Goal: Task Accomplishment & Management: Manage account settings

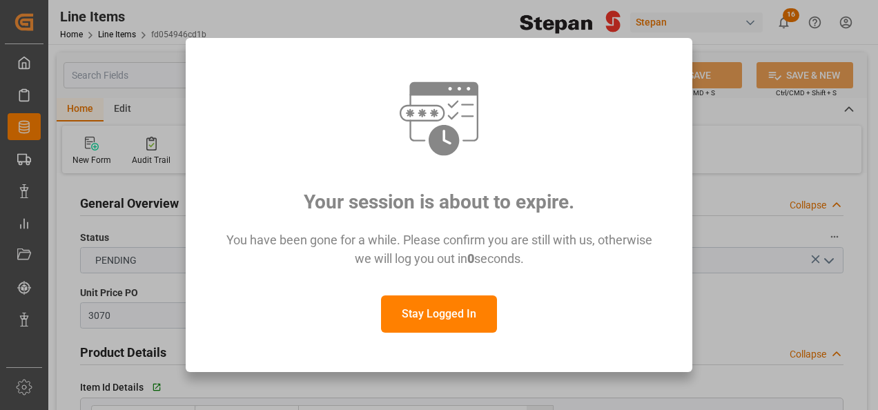
scroll to position [345, 0]
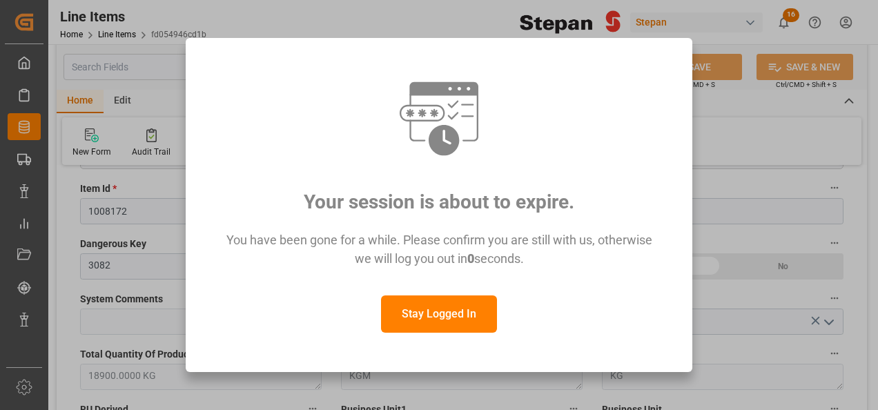
click at [451, 317] on button "Stay Logged In" at bounding box center [439, 314] width 116 height 37
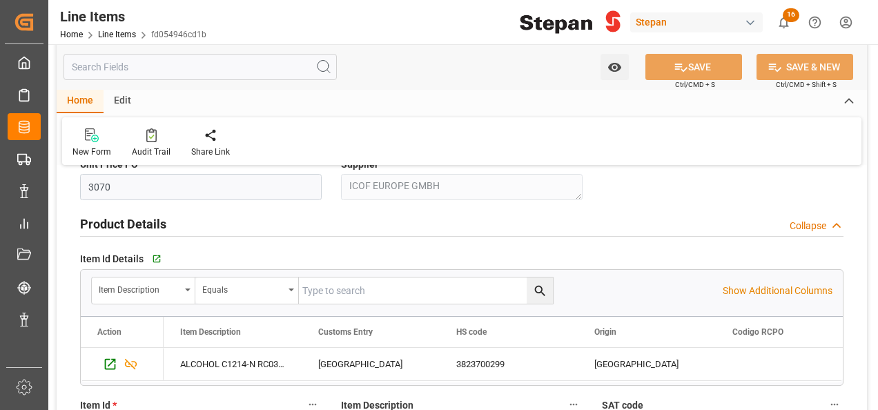
scroll to position [0, 0]
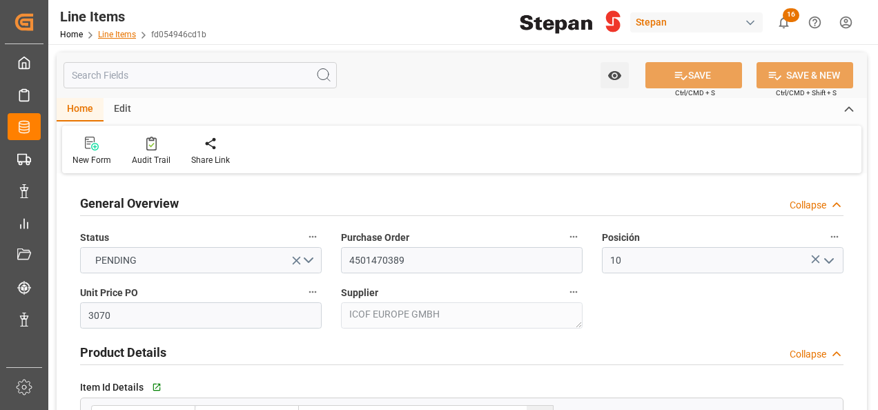
click at [113, 35] on link "Line Items" at bounding box center [117, 35] width 38 height 10
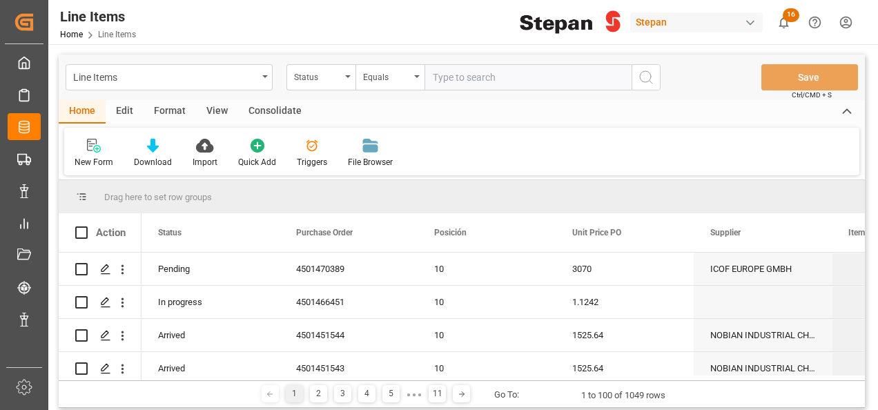
click at [463, 73] on input "text" at bounding box center [528, 77] width 207 height 26
click at [349, 73] on div "Status" at bounding box center [321, 77] width 69 height 26
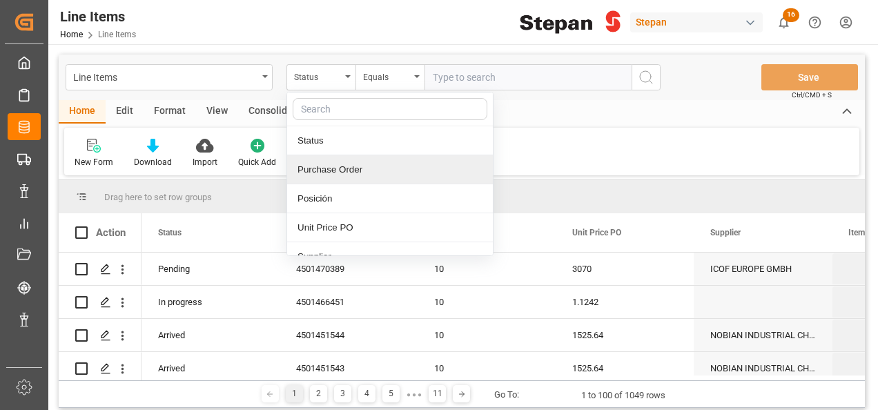
click at [329, 168] on div "Purchase Order" at bounding box center [390, 169] width 206 height 29
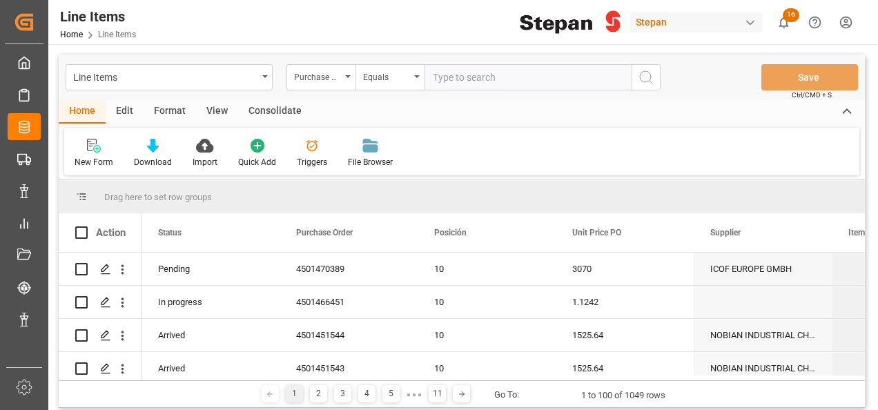
click at [473, 81] on input "text" at bounding box center [528, 77] width 207 height 26
paste input "4501468583"
type input "4501468583"
click at [644, 76] on icon "search button" at bounding box center [646, 77] width 17 height 17
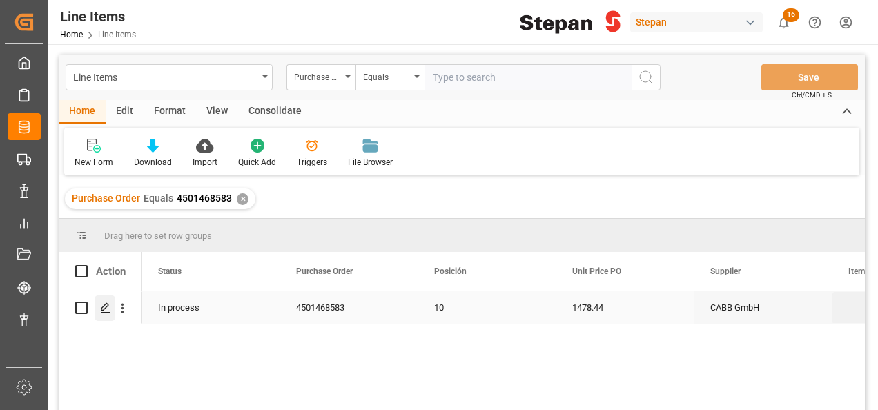
click at [106, 307] on icon "Press SPACE to select this row." at bounding box center [105, 307] width 11 height 11
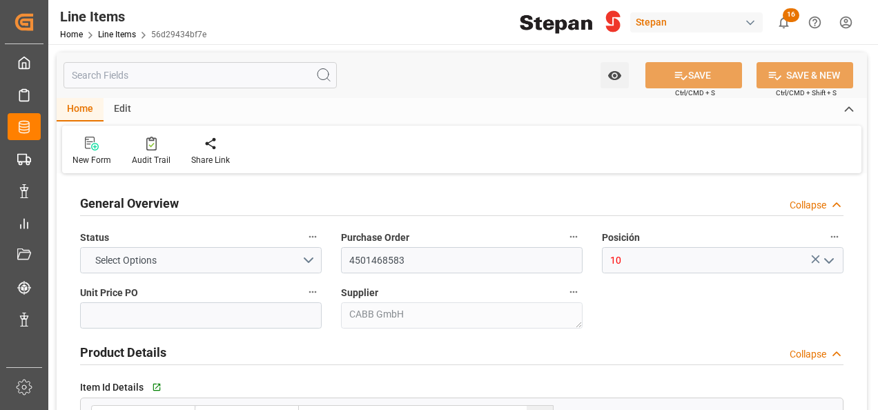
type input "1478.44"
type input "12352107"
type input "20000"
type input "31-07-2025 20:15"
type input "17-06-2025 15:46"
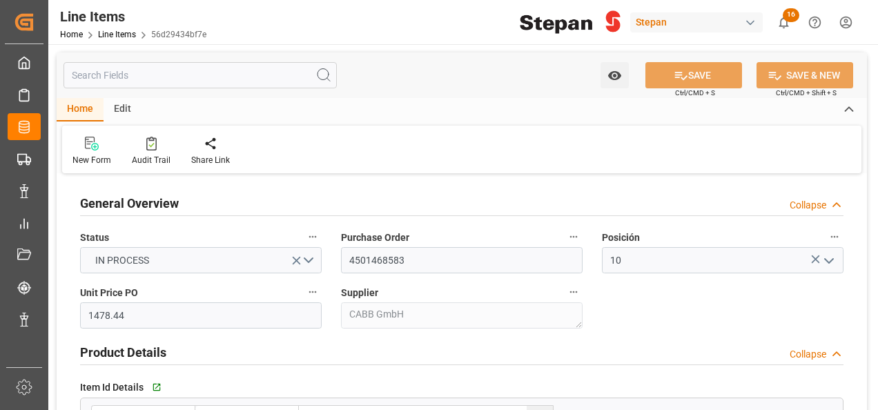
type input "11-06-2025"
type input "05-09-2025"
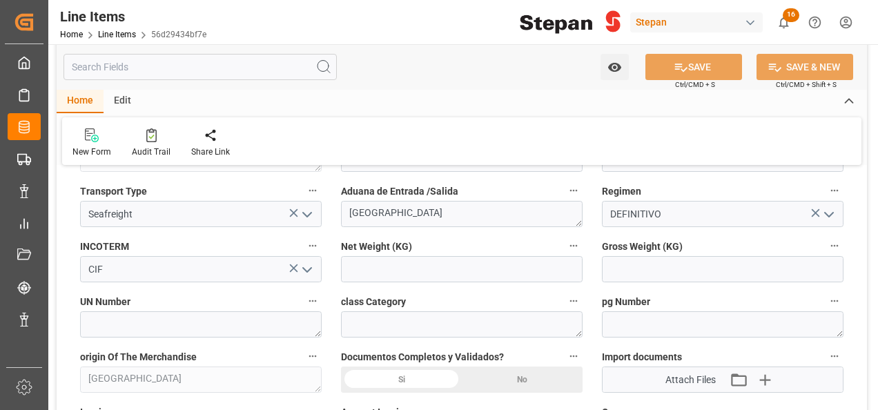
scroll to position [621, 0]
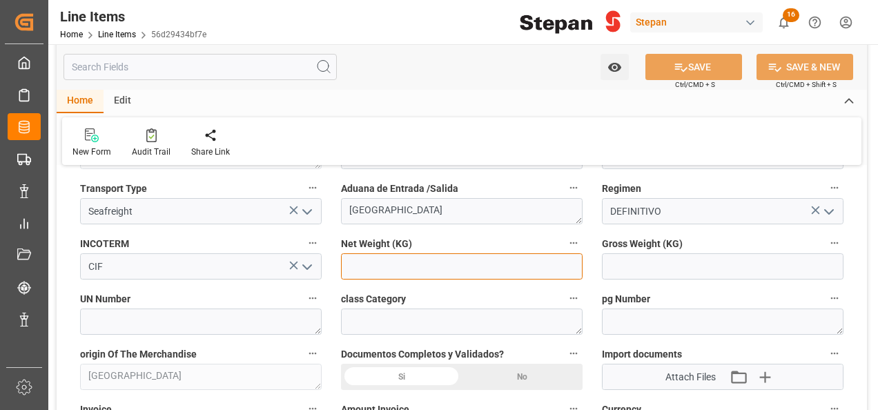
click at [378, 264] on input "text" at bounding box center [462, 266] width 242 height 26
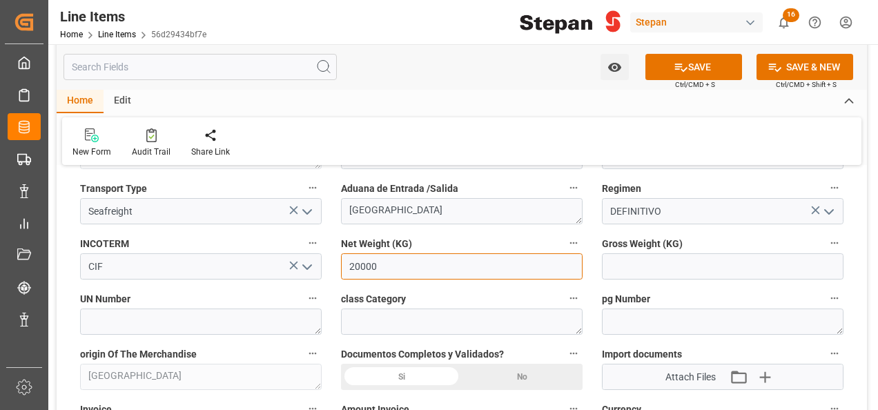
type input "20000"
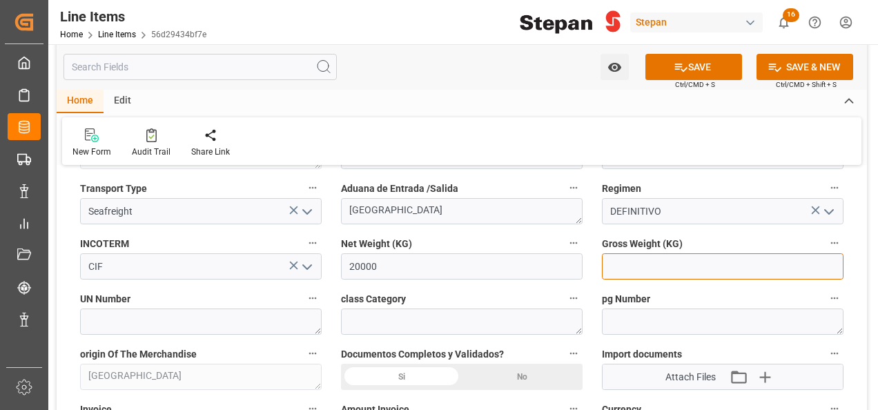
click at [634, 261] on input "text" at bounding box center [723, 266] width 242 height 26
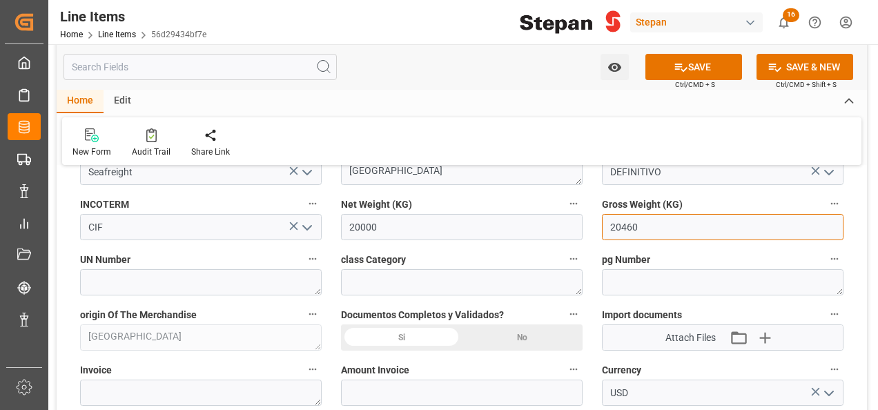
scroll to position [690, 0]
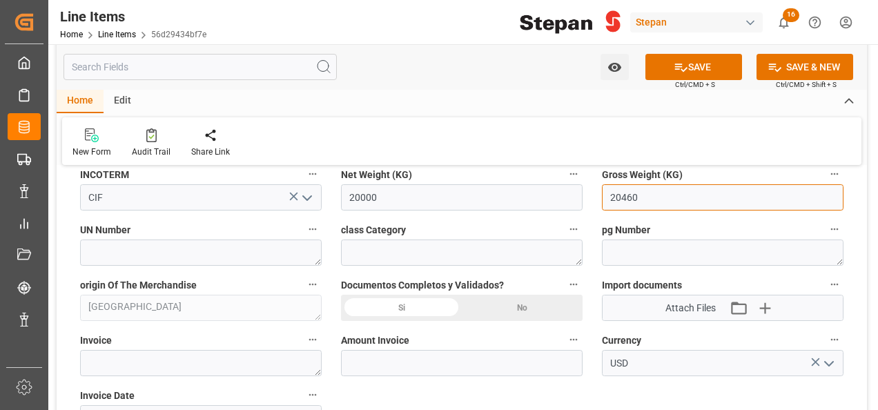
type input "20460"
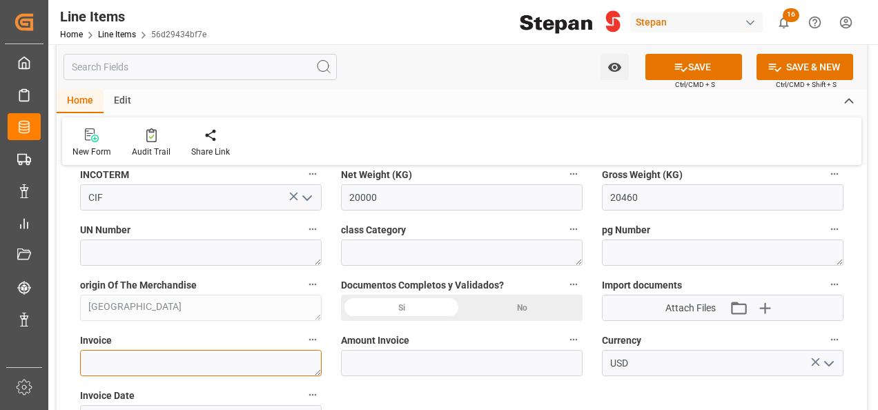
click at [124, 356] on textarea at bounding box center [201, 363] width 242 height 26
paste textarea "90399956"
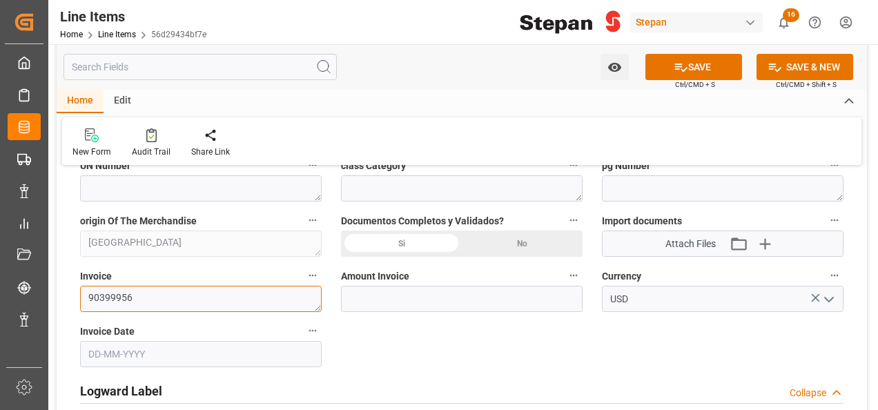
scroll to position [829, 0]
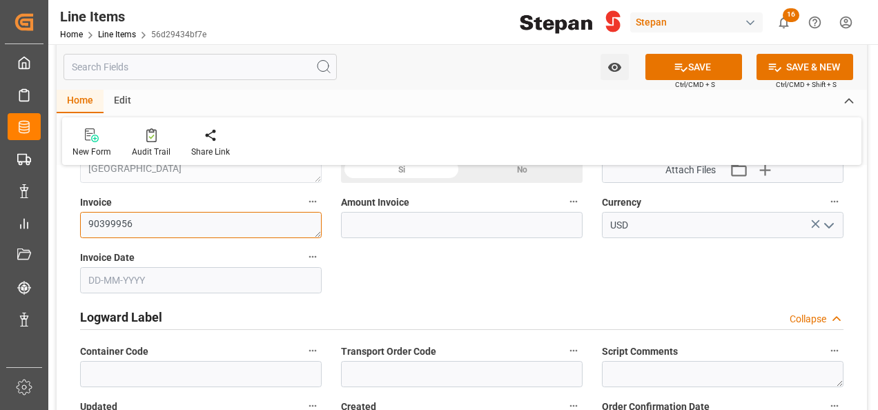
type textarea "90399956"
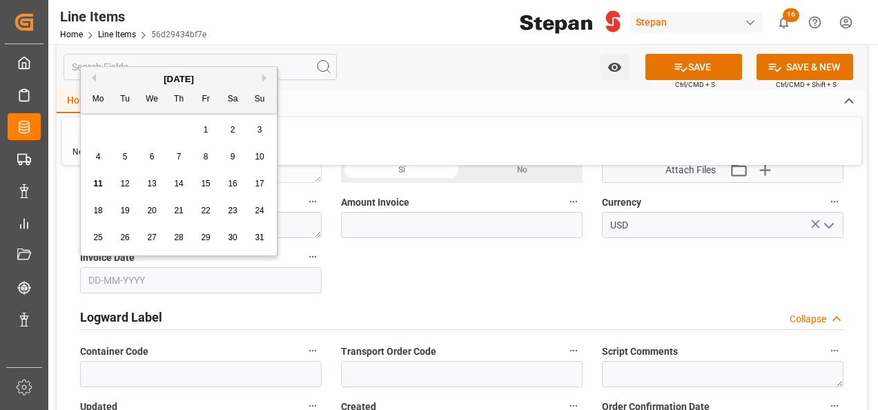
click at [162, 287] on input "text" at bounding box center [201, 280] width 242 height 26
click at [91, 73] on div "[DATE]" at bounding box center [179, 80] width 196 height 14
click at [93, 76] on button "Previous Month" at bounding box center [92, 78] width 8 height 8
click at [267, 75] on button "Next Month" at bounding box center [266, 78] width 8 height 8
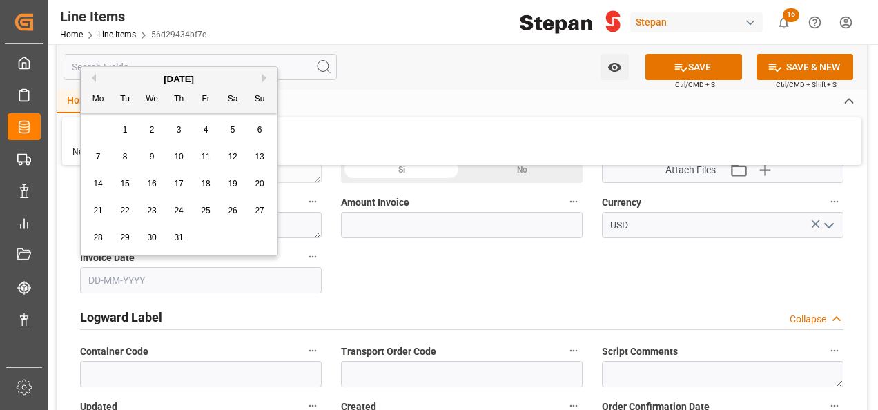
click at [144, 244] on div "30" at bounding box center [152, 238] width 17 height 17
type input "30-07-2025"
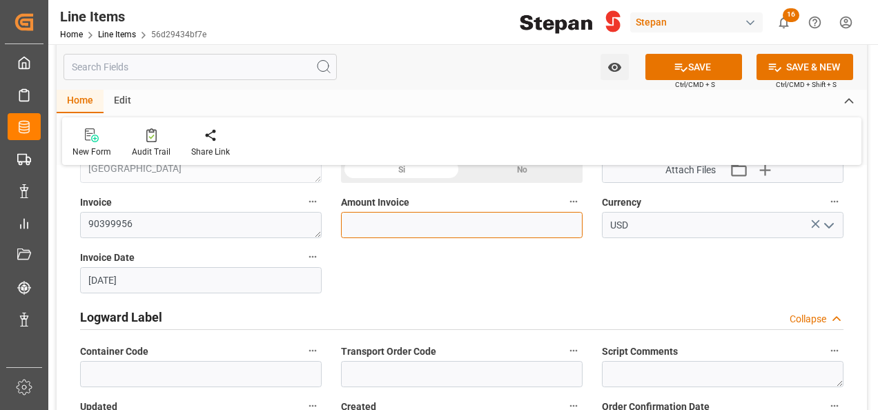
click at [414, 223] on input "text" at bounding box center [462, 225] width 242 height 26
type input "29568.8"
click at [731, 250] on div "General Overview Collapse Status IN PROCESS Purchase Order 4501468583 Posición …" at bounding box center [462, 270] width 811 height 1842
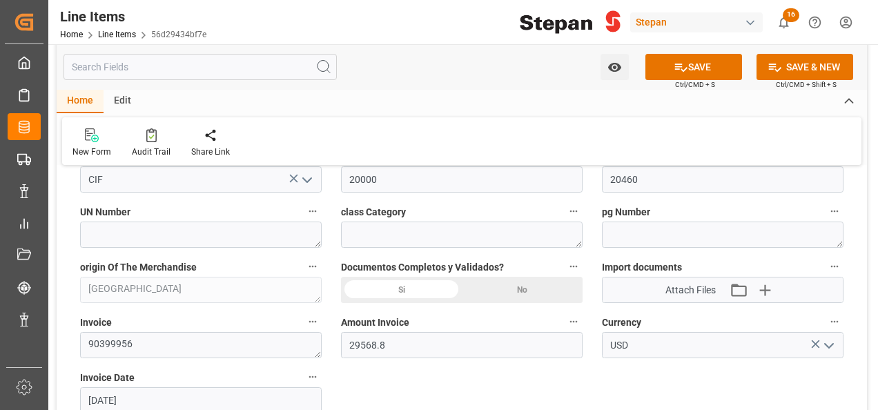
scroll to position [690, 0]
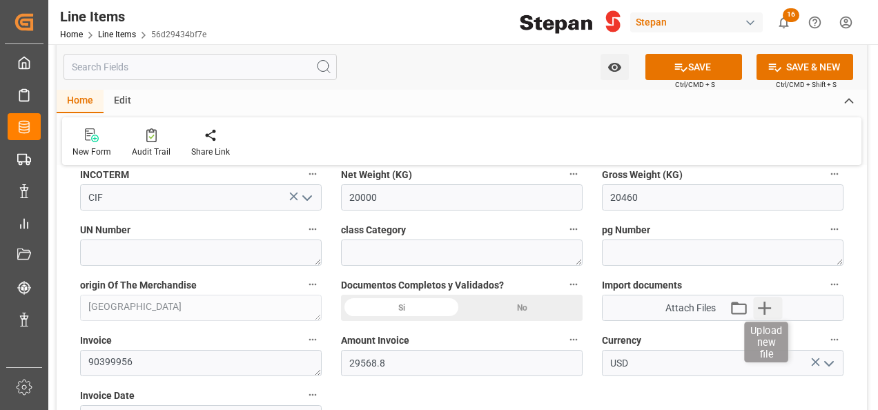
click at [760, 305] on icon "button" at bounding box center [765, 308] width 22 height 22
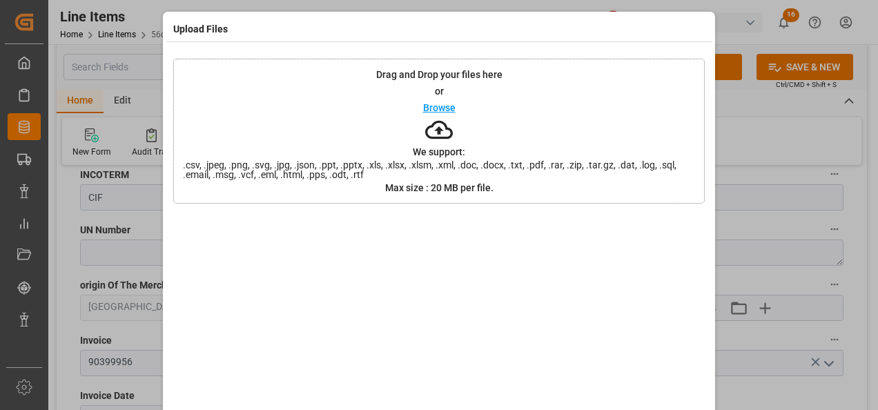
click at [445, 112] on p "Browse" at bounding box center [439, 108] width 32 height 10
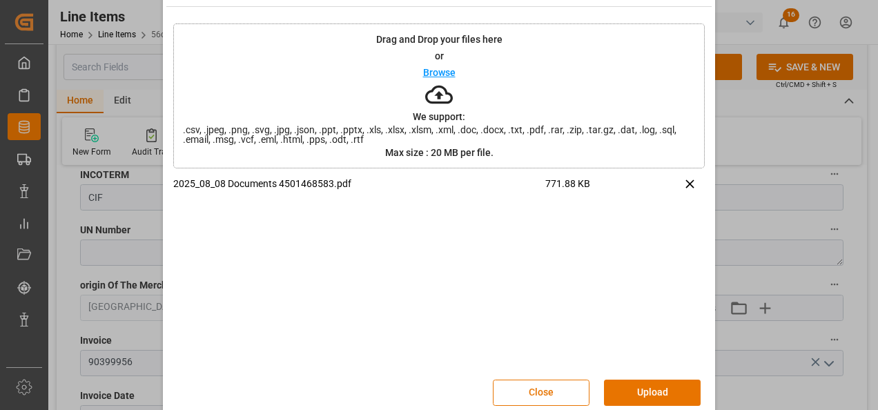
scroll to position [55, 0]
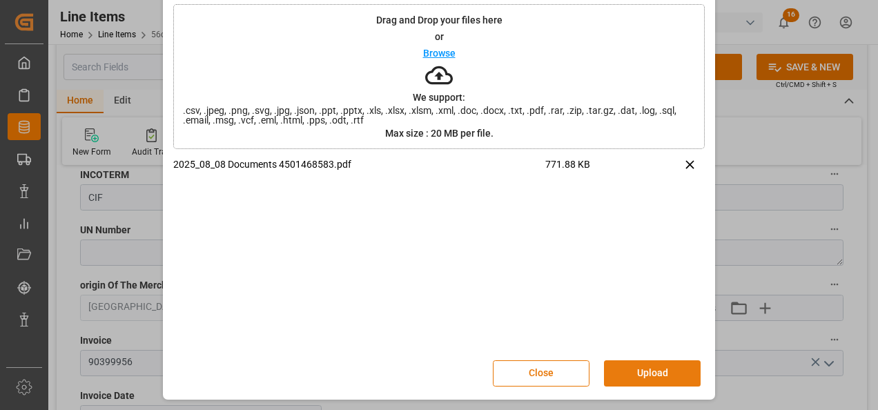
click at [648, 371] on button "Upload" at bounding box center [652, 373] width 97 height 26
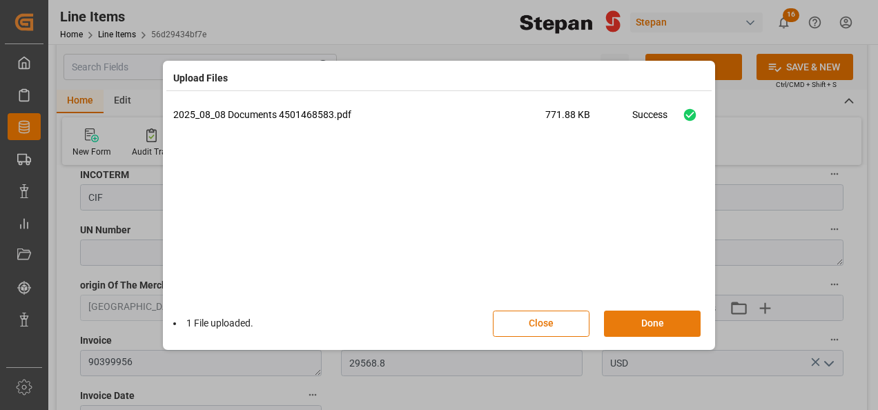
click at [652, 327] on button "Done" at bounding box center [652, 324] width 97 height 26
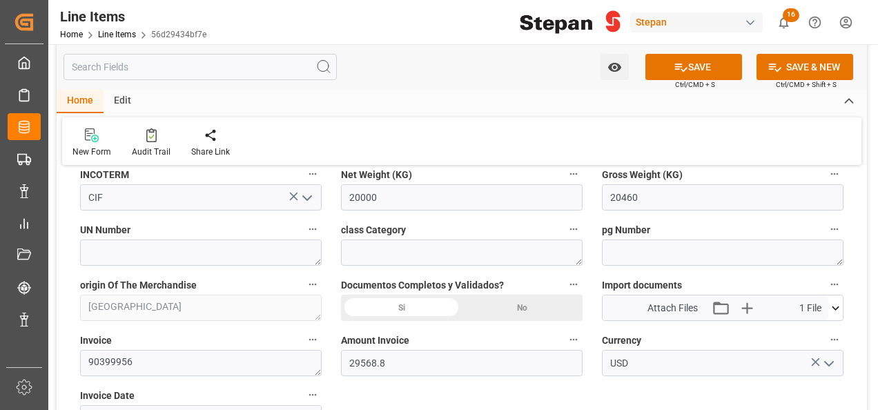
click at [688, 59] on button "SAVE" at bounding box center [694, 67] width 97 height 26
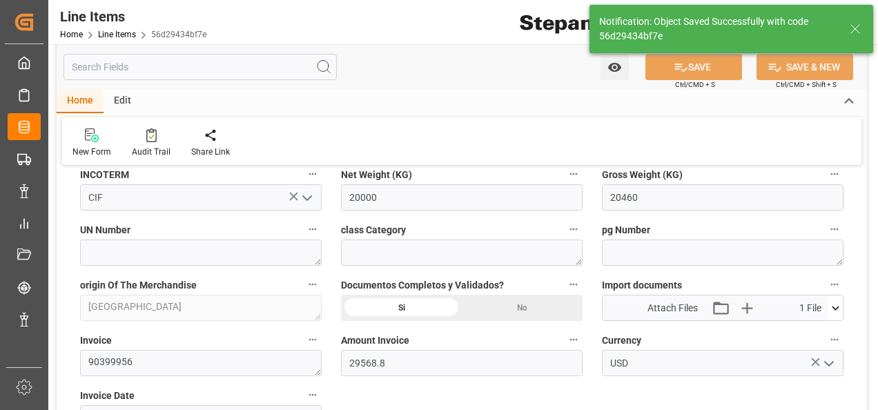
type input "11-08-2025 19:00"
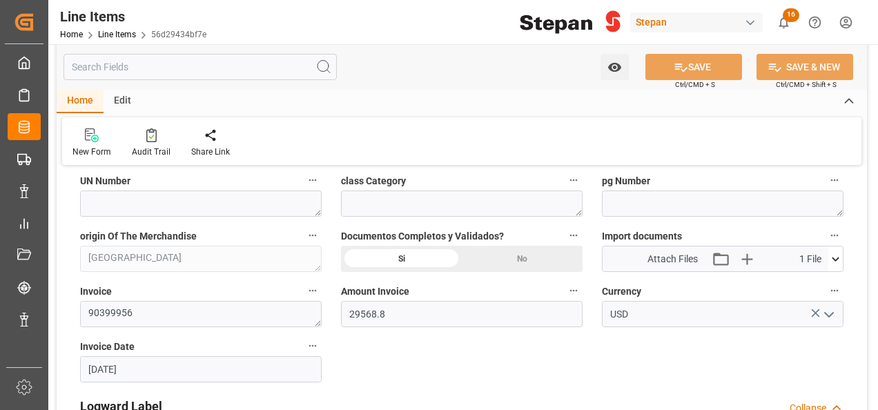
scroll to position [760, 0]
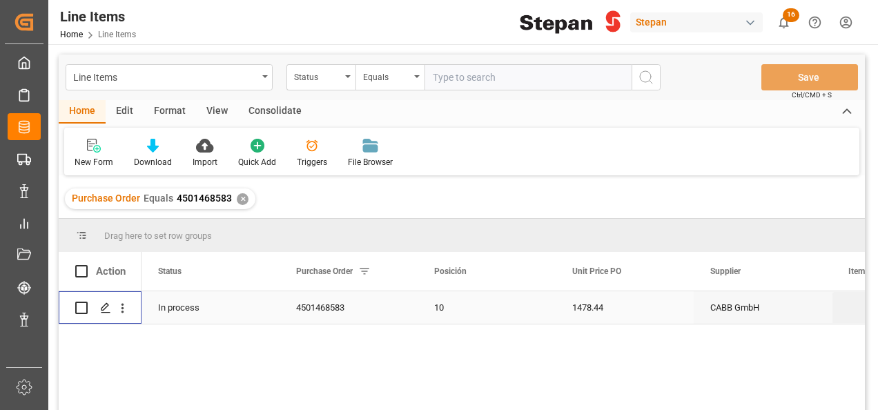
click at [83, 305] on input "Press Space to toggle row selection (unchecked)" at bounding box center [81, 308] width 12 height 12
checkbox input "true"
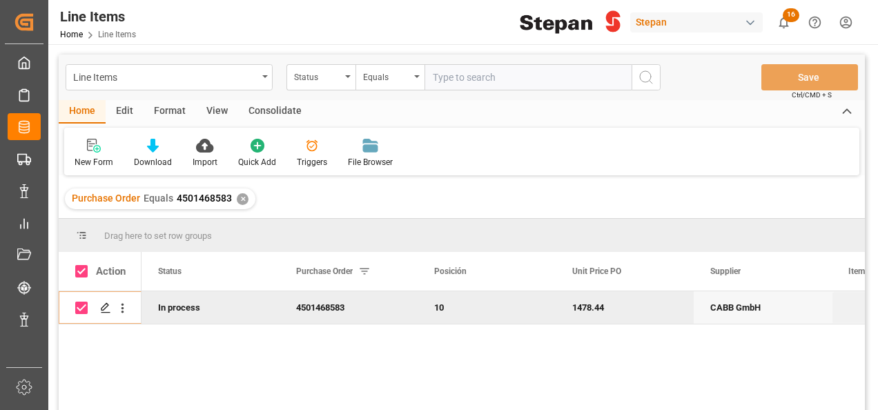
click at [269, 112] on div "Consolidate" at bounding box center [275, 111] width 74 height 23
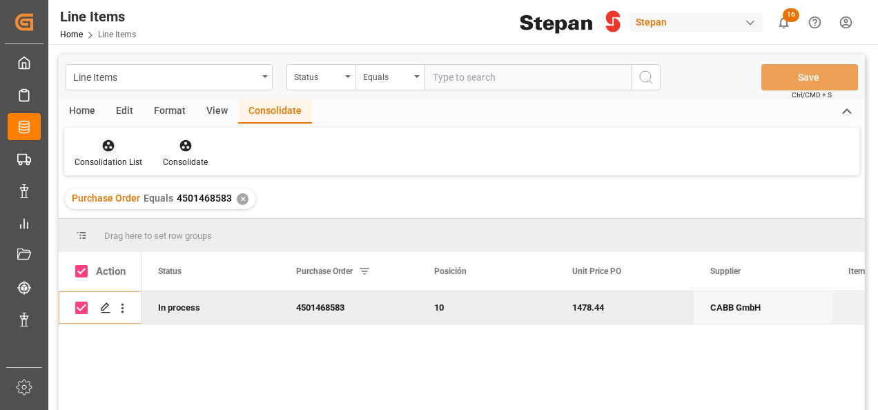
click at [107, 151] on icon at bounding box center [109, 146] width 12 height 12
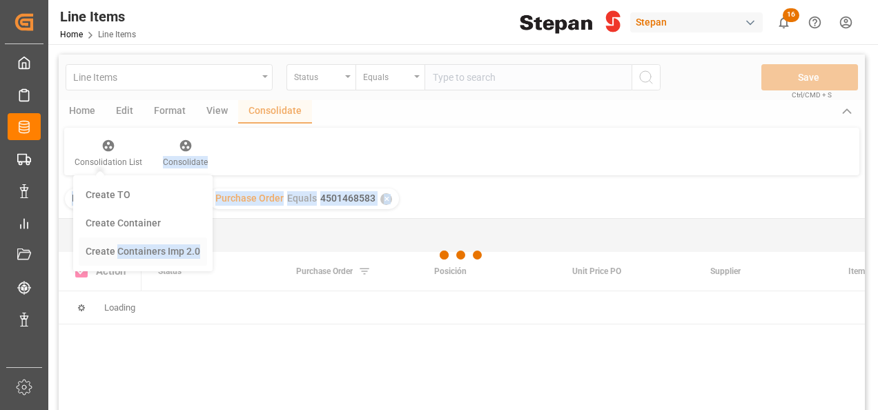
click at [117, 253] on div "Line Items Status Equals Save Ctrl/CMD + S Home Edit Format View Consolidate Co…" at bounding box center [462, 251] width 806 height 392
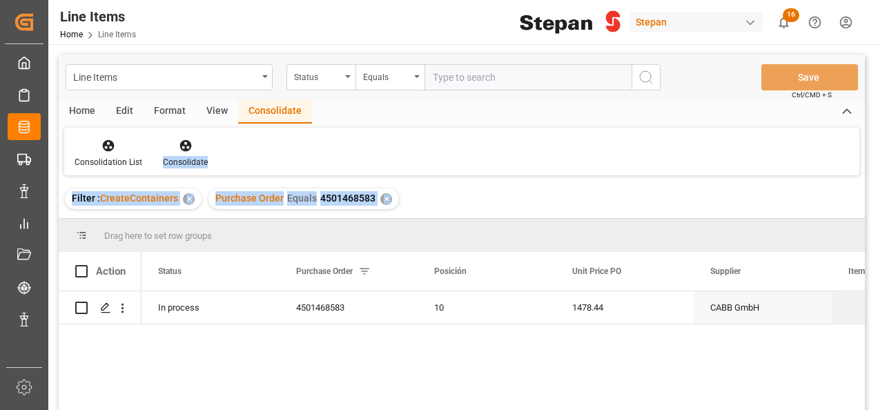
drag, startPoint x: 117, startPoint y: 252, endPoint x: 79, endPoint y: 307, distance: 67.4
click at [79, 307] on input "Press Space to toggle row selection (unchecked)" at bounding box center [81, 308] width 12 height 12
checkbox input "true"
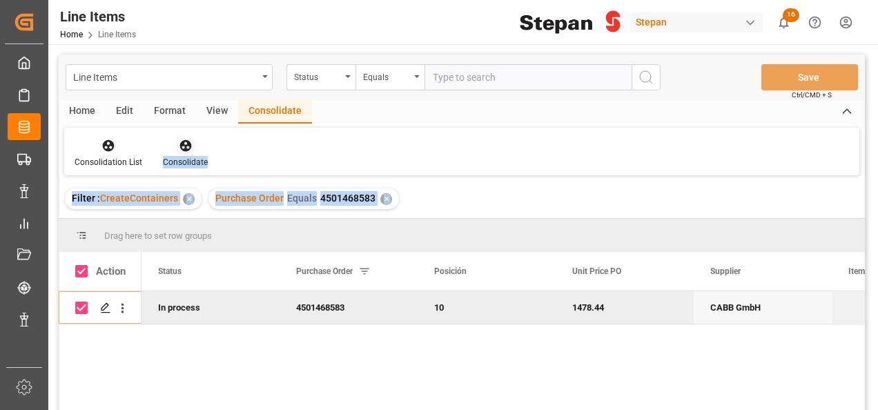
click at [189, 147] on icon at bounding box center [186, 146] width 14 height 14
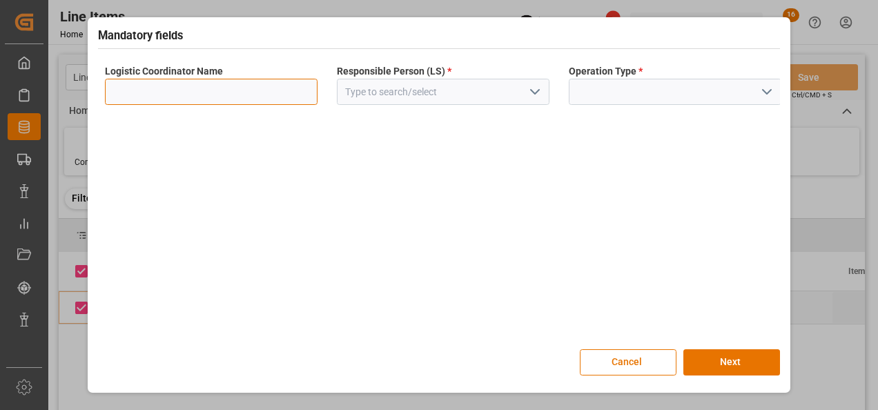
click at [268, 91] on input at bounding box center [211, 92] width 213 height 26
type input "LESCHACO MEXICANA"
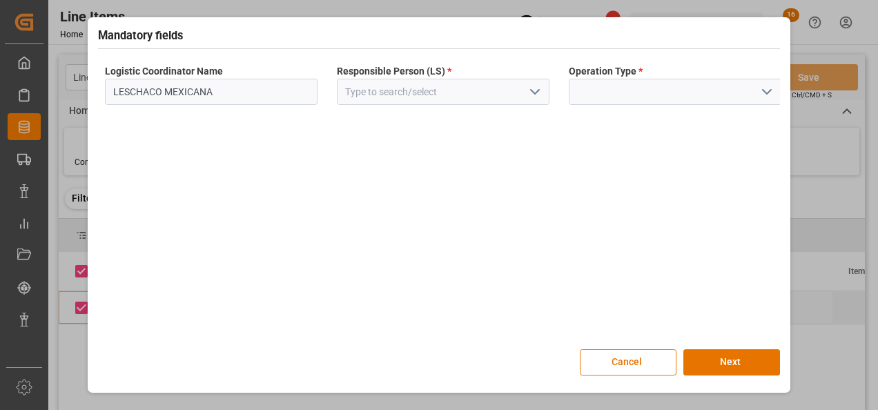
click at [536, 95] on icon "open menu" at bounding box center [535, 92] width 17 height 17
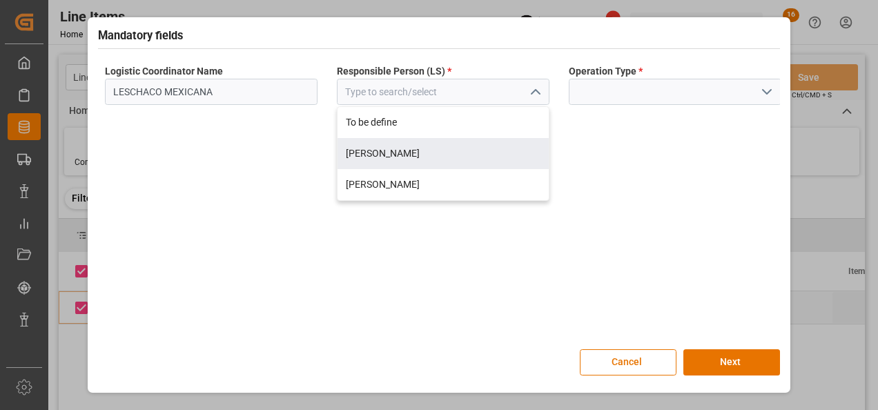
click at [385, 150] on div "[PERSON_NAME]" at bounding box center [443, 153] width 211 height 31
type input "[PERSON_NAME]"
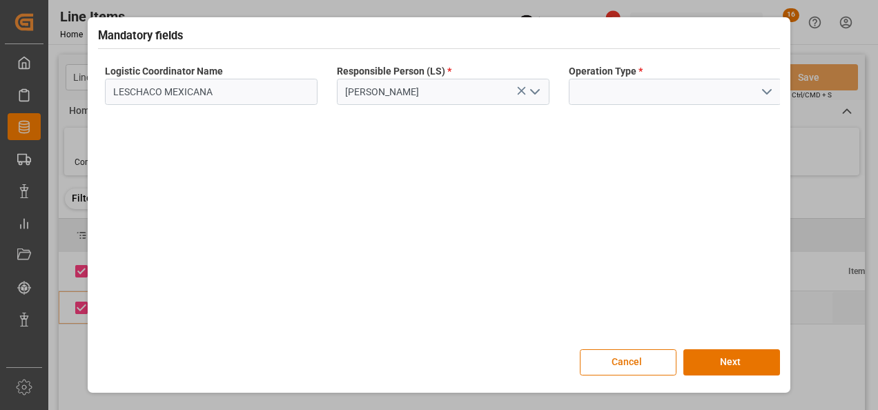
click at [771, 86] on icon "open menu" at bounding box center [767, 92] width 17 height 17
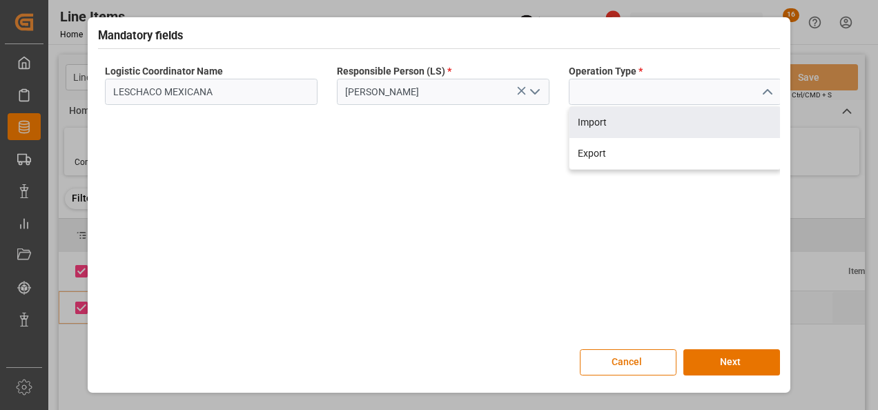
drag, startPoint x: 612, startPoint y: 122, endPoint x: 618, endPoint y: 141, distance: 19.4
click at [612, 123] on div "Import" at bounding box center [675, 122] width 211 height 31
type input "Import"
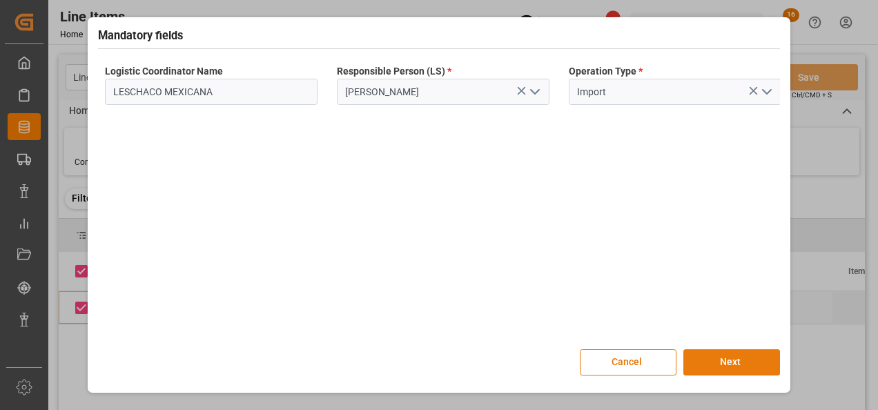
click at [768, 356] on button "Next" at bounding box center [732, 362] width 97 height 26
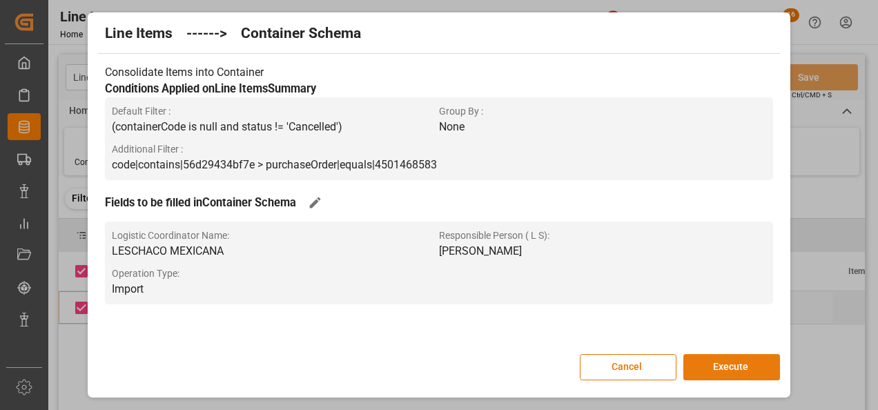
click at [754, 363] on button "Execute" at bounding box center [732, 367] width 97 height 26
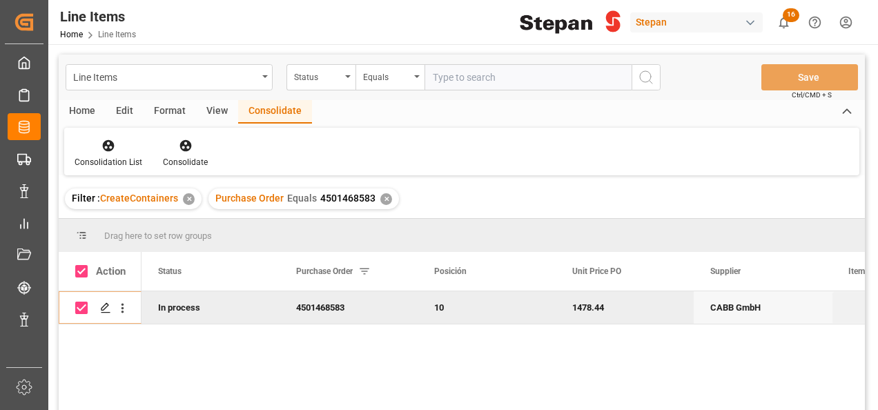
click at [387, 195] on div "✕" at bounding box center [386, 199] width 12 height 12
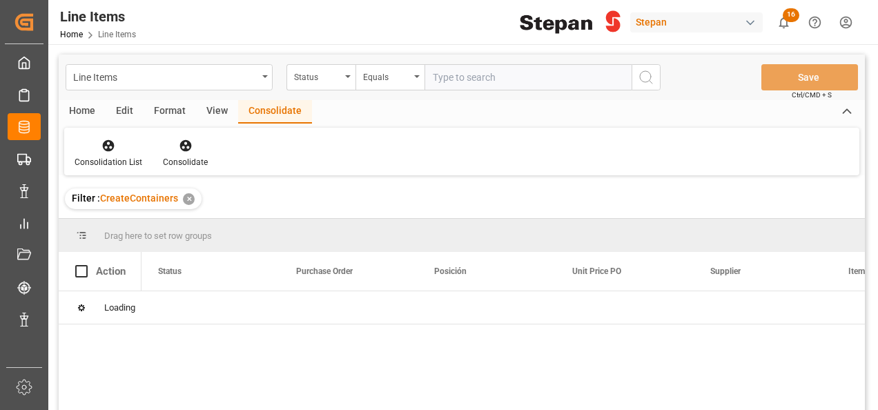
click at [189, 200] on div "✕" at bounding box center [189, 199] width 12 height 12
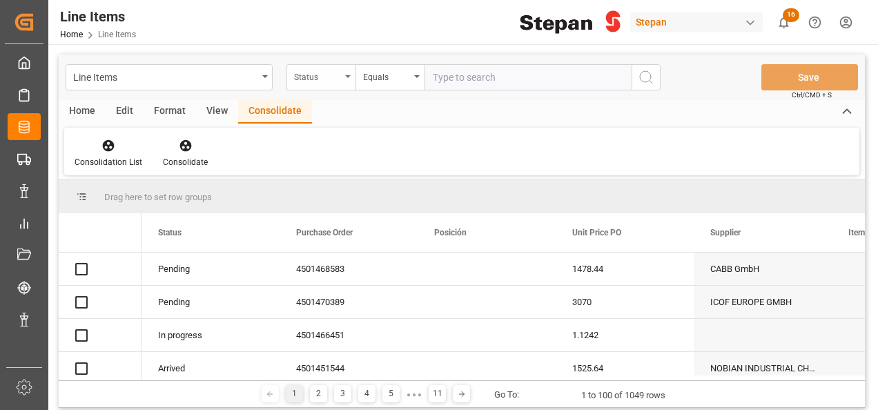
click at [354, 74] on div "Status" at bounding box center [321, 77] width 69 height 26
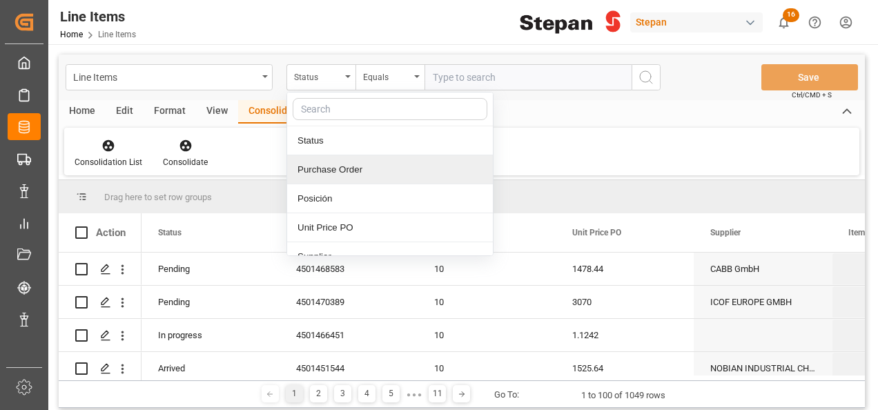
click at [330, 170] on div "Purchase Order" at bounding box center [390, 169] width 206 height 29
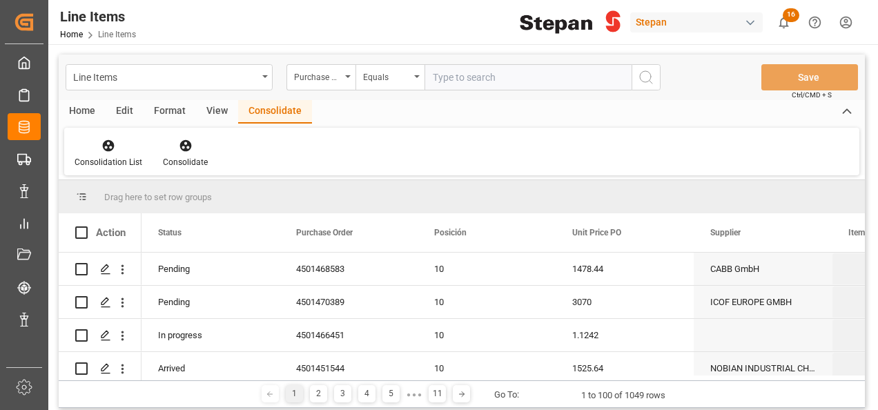
click at [437, 77] on input "text" at bounding box center [528, 77] width 207 height 26
paste input "4501468584"
type input "4501468584"
click at [645, 81] on icon "search button" at bounding box center [646, 77] width 17 height 17
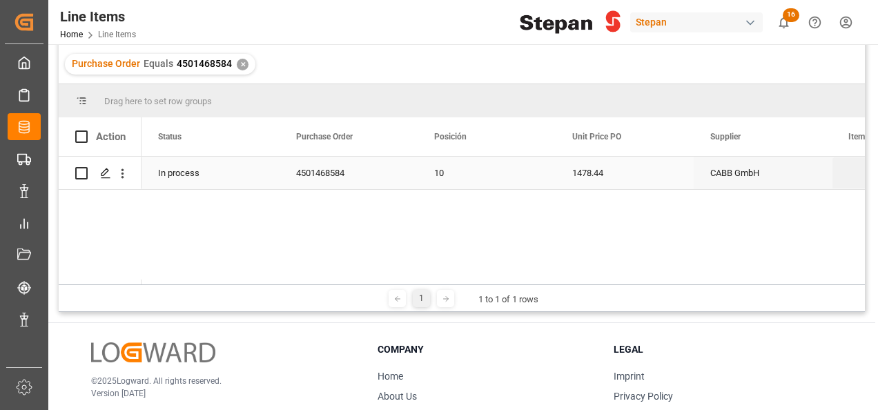
scroll to position [138, 0]
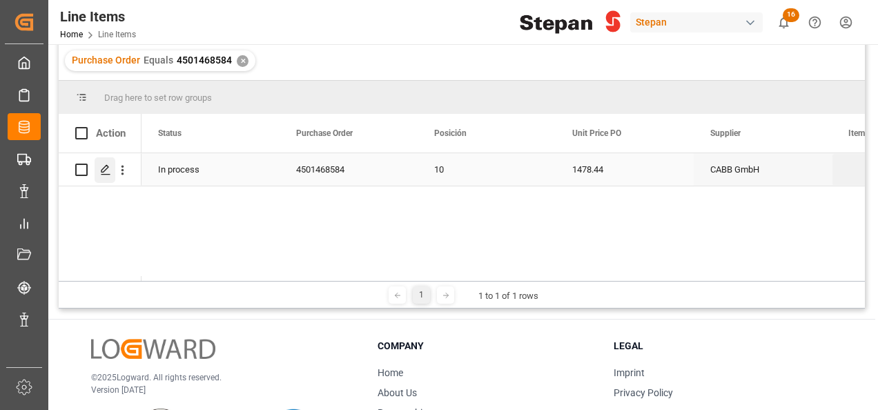
click at [106, 166] on polygon "Press SPACE to select this row." at bounding box center [105, 169] width 7 height 7
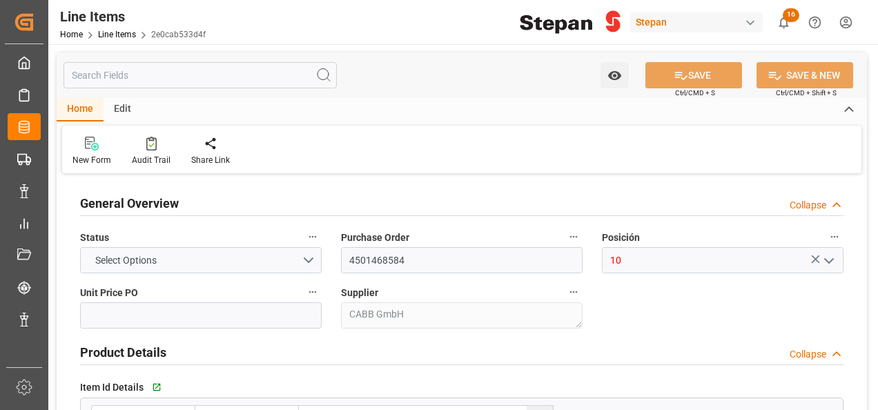
type input "1478.44"
type input "12352107"
type input "20000"
type input "31-07-2025 20:15"
type input "17-06-2025 15:46"
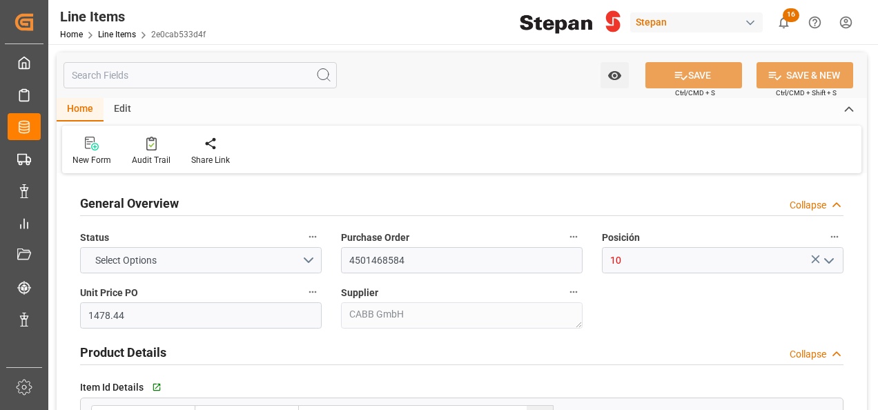
type input "11-06-2025"
type input "05-09-2025"
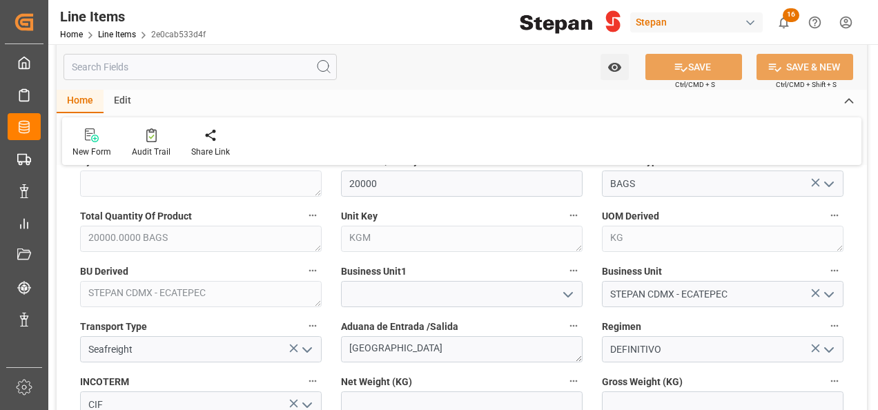
scroll to position [621, 0]
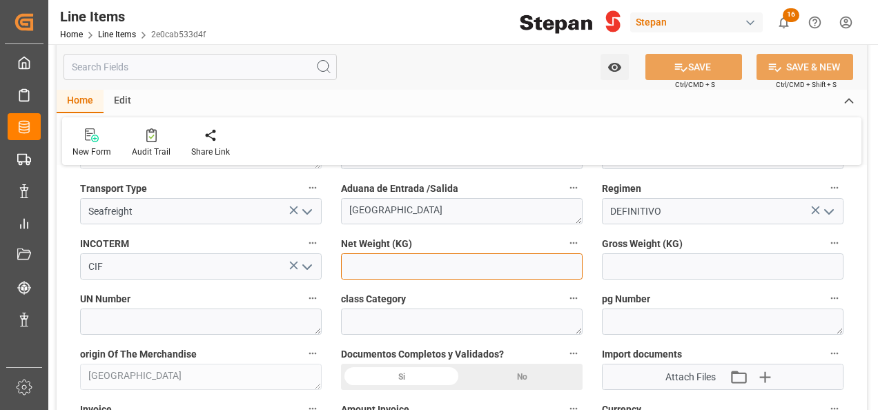
click at [349, 260] on input "text" at bounding box center [462, 266] width 242 height 26
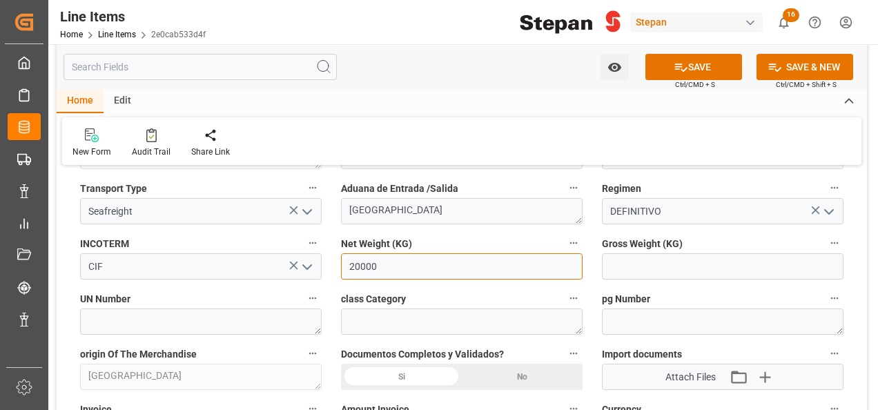
type input "20000"
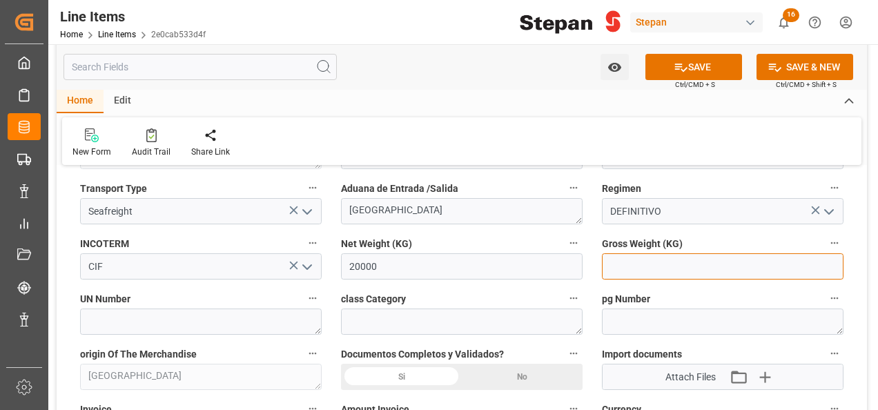
click at [667, 265] on input "text" at bounding box center [723, 266] width 242 height 26
type input "20460"
type input "29568.80"
type input "30-07-2025"
type input "29568.8"
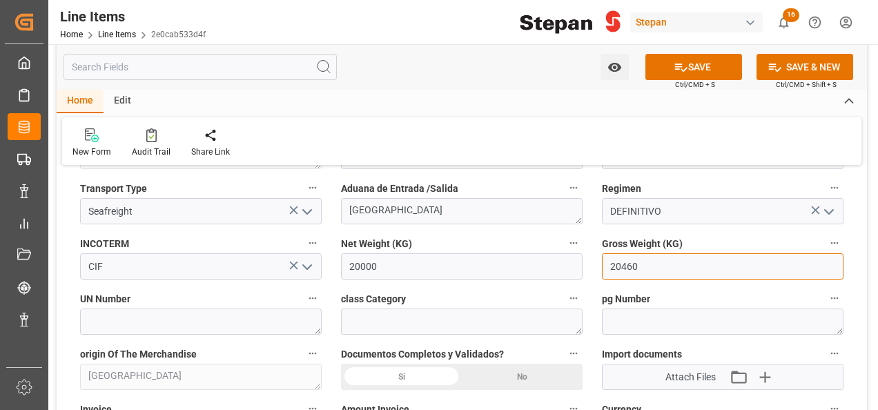
scroll to position [690, 0]
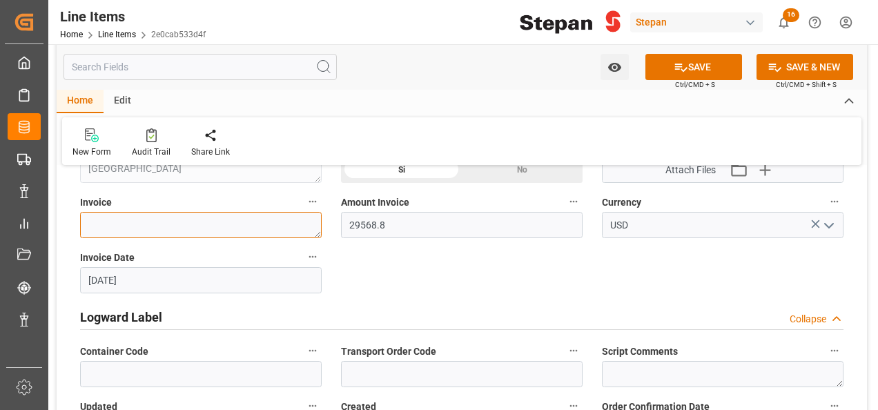
click at [119, 218] on textarea at bounding box center [201, 225] width 242 height 26
paste textarea "90399957"
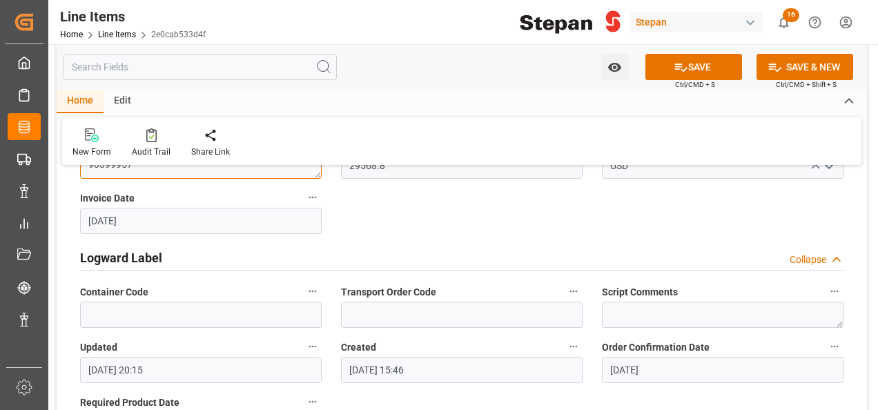
scroll to position [1036, 0]
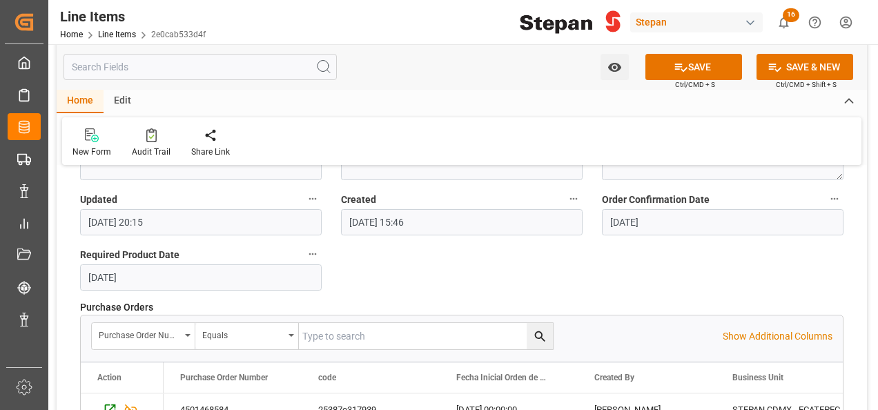
type textarea "90399957"
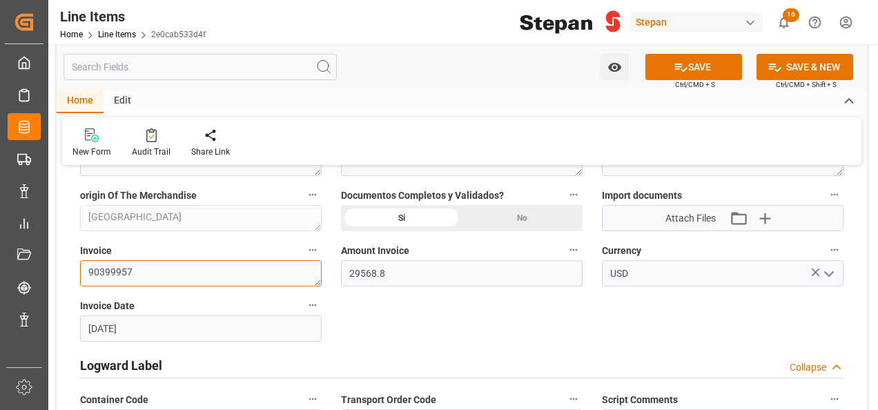
scroll to position [760, 0]
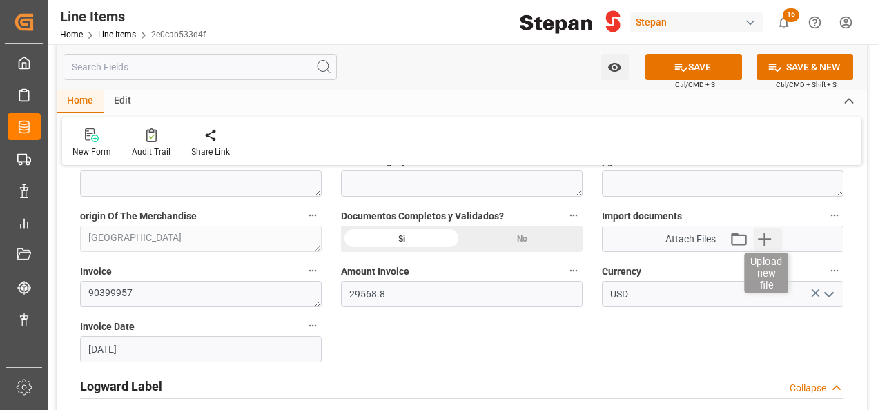
click at [772, 244] on icon "button" at bounding box center [765, 239] width 22 height 22
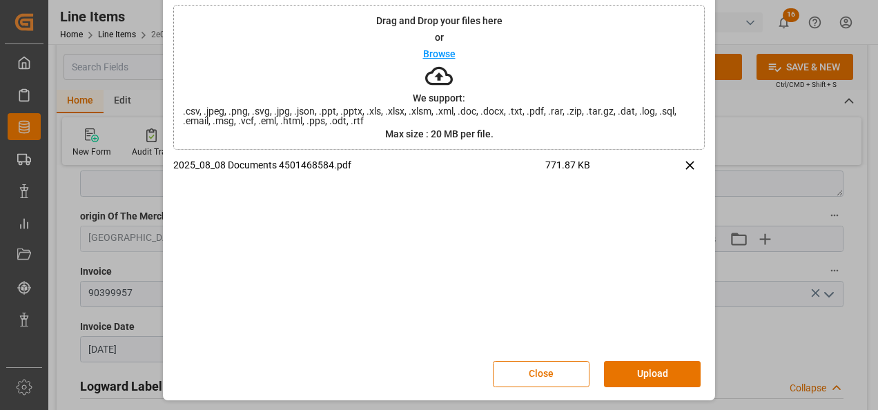
scroll to position [55, 0]
click at [648, 370] on button "Upload" at bounding box center [652, 373] width 97 height 26
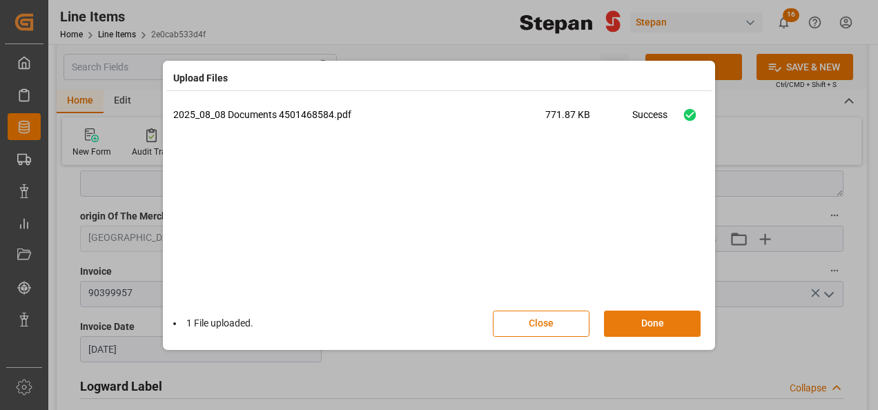
click at [639, 320] on button "Done" at bounding box center [652, 324] width 97 height 26
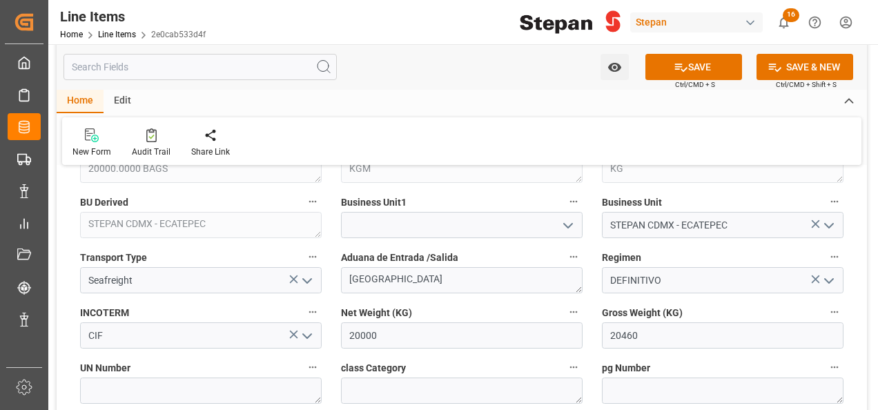
scroll to position [483, 0]
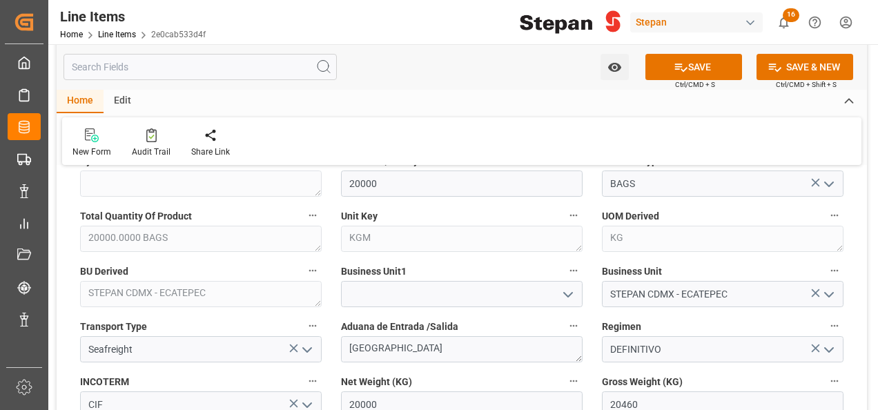
click at [565, 287] on icon "open menu" at bounding box center [568, 295] width 17 height 17
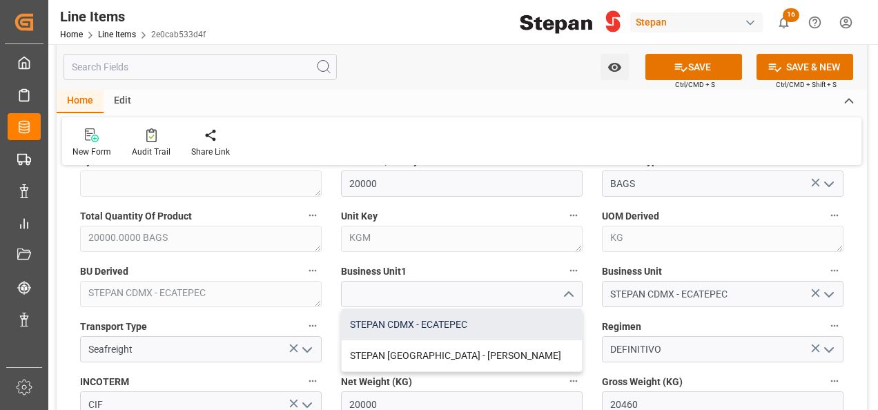
click at [430, 323] on div "STEPAN CDMX - ECATEPEC" at bounding box center [462, 324] width 240 height 31
type input "STEPAN CDMX - ECATEPEC"
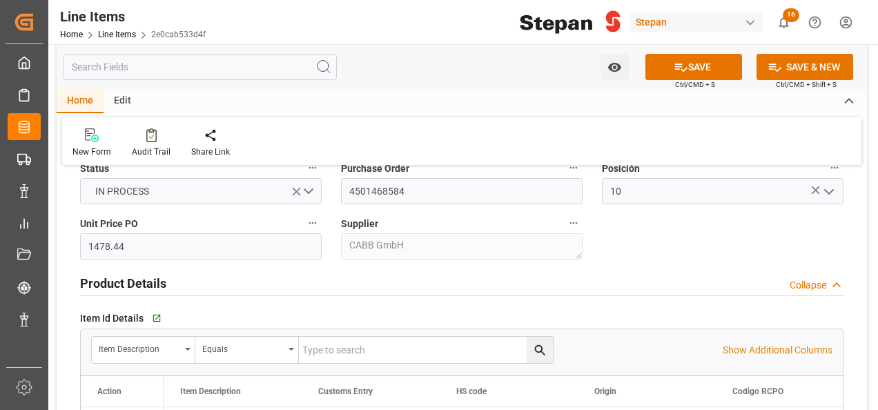
scroll to position [0, 0]
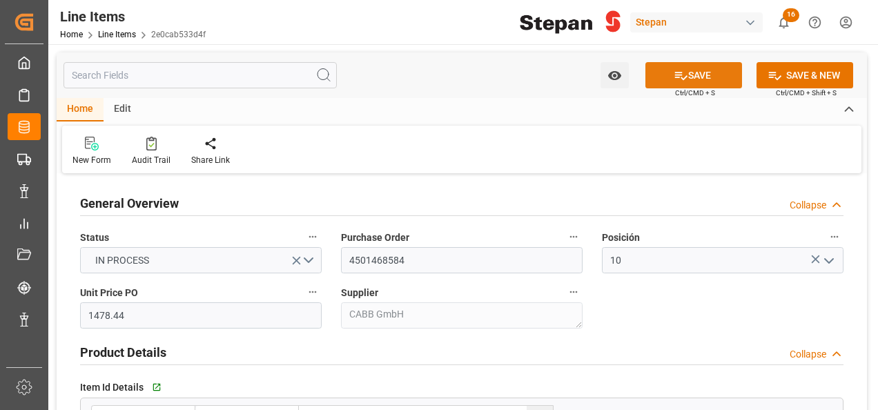
click at [686, 74] on button "SAVE" at bounding box center [694, 75] width 97 height 26
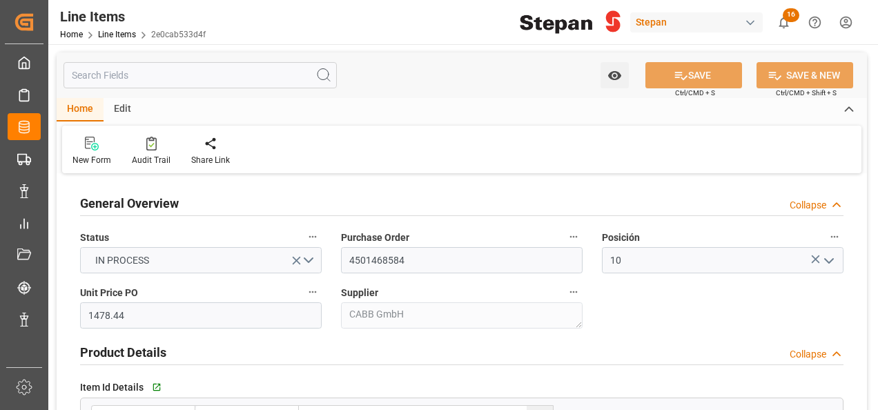
type input "11-08-2025 20:05"
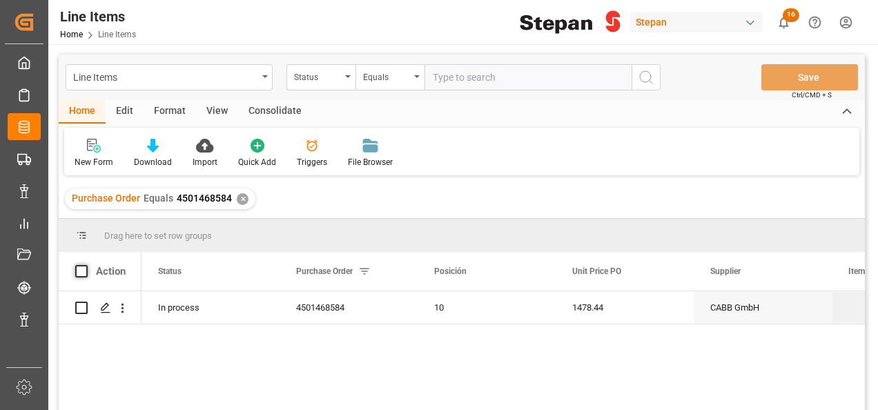
click at [82, 268] on span at bounding box center [81, 271] width 12 height 12
click at [86, 265] on input "checkbox" at bounding box center [86, 265] width 0 height 0
checkbox input "true"
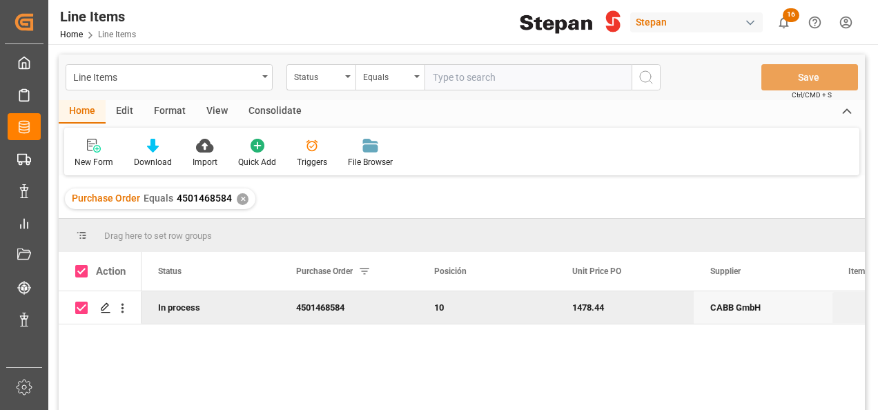
click at [269, 108] on div "Consolidate" at bounding box center [275, 111] width 74 height 23
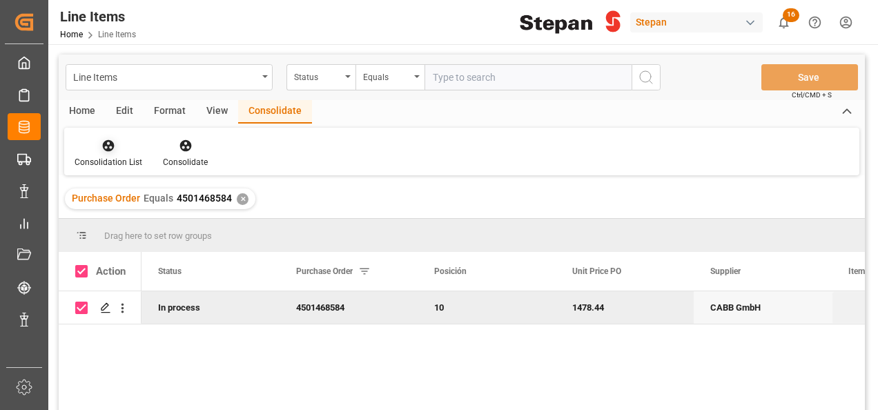
click at [105, 151] on icon at bounding box center [109, 146] width 14 height 14
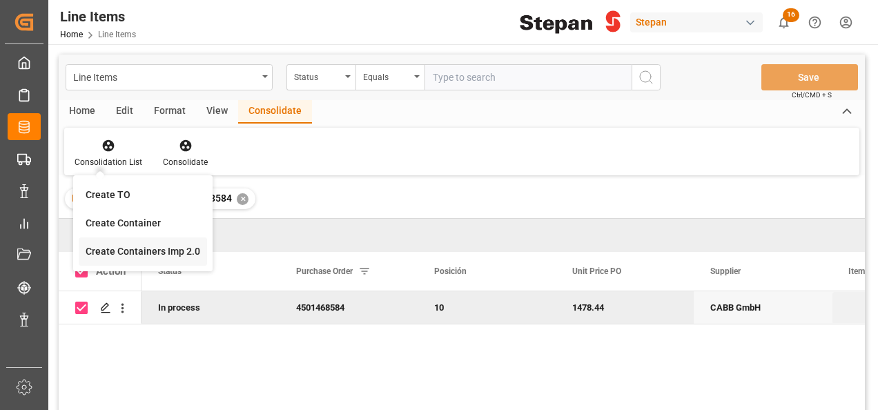
click at [122, 248] on div "Line Items Status Equals Save Ctrl/CMD + S Home Edit Format View Consolidate Co…" at bounding box center [462, 251] width 806 height 392
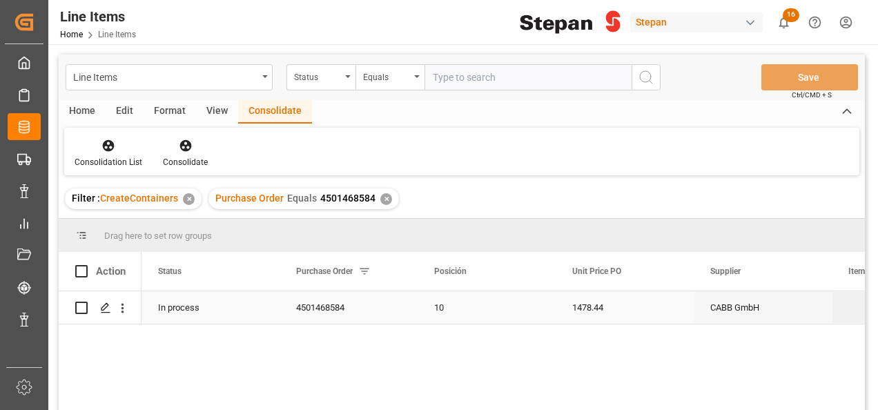
click at [76, 313] on input "Press Space to toggle row selection (unchecked)" at bounding box center [81, 308] width 12 height 12
checkbox input "true"
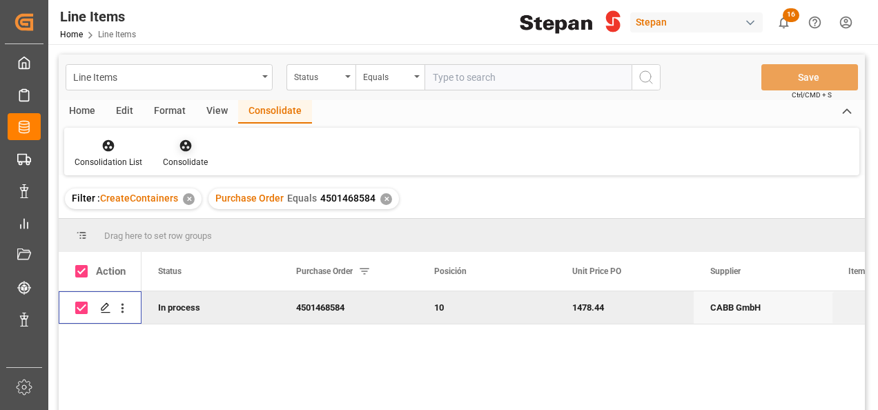
click at [188, 148] on icon at bounding box center [186, 146] width 12 height 12
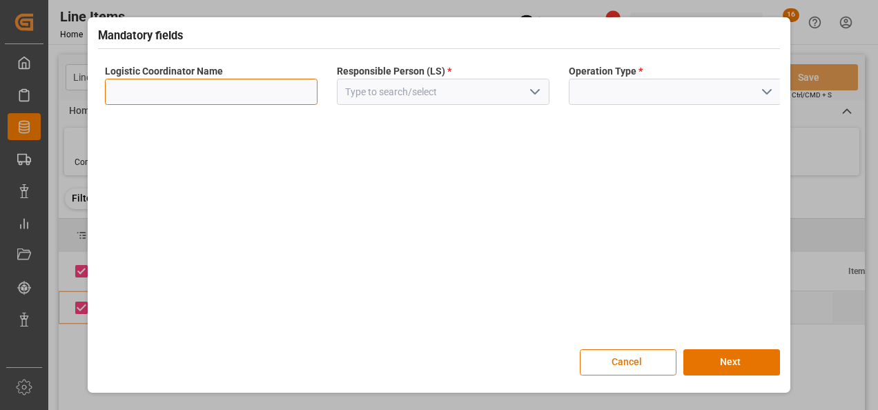
drag, startPoint x: 273, startPoint y: 93, endPoint x: 262, endPoint y: 95, distance: 12.1
click at [273, 92] on input at bounding box center [211, 92] width 213 height 26
type input "LESCHACO MEXICANA"
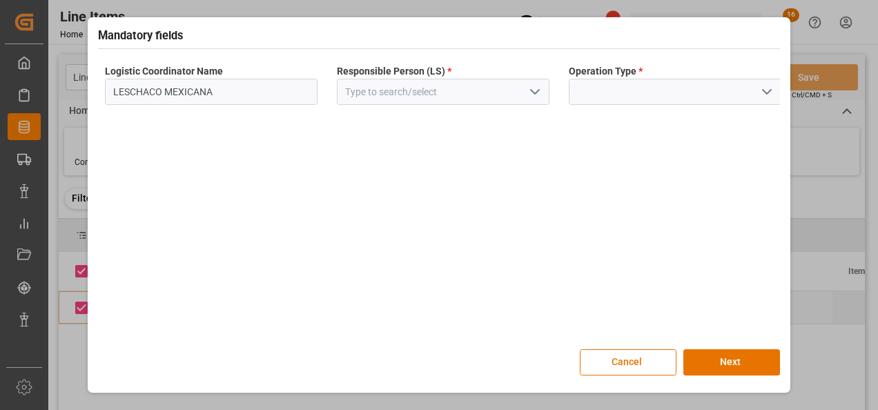
click at [533, 93] on icon "open menu" at bounding box center [535, 92] width 17 height 17
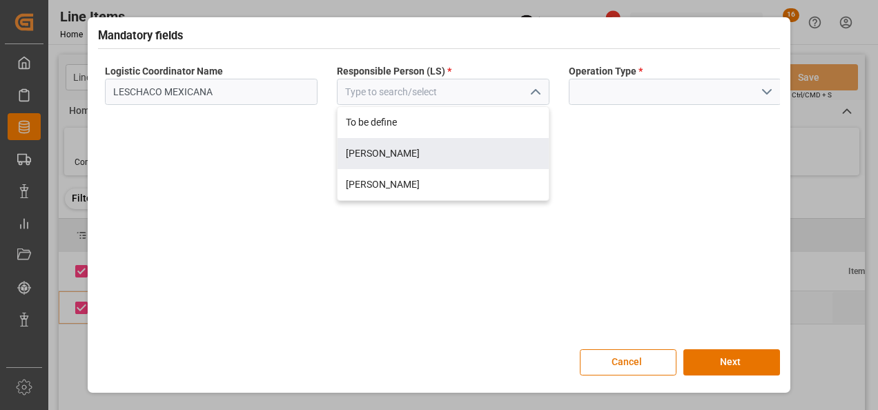
drag, startPoint x: 373, startPoint y: 151, endPoint x: 383, endPoint y: 151, distance: 9.7
click at [373, 151] on div "[PERSON_NAME]" at bounding box center [443, 153] width 211 height 31
type input "[PERSON_NAME]"
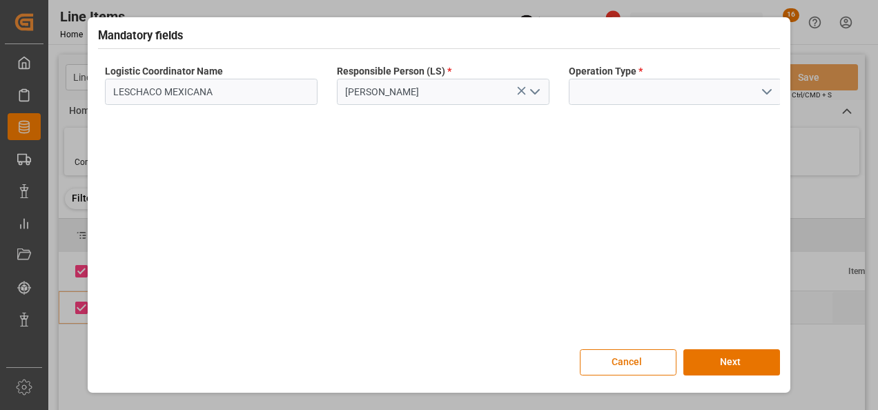
click at [771, 91] on icon "open menu" at bounding box center [767, 92] width 17 height 17
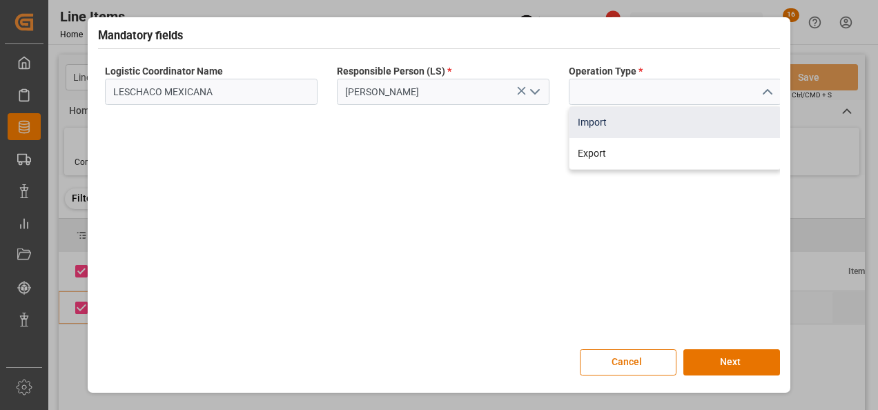
click at [587, 126] on div "Import" at bounding box center [675, 122] width 211 height 31
type input "Import"
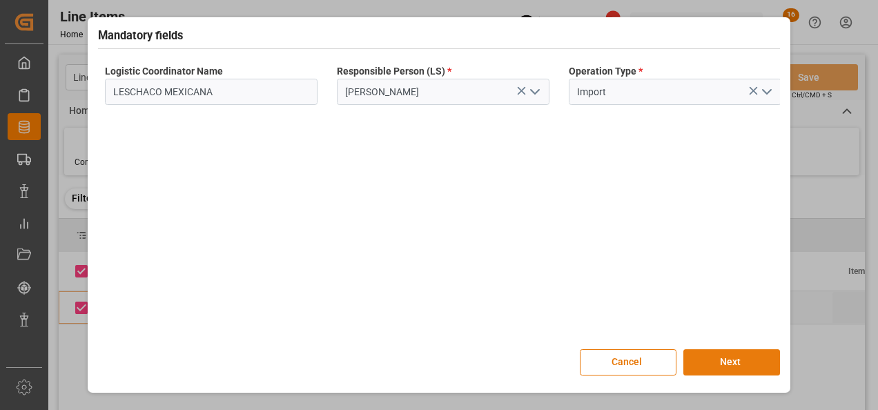
click at [721, 357] on button "Next" at bounding box center [732, 362] width 97 height 26
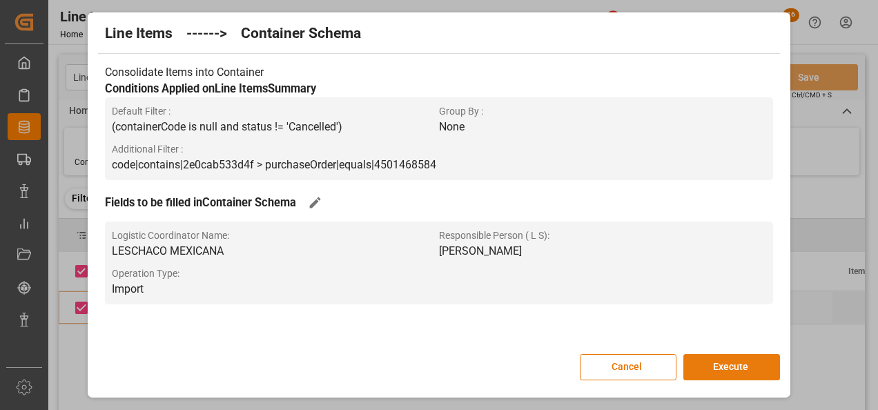
click at [719, 358] on button "Execute" at bounding box center [732, 367] width 97 height 26
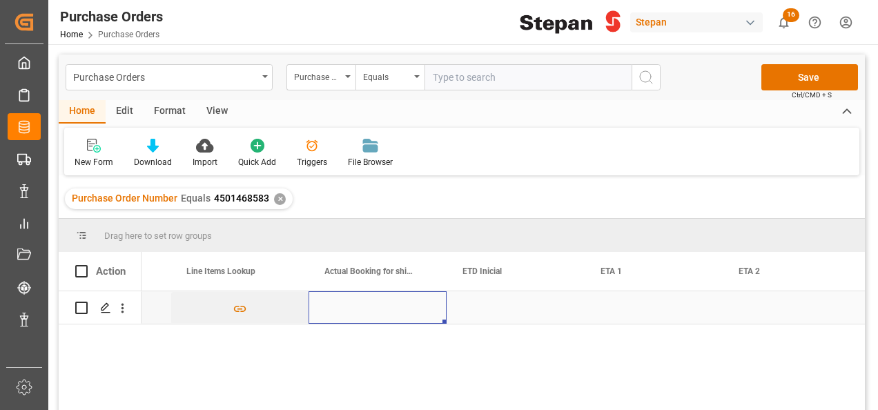
scroll to position [0, 1491]
click at [499, 296] on div "Press SPACE to select this row." at bounding box center [516, 307] width 138 height 32
click at [501, 300] on div "Press SPACE to select this row." at bounding box center [516, 307] width 138 height 32
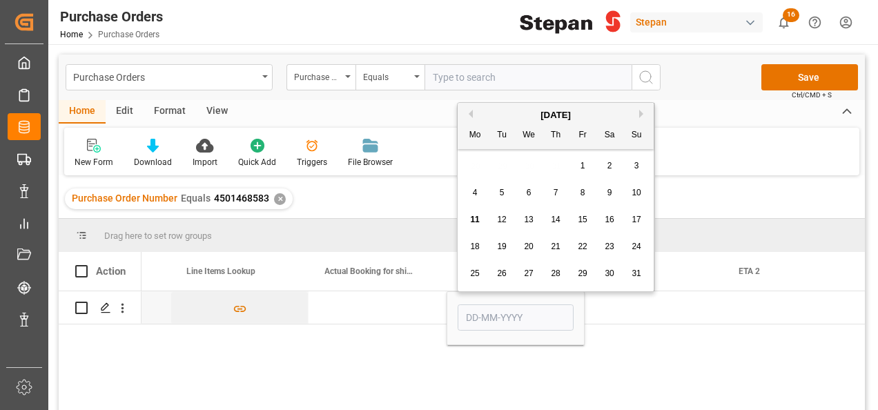
click at [501, 195] on span "5" at bounding box center [502, 193] width 5 height 10
type input "[DATE]"
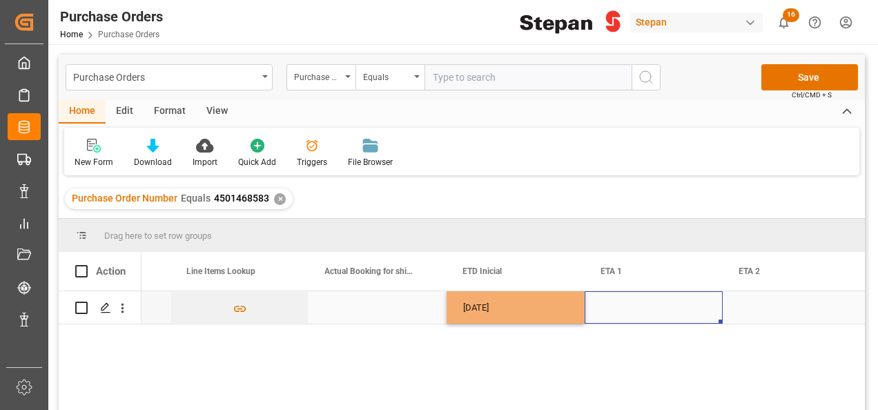
click at [633, 311] on div "Press SPACE to select this row." at bounding box center [654, 307] width 138 height 32
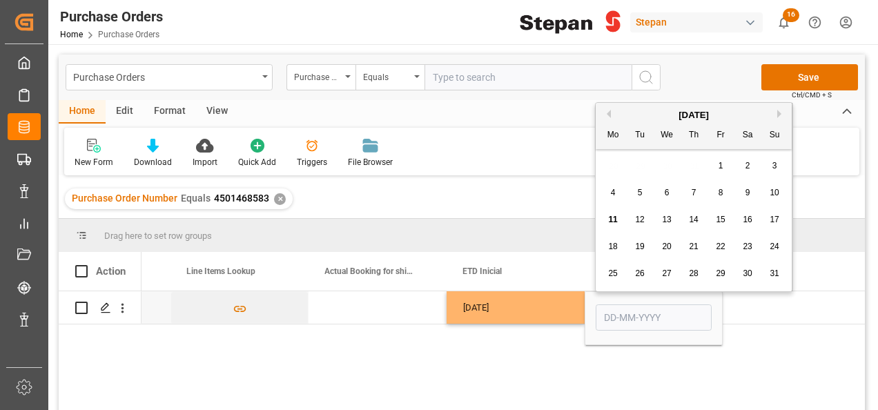
click at [615, 272] on span "25" at bounding box center [612, 274] width 9 height 10
type input "25-08-2025"
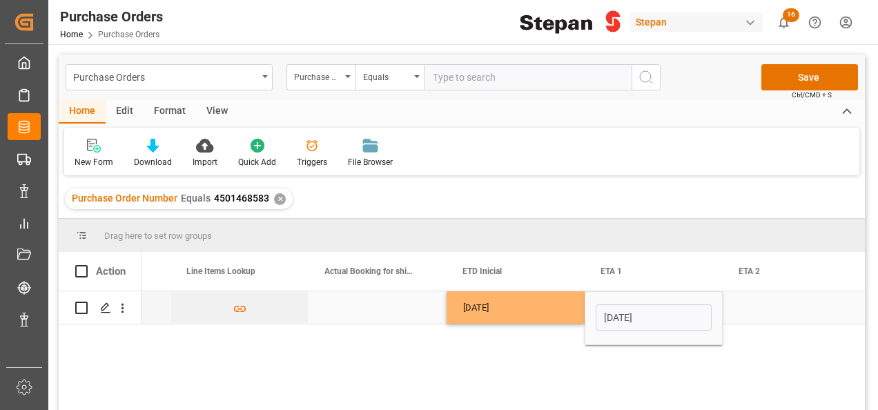
click at [570, 304] on div "[DATE]" at bounding box center [516, 307] width 138 height 32
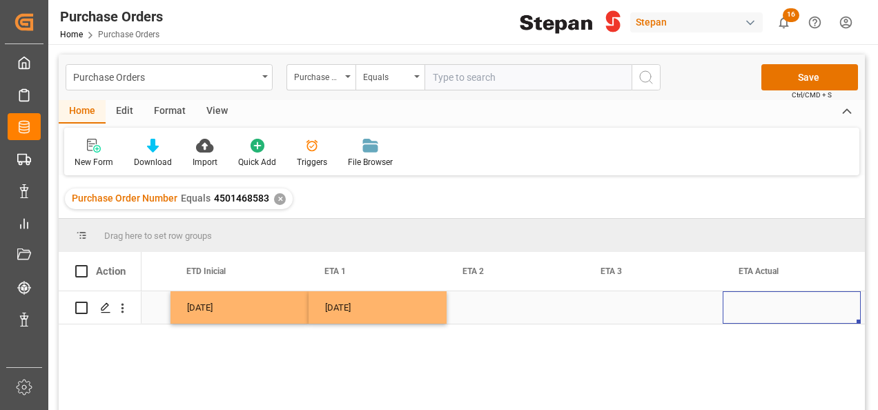
scroll to position [0, 1905]
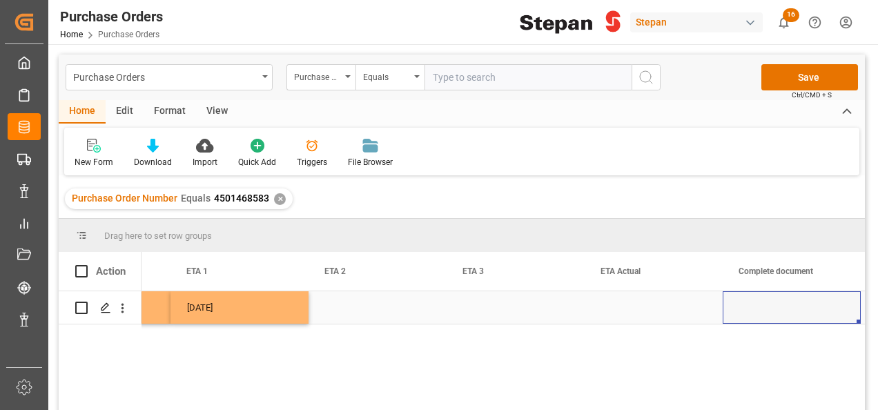
click at [646, 312] on div "Press SPACE to select this row." at bounding box center [654, 307] width 138 height 32
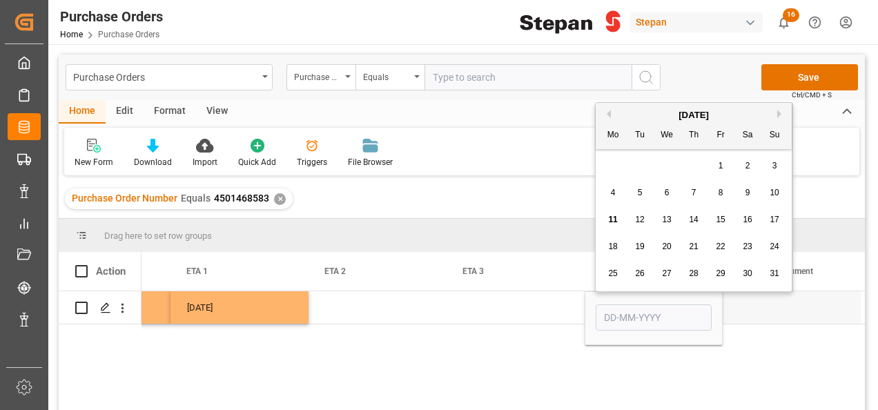
click at [619, 272] on div "25" at bounding box center [613, 274] width 17 height 17
type input "25-08-2025"
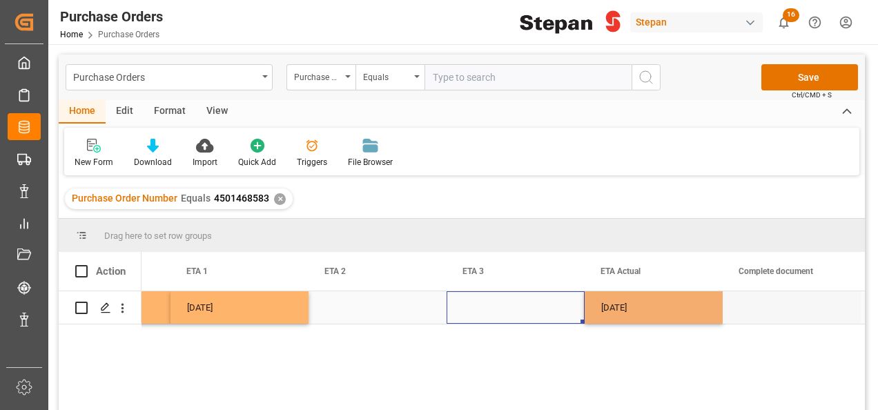
click at [542, 301] on div "Press SPACE to select this row." at bounding box center [516, 307] width 138 height 32
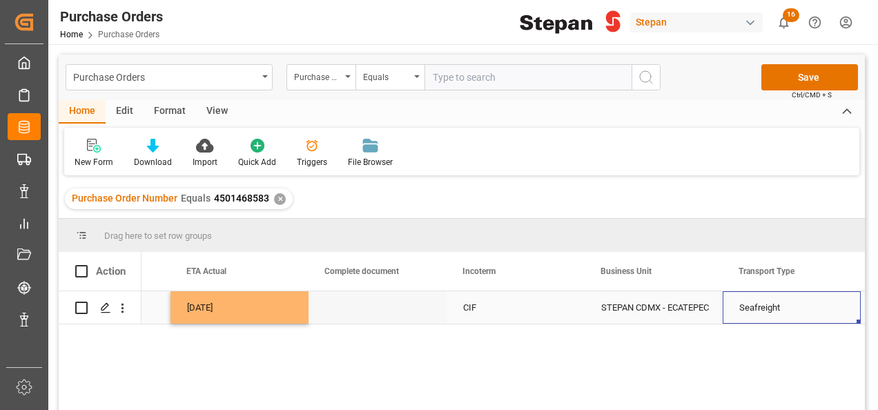
scroll to position [0, 2457]
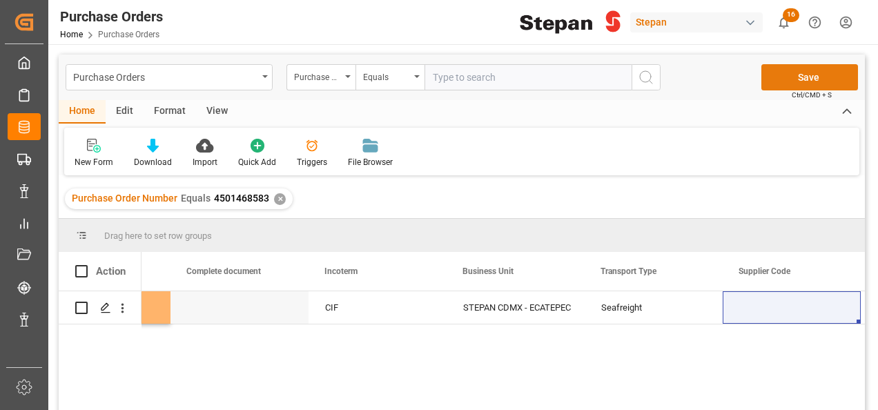
click at [793, 79] on button "Save" at bounding box center [810, 77] width 97 height 26
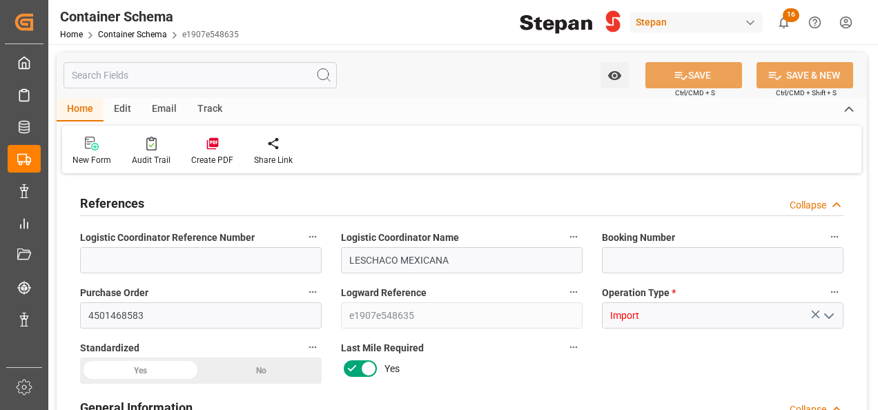
type input "0"
type input "1"
type input "20000"
type input "20460"
type input "11-08-2025 19:40"
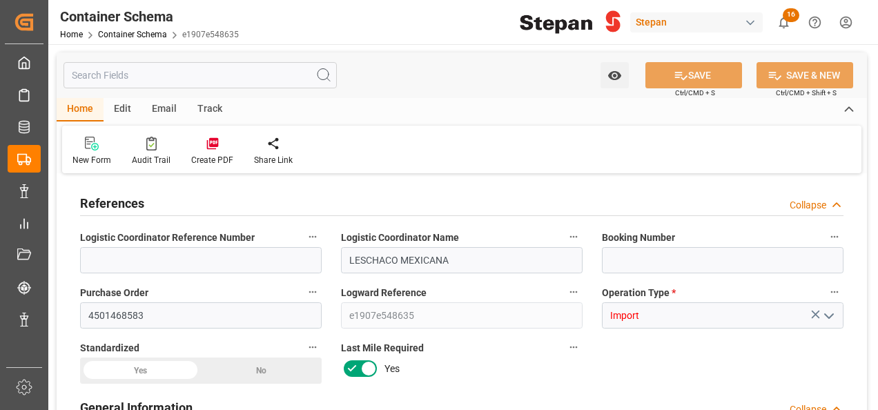
type input "11-08-2025 19:40"
type input "[DATE]"
click at [648, 265] on input at bounding box center [723, 260] width 242 height 26
paste input "ALRB250808460112"
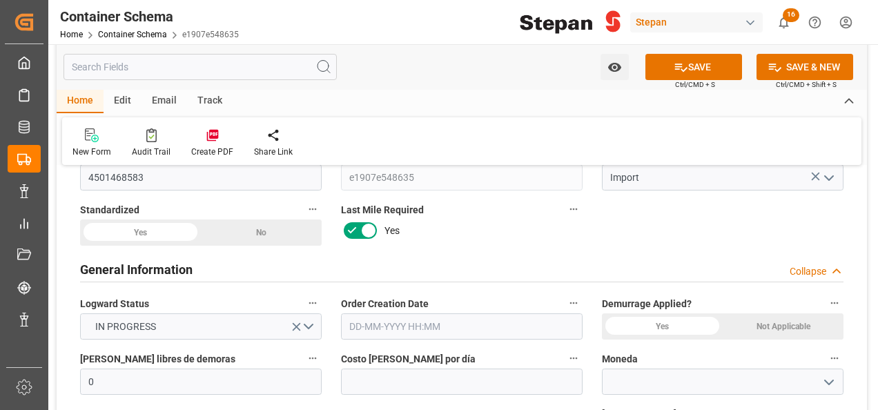
scroll to position [207, 0]
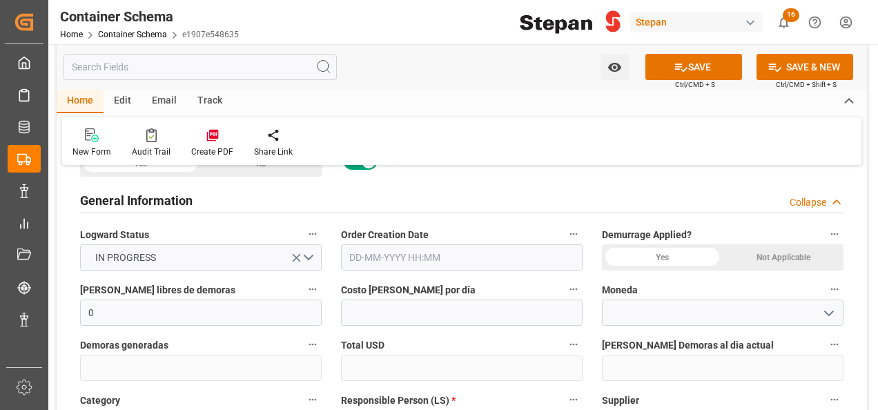
type input "ALRB250808460112"
click at [432, 257] on input "text" at bounding box center [462, 257] width 242 height 26
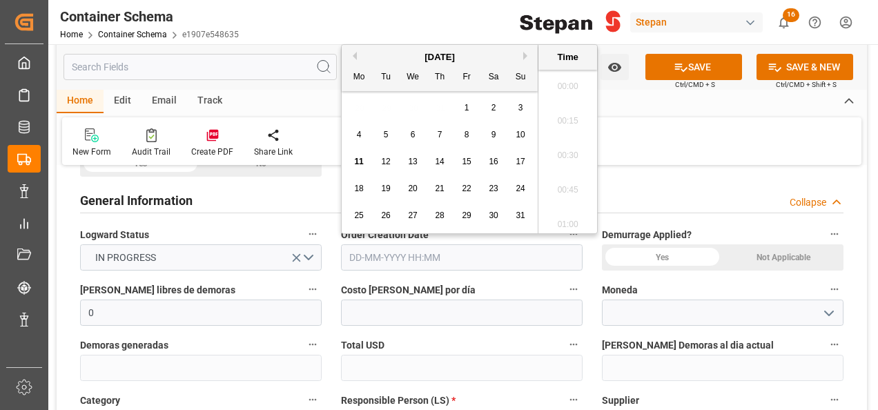
scroll to position [1834, 0]
click at [389, 48] on div "August 2025 Mo Tu We Th Fr Sa Su" at bounding box center [440, 68] width 196 height 46
click at [359, 157] on span "11" at bounding box center [358, 162] width 9 height 10
type input "[DATE] 00:00"
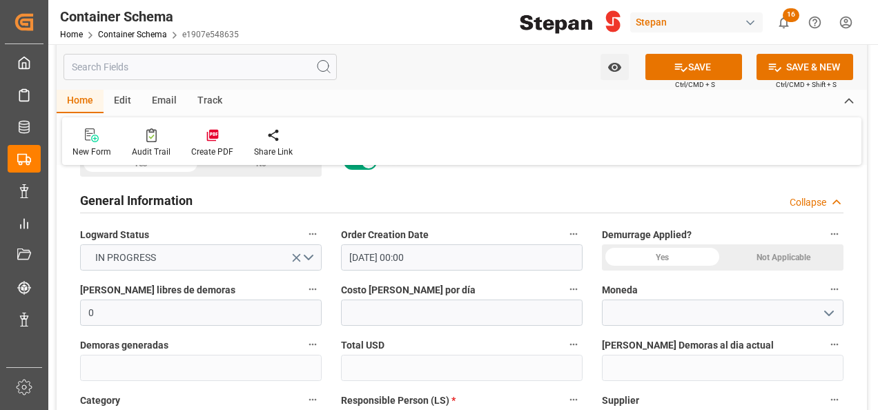
click at [322, 177] on div "Not Applicable" at bounding box center [261, 164] width 121 height 26
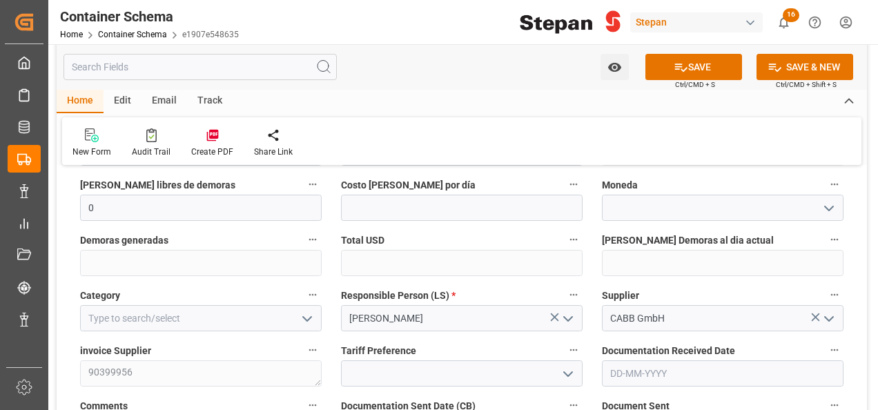
scroll to position [345, 0]
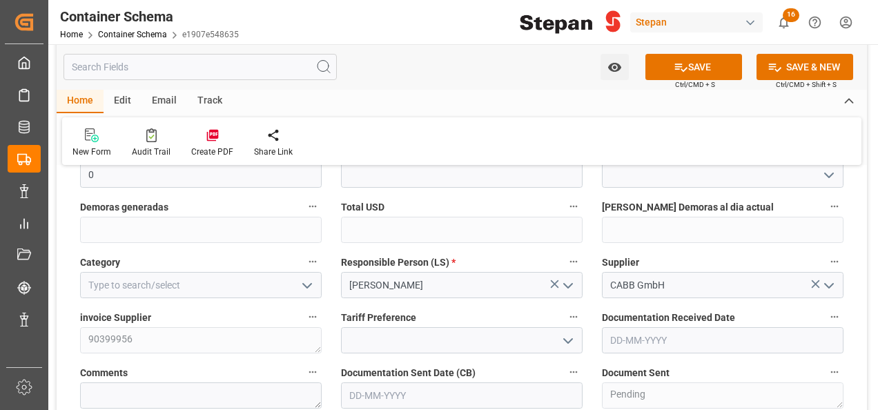
click at [306, 289] on icon "open menu" at bounding box center [307, 286] width 17 height 17
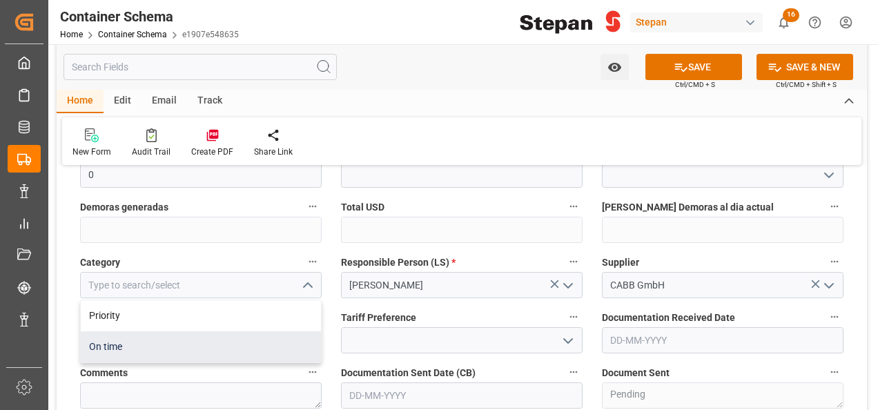
drag, startPoint x: 108, startPoint y: 318, endPoint x: 108, endPoint y: 347, distance: 29.0
click at [106, 354] on div "Priority On time" at bounding box center [201, 331] width 240 height 62
click at [108, 344] on div "On time" at bounding box center [201, 346] width 240 height 31
type input "On time"
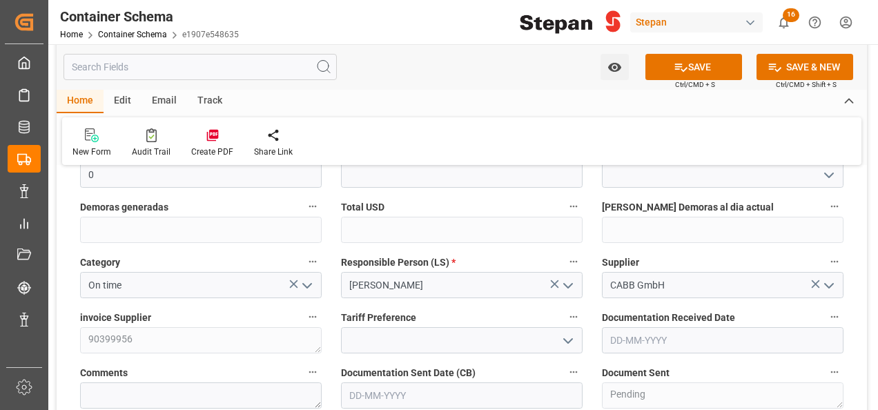
click at [562, 341] on icon "open menu" at bounding box center [568, 341] width 17 height 17
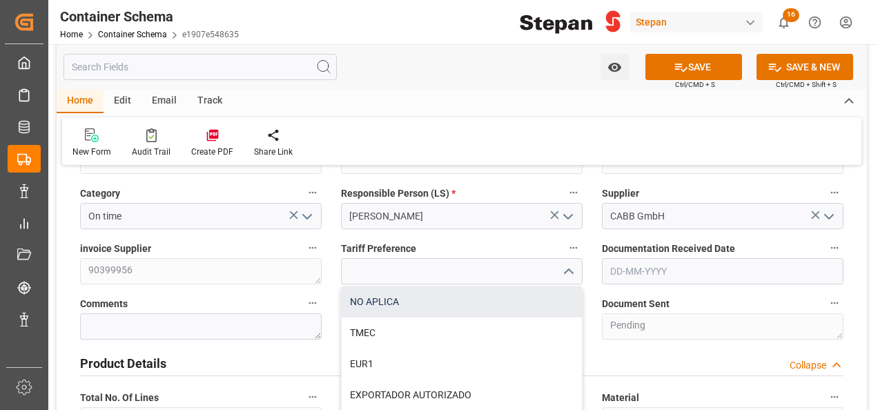
scroll to position [483, 0]
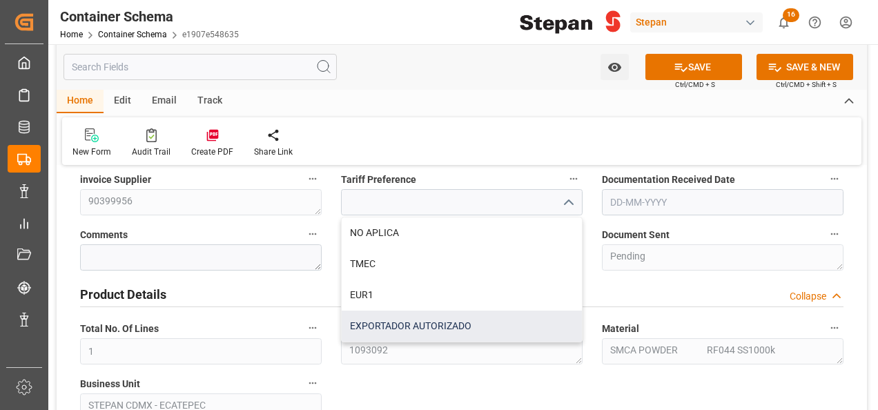
click at [387, 330] on div "EXPORTADOR AUTORIZADO" at bounding box center [462, 326] width 240 height 31
type input "EXPORTADOR AUTORIZADO"
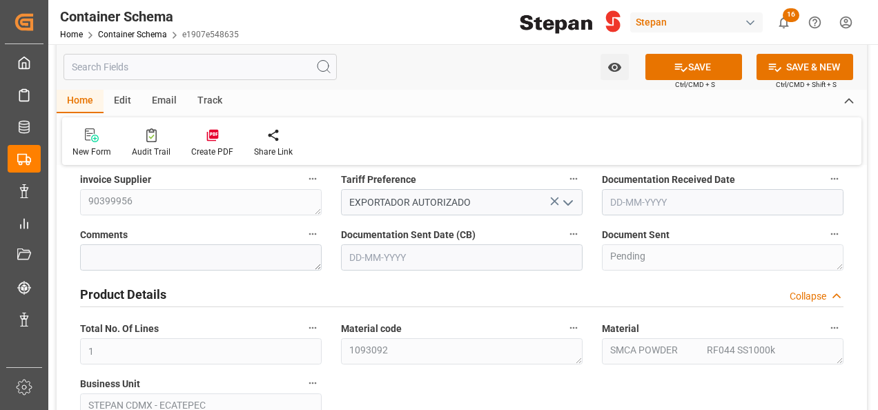
click at [675, 202] on input "text" at bounding box center [723, 202] width 242 height 26
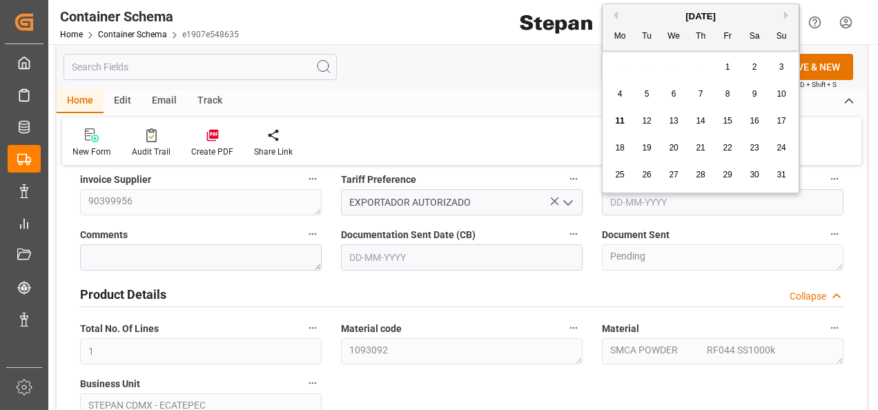
click at [621, 123] on span "11" at bounding box center [619, 121] width 9 height 10
type input "[DATE]"
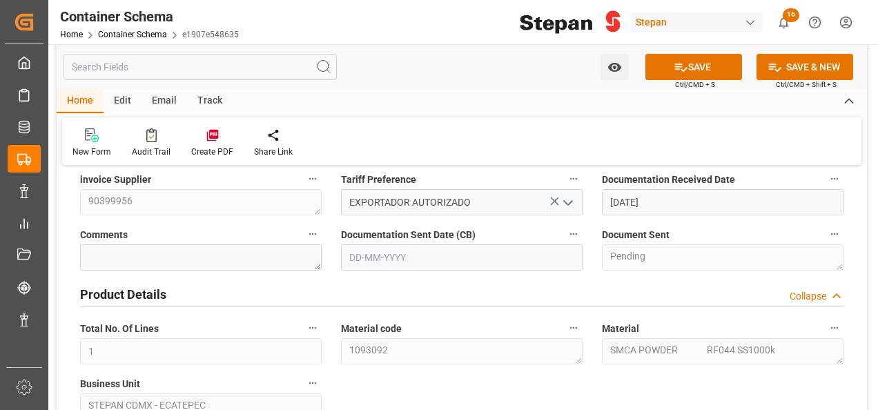
click at [450, 255] on input "text" at bounding box center [462, 257] width 242 height 26
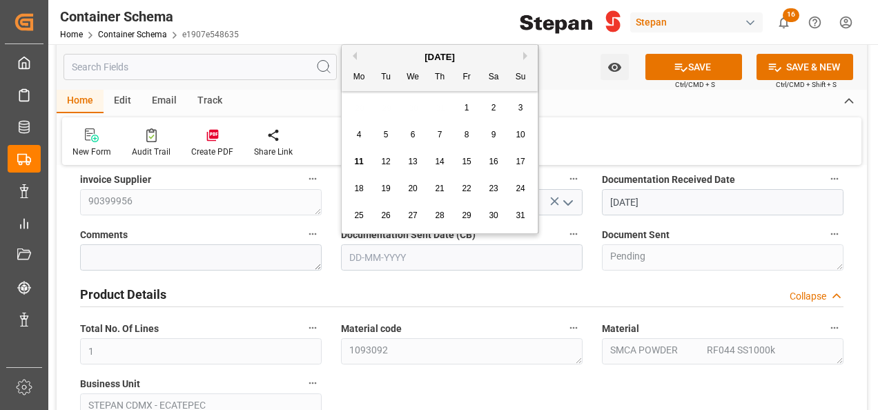
drag, startPoint x: 391, startPoint y: 55, endPoint x: 347, endPoint y: 143, distance: 98.8
click at [389, 55] on div "[DATE]" at bounding box center [440, 57] width 196 height 14
click at [366, 159] on div "11" at bounding box center [359, 162] width 17 height 17
type input "[DATE]"
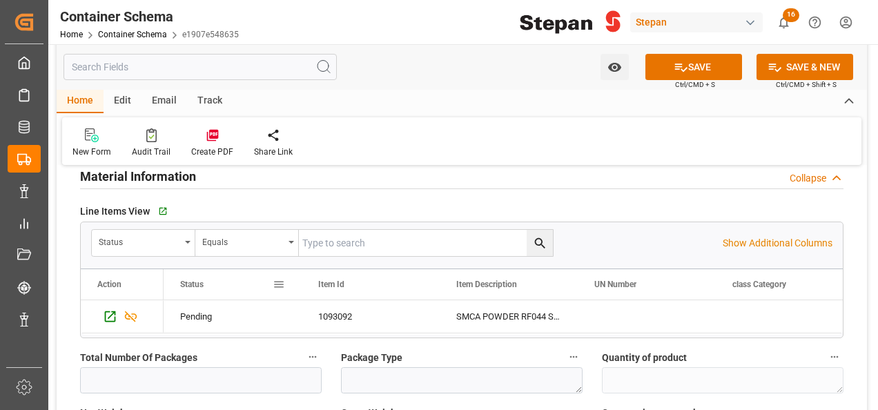
scroll to position [829, 0]
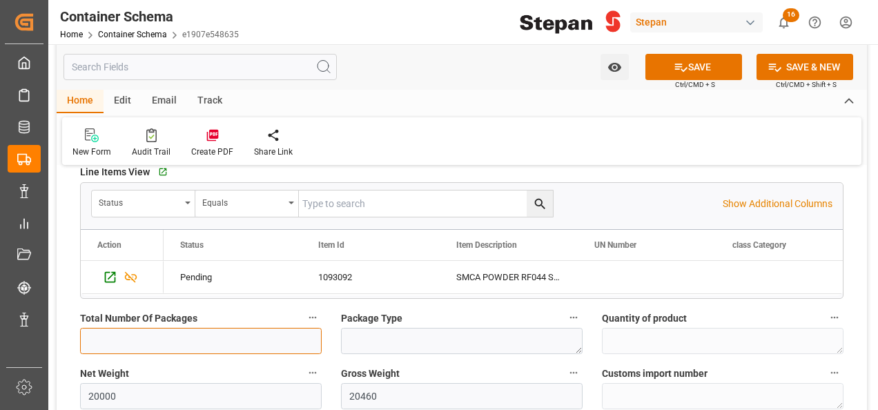
click at [117, 336] on input "text" at bounding box center [201, 341] width 242 height 26
type input "20"
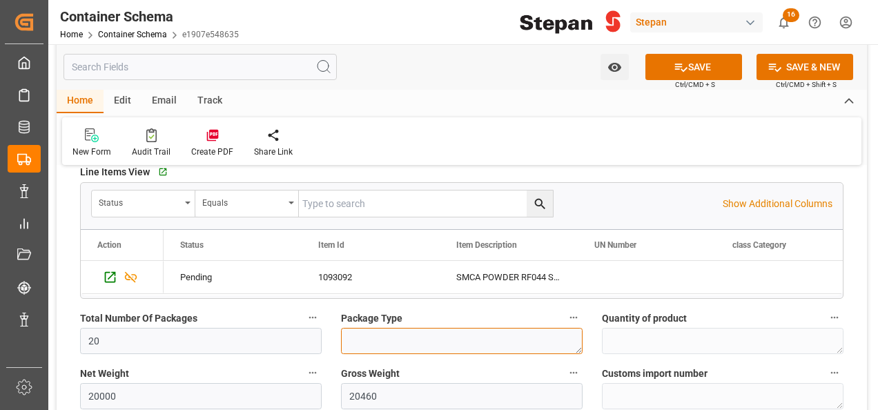
click at [385, 333] on textarea at bounding box center [462, 341] width 242 height 26
type textarea "i"
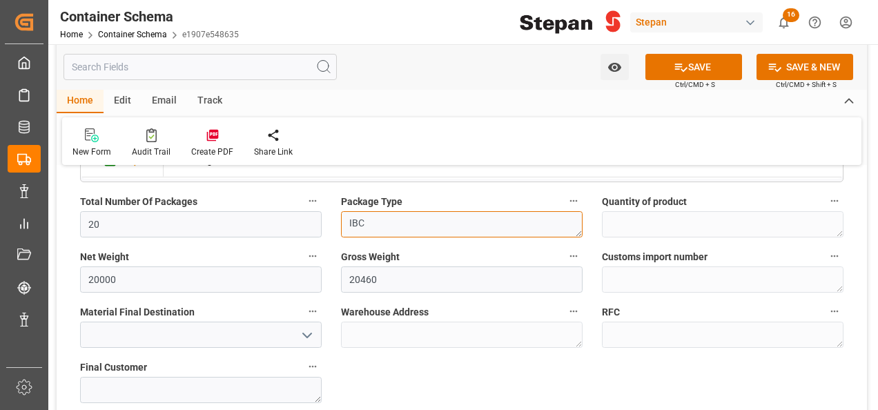
scroll to position [967, 0]
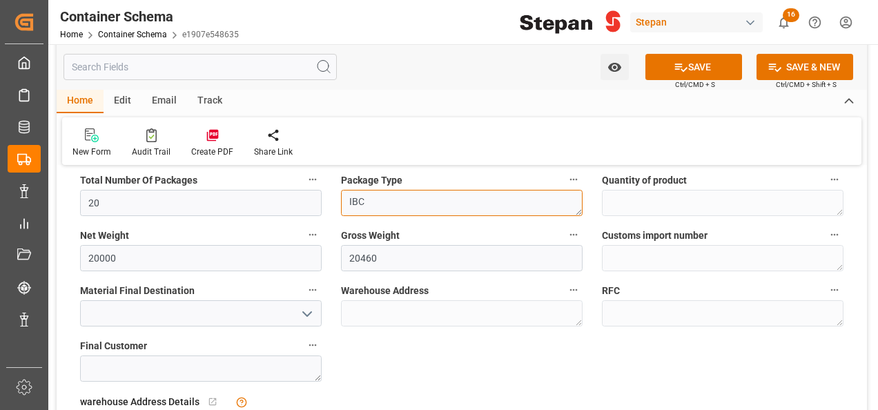
type textarea "IBC"
click at [304, 309] on icon "open menu" at bounding box center [307, 314] width 17 height 17
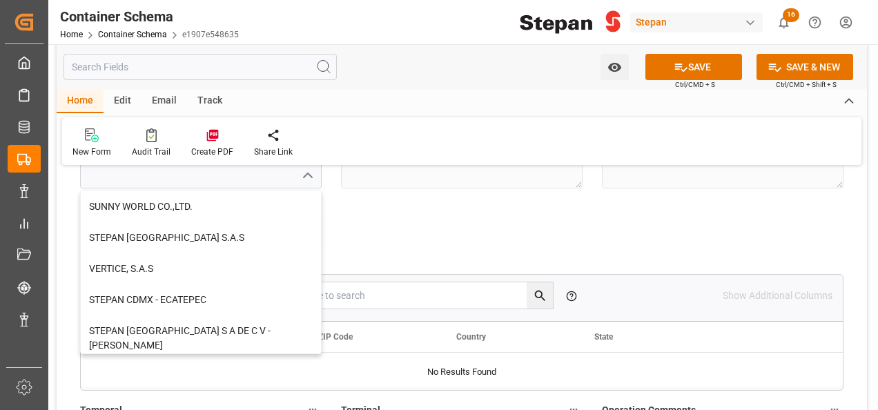
scroll to position [345, 0]
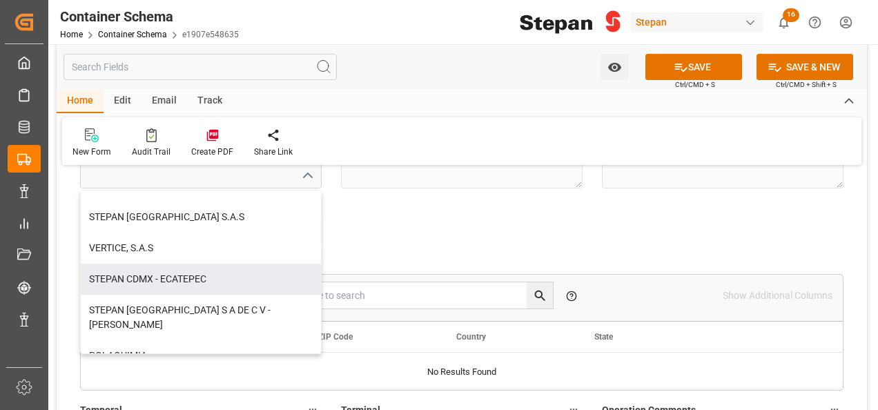
click at [153, 280] on div "STEPAN CDMX - ECATEPEC" at bounding box center [201, 279] width 240 height 31
type input "STEPAN CDMX - ECATEPEC"
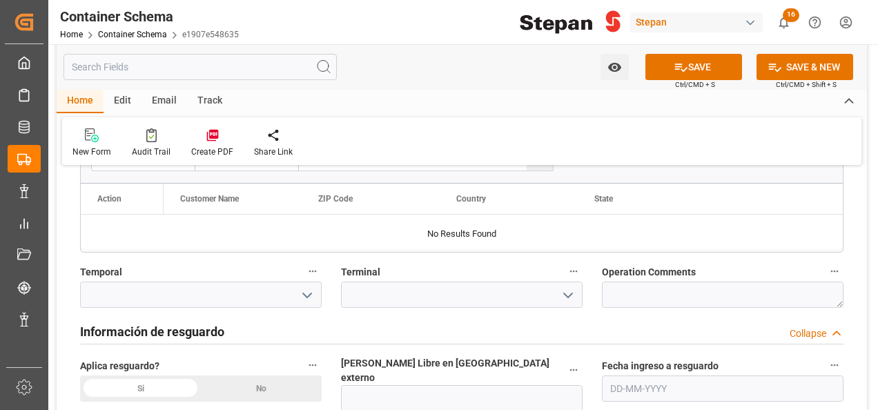
scroll to position [1312, 0]
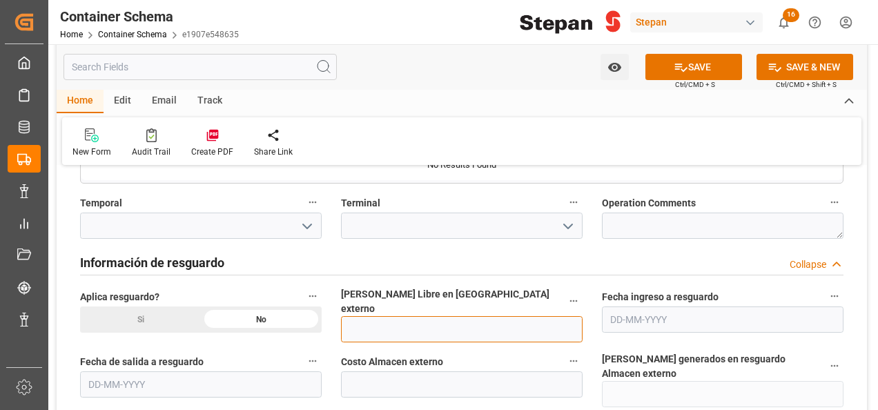
click at [371, 316] on input "text" at bounding box center [462, 329] width 242 height 26
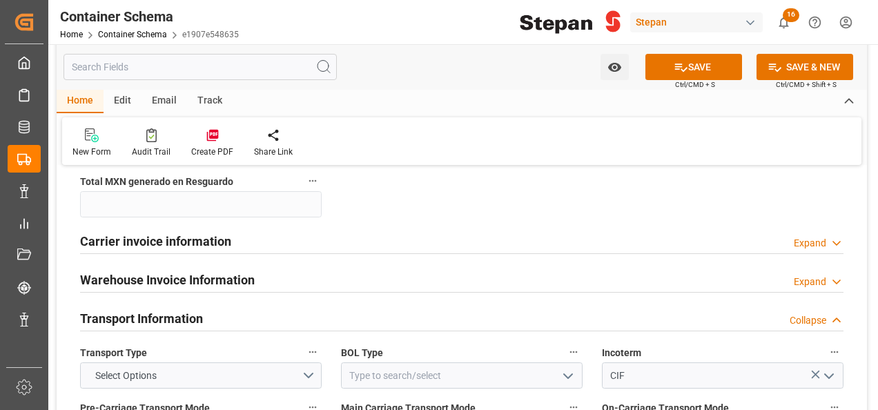
scroll to position [1588, 0]
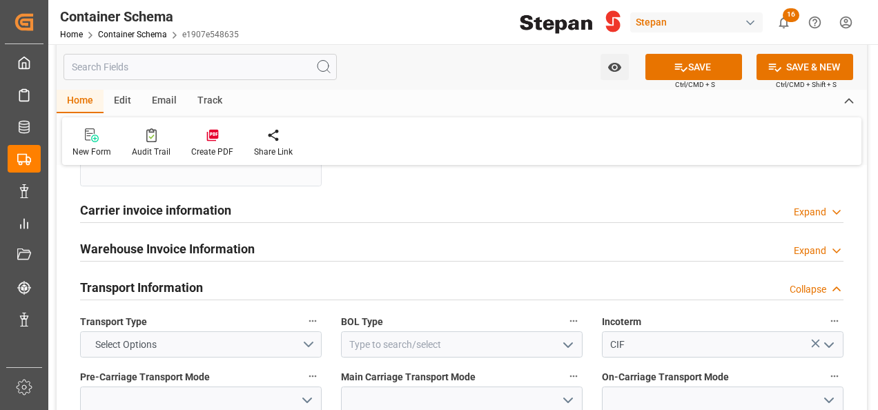
type input "12"
click at [305, 331] on button "Select Options" at bounding box center [201, 344] width 242 height 26
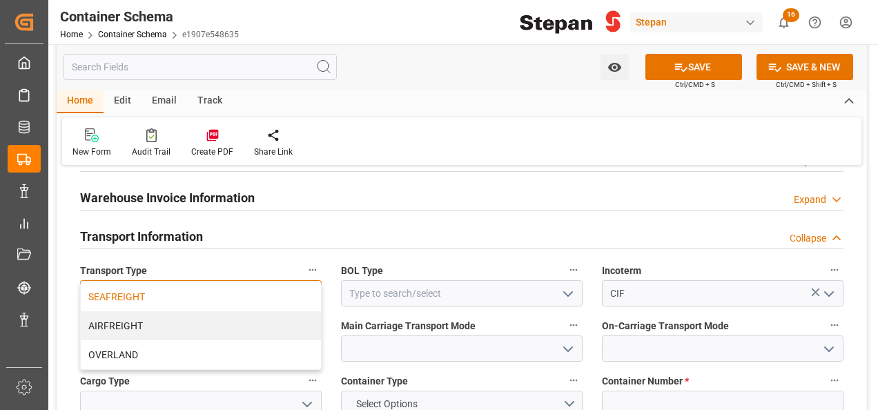
scroll to position [1726, 0]
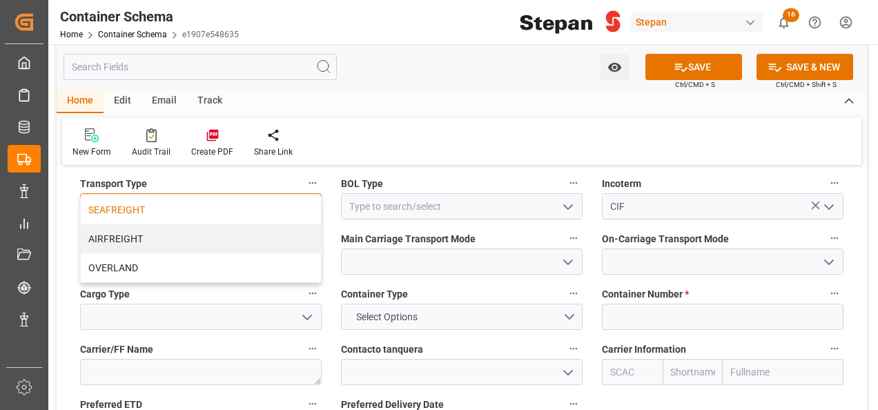
click at [127, 195] on div "SEAFREIGHT" at bounding box center [201, 209] width 240 height 29
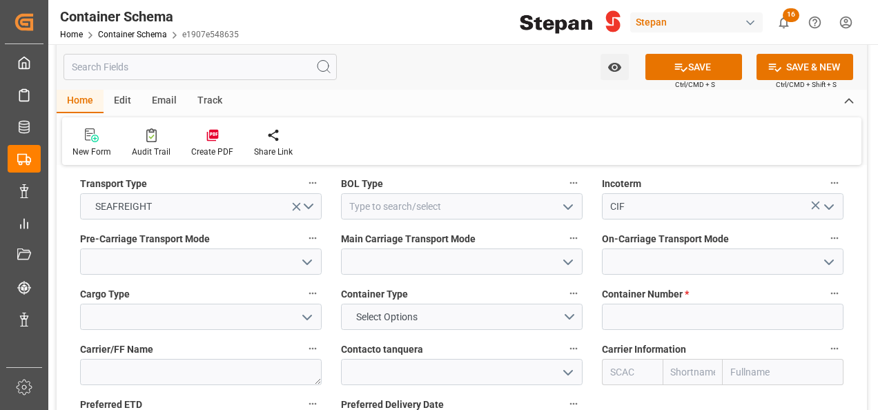
click at [566, 199] on icon "open menu" at bounding box center [568, 207] width 17 height 17
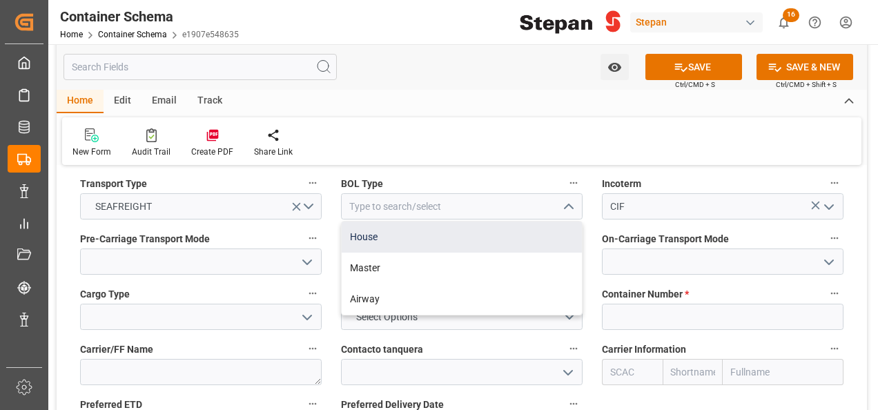
click at [375, 222] on div "House" at bounding box center [462, 237] width 240 height 31
type input "House"
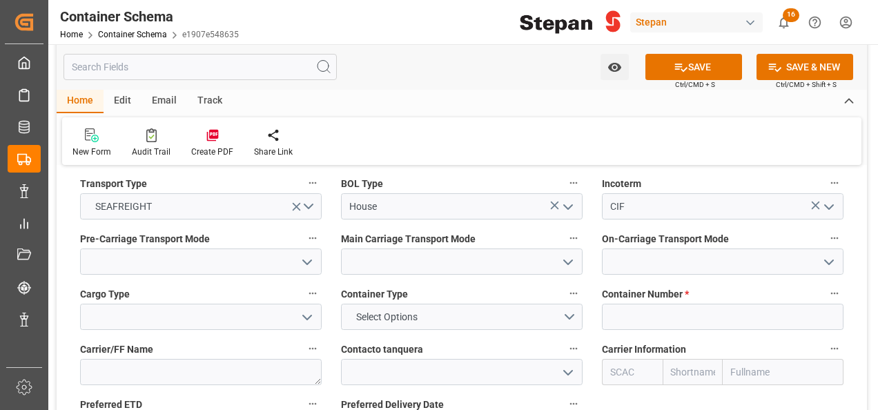
click at [302, 254] on icon "open menu" at bounding box center [307, 262] width 17 height 17
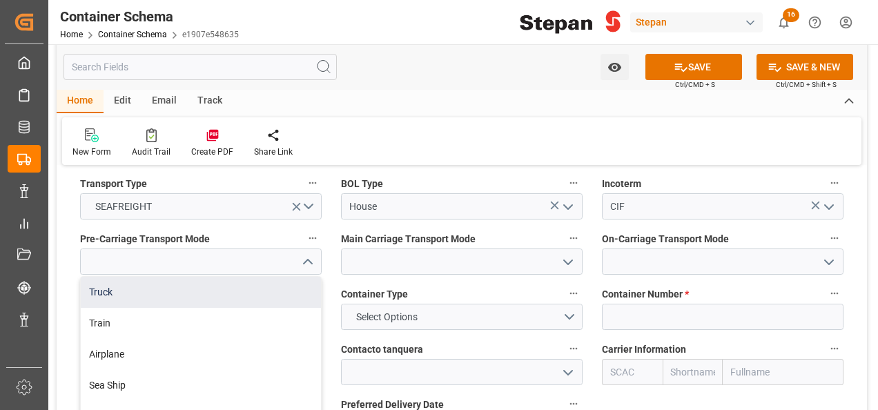
click at [108, 277] on div "Truck" at bounding box center [201, 292] width 240 height 31
type input "Truck"
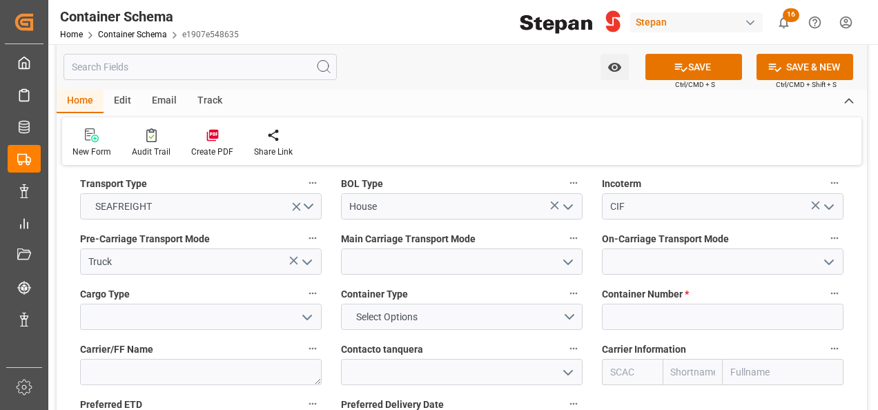
click at [565, 260] on polyline "open menu" at bounding box center [568, 262] width 8 height 4
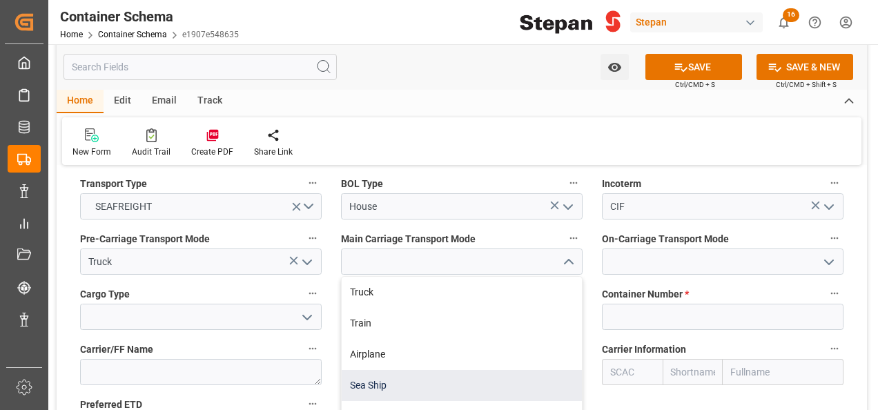
click at [378, 370] on div "Sea Ship" at bounding box center [462, 385] width 240 height 31
type input "Sea Ship"
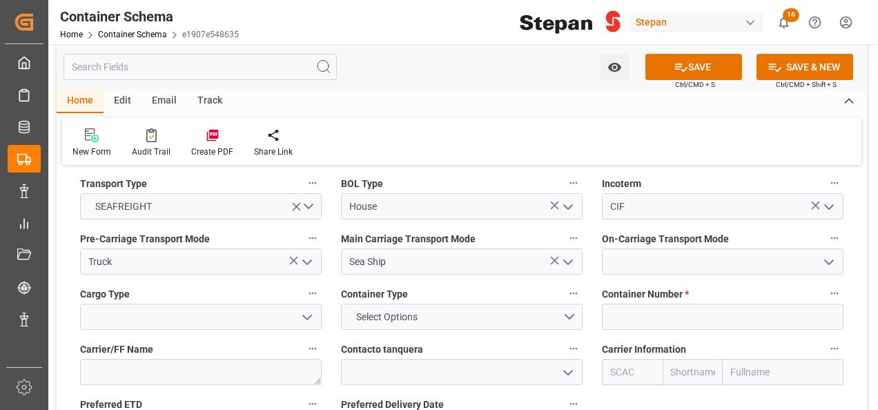
click at [829, 254] on icon "open menu" at bounding box center [829, 262] width 17 height 17
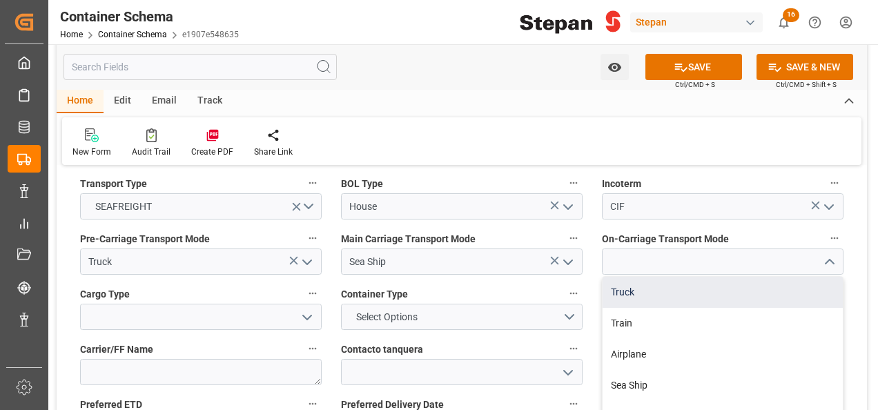
click at [635, 277] on div "Truck" at bounding box center [723, 292] width 240 height 31
type input "Truck"
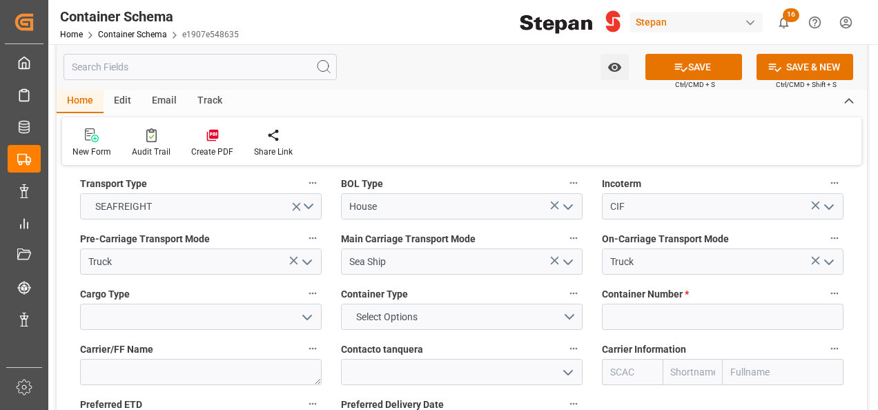
click at [308, 309] on icon "open menu" at bounding box center [307, 317] width 17 height 17
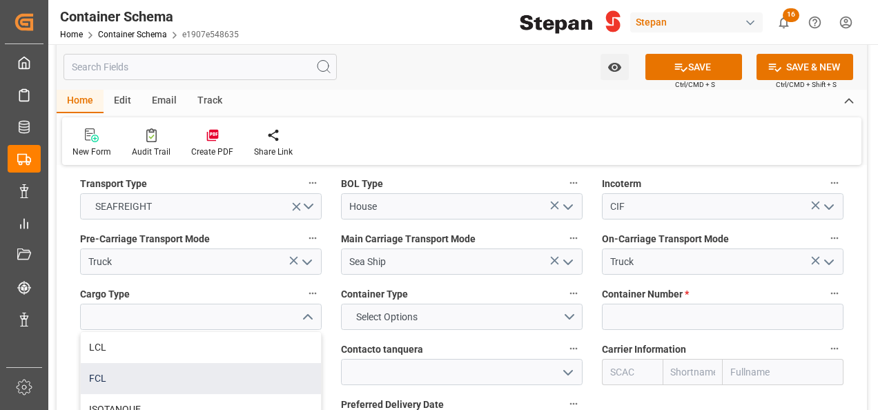
click at [106, 363] on div "FCL" at bounding box center [201, 378] width 240 height 31
type input "FCL"
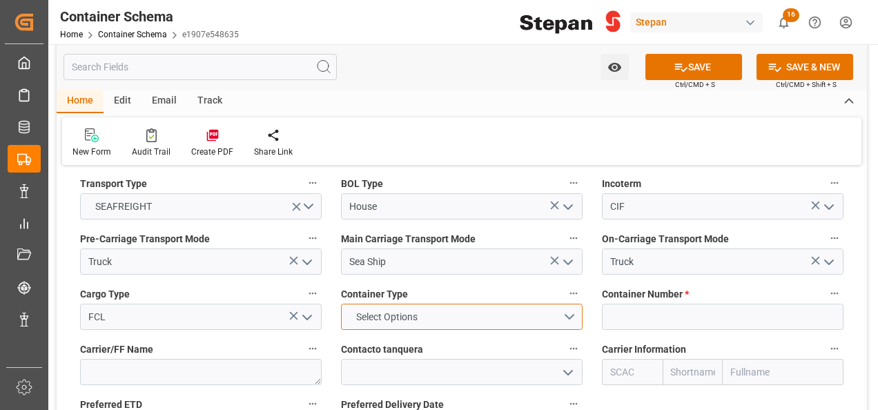
click at [569, 304] on button "Select Options" at bounding box center [462, 317] width 242 height 26
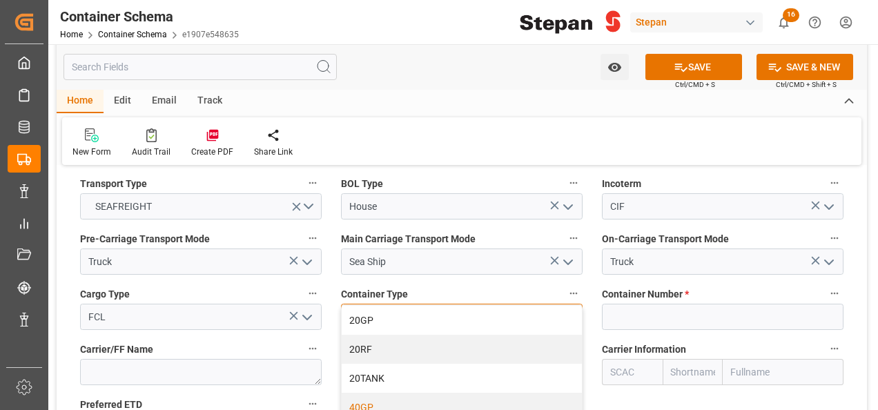
click at [375, 393] on div "40GP" at bounding box center [462, 407] width 240 height 29
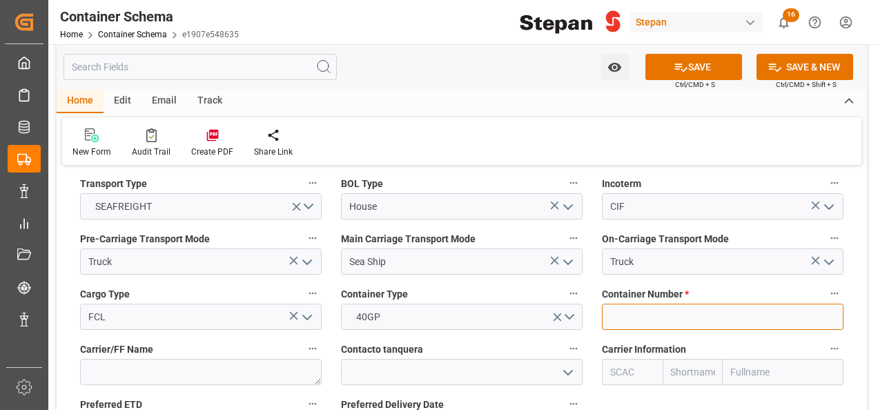
click at [657, 304] on input at bounding box center [723, 317] width 242 height 26
paste input "MRKU1055594"
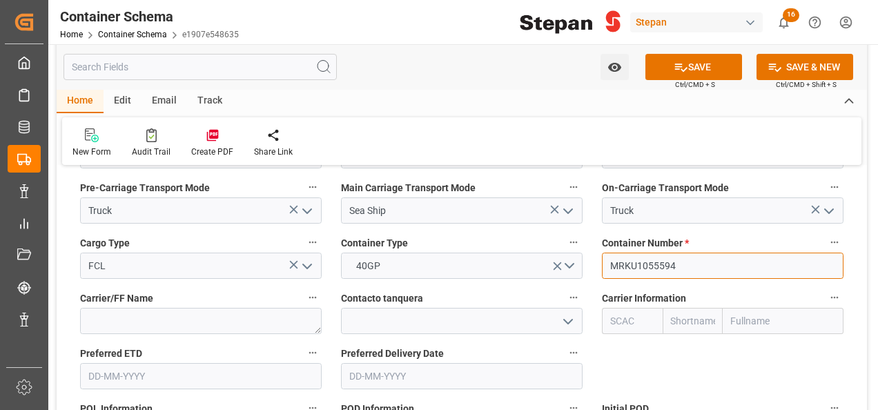
scroll to position [1795, 0]
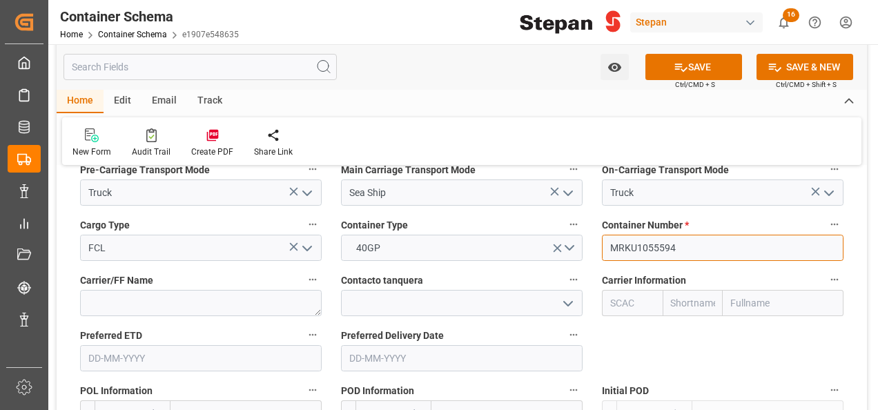
type input "MRKU1055594"
click at [768, 290] on input "text" at bounding box center [783, 303] width 121 height 26
type input "MAE"
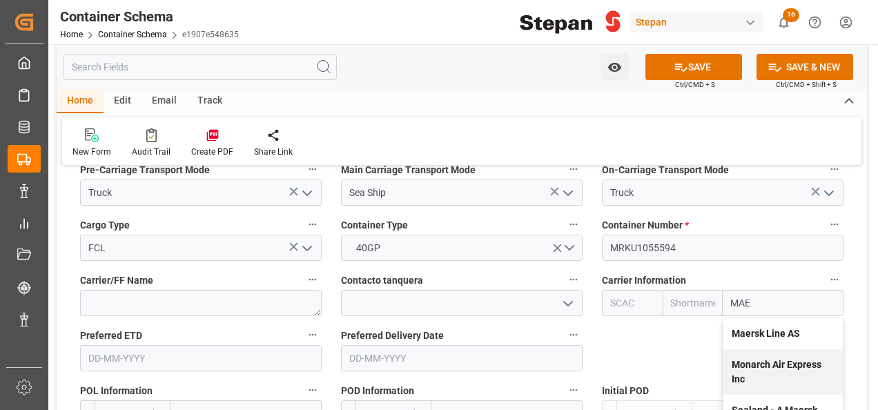
click at [754, 328] on b "Maersk Line AS" at bounding box center [766, 333] width 68 height 11
type input "MAEU"
type input "Maersk"
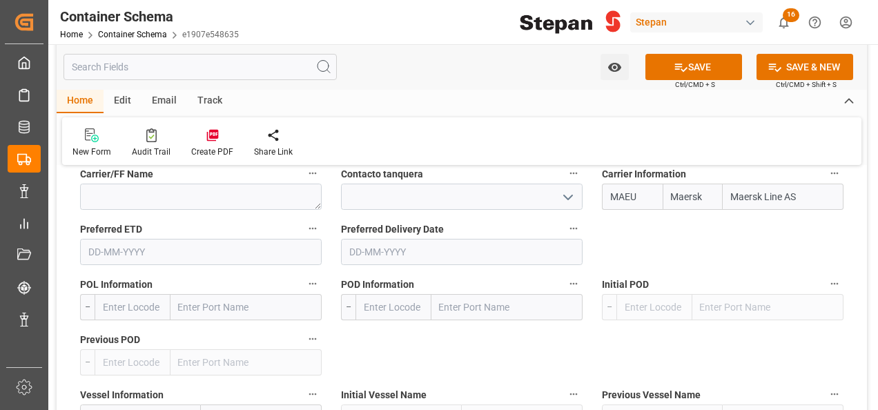
scroll to position [1933, 0]
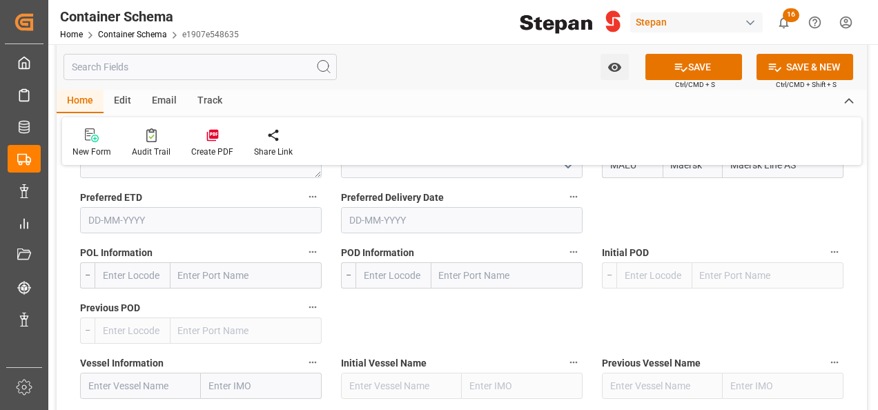
type input "Maersk Line AS"
click at [116, 262] on input "text" at bounding box center [133, 275] width 76 height 26
click at [226, 262] on input "text" at bounding box center [246, 275] width 151 height 26
paste input "[GEOGRAPHIC_DATA]"
type input "[GEOGRAPHIC_DATA]"
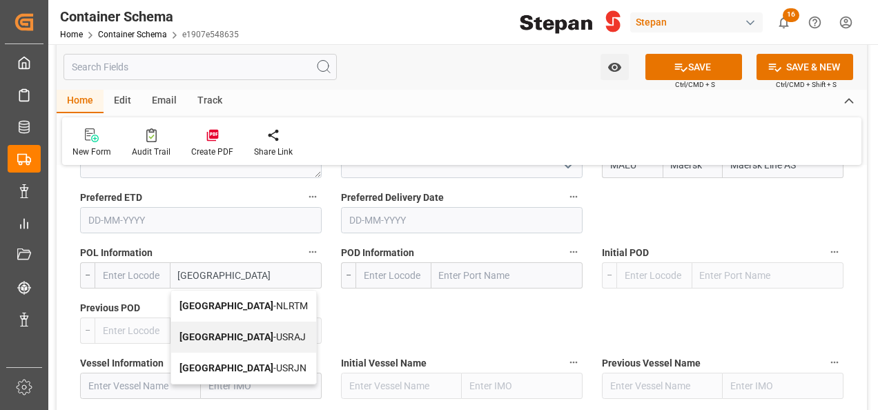
click at [231, 300] on span "[GEOGRAPHIC_DATA] - NLRTM" at bounding box center [244, 305] width 128 height 11
type input "NLRTM"
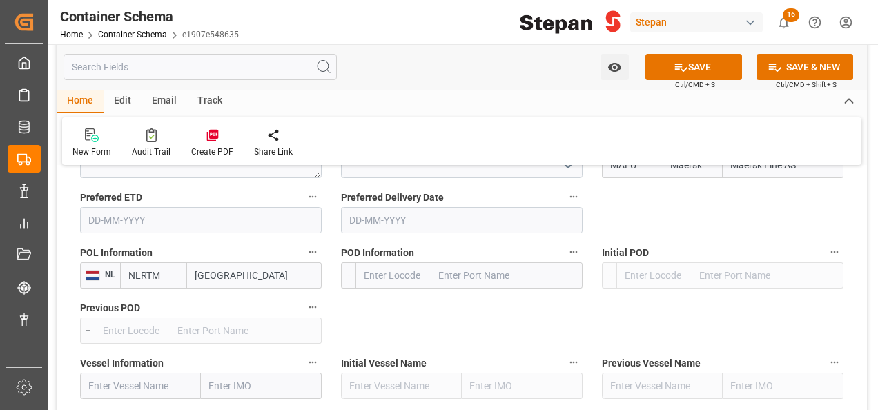
type input "[GEOGRAPHIC_DATA]"
click at [492, 262] on input "text" at bounding box center [507, 275] width 151 height 26
type input "[GEOGRAPHIC_DATA]"
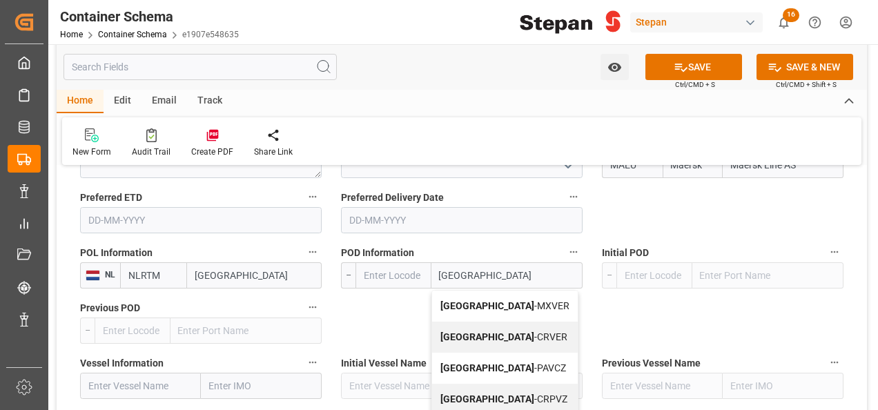
click at [476, 300] on b "[GEOGRAPHIC_DATA]" at bounding box center [488, 305] width 94 height 11
type input "MXVER"
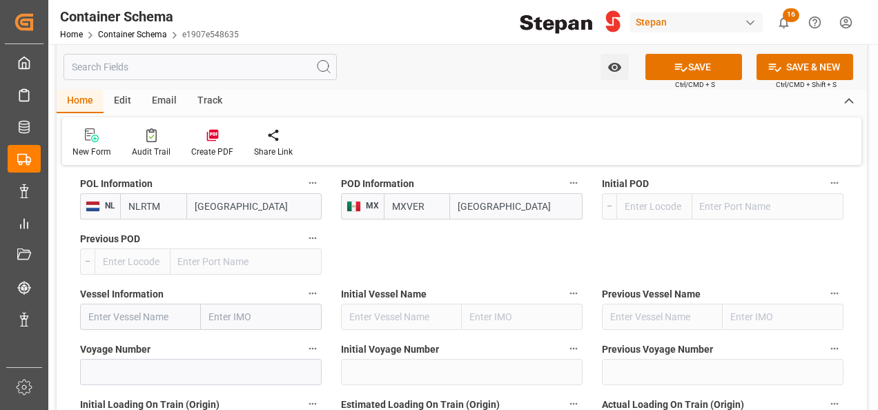
scroll to position [2071, 0]
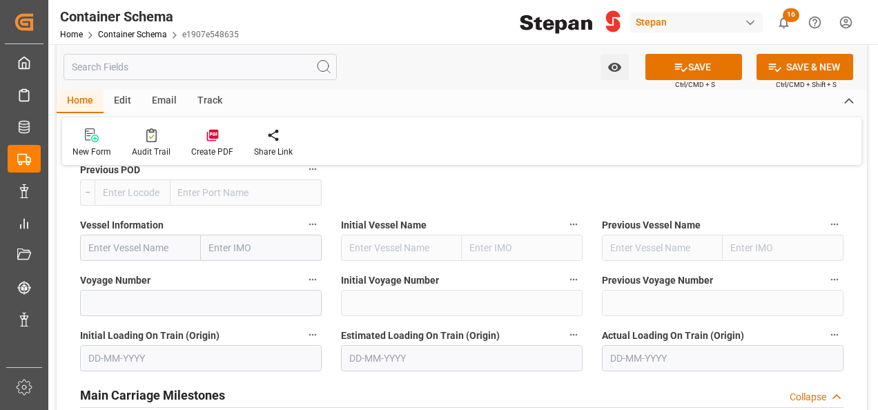
type input "[GEOGRAPHIC_DATA]"
click at [112, 235] on input "text" at bounding box center [140, 248] width 121 height 26
paste input "MAERSK SEMBAWANG"
type input "MAERSK SEMBAWANG"
click at [136, 264] on div "MAERSK SEMBAWANG - 9315226" at bounding box center [140, 286] width 119 height 46
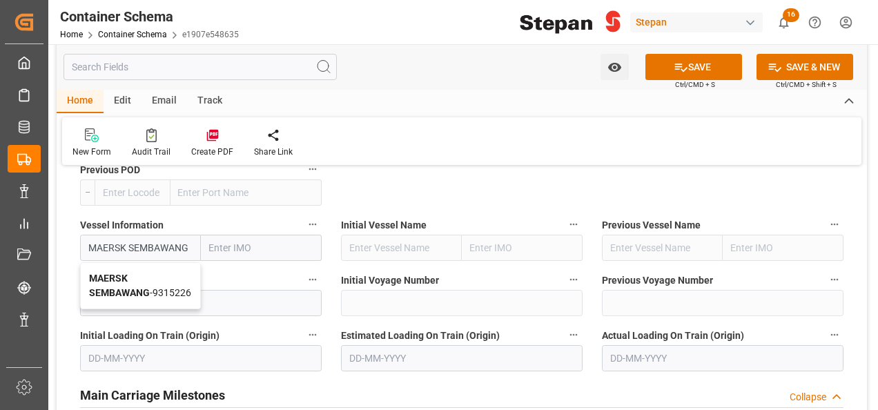
type input "9315226"
type input "MAERSK SEMBAWANG"
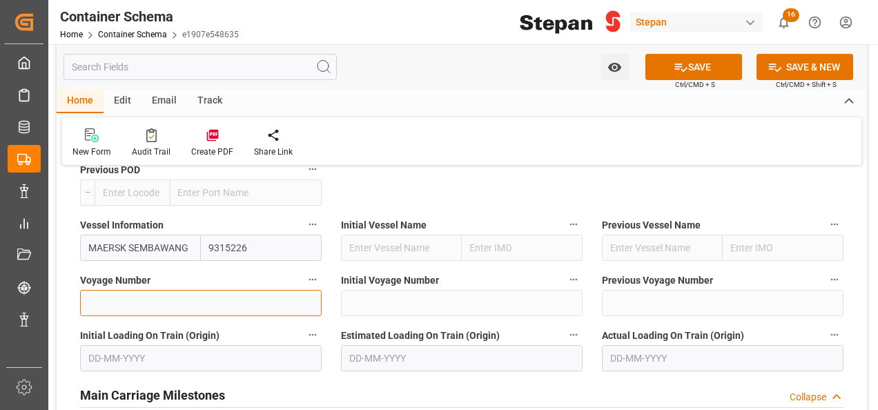
click at [113, 290] on input at bounding box center [201, 303] width 242 height 26
paste input "531W"
type input "531W"
click at [225, 345] on input "text" at bounding box center [201, 358] width 242 height 26
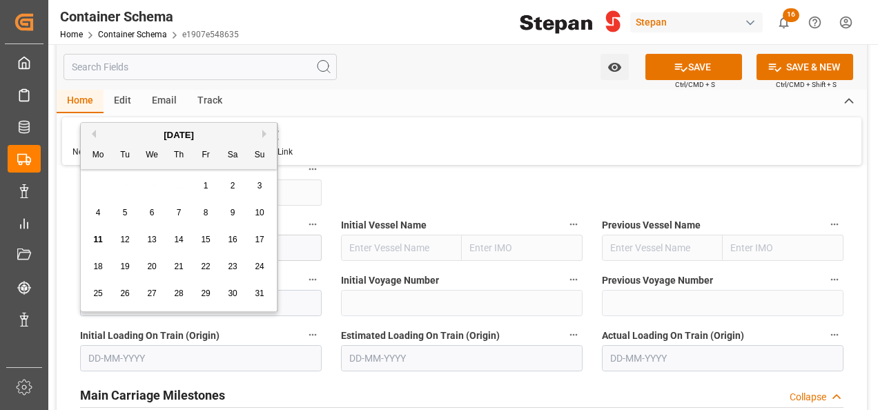
click at [392, 146] on div "New Form Audit Trail Create PDF Share Link" at bounding box center [462, 141] width 800 height 48
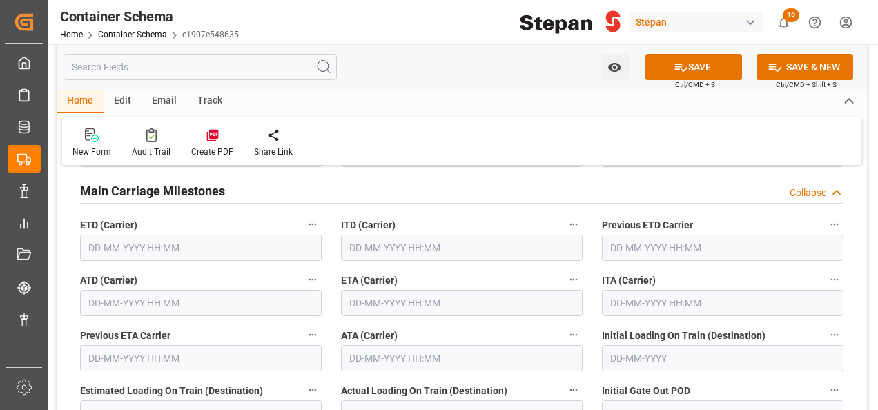
scroll to position [2279, 0]
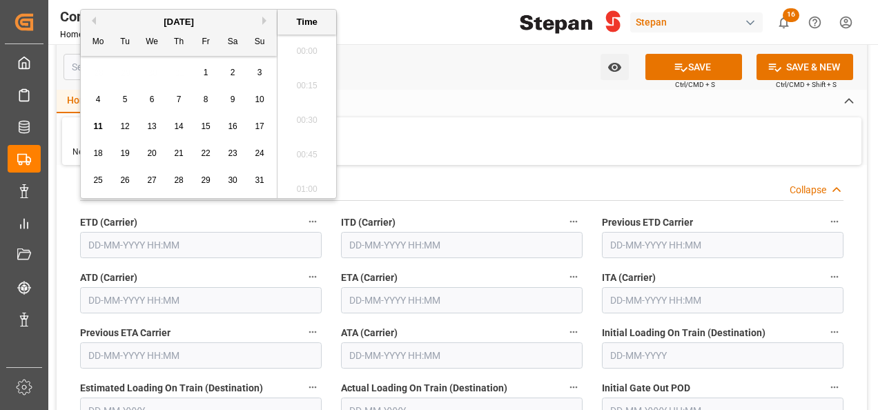
click at [126, 232] on input "text" at bounding box center [201, 245] width 242 height 26
click at [128, 102] on div "5" at bounding box center [125, 100] width 17 height 17
type input "[DATE] 00:00"
click at [109, 287] on input "text" at bounding box center [201, 300] width 242 height 26
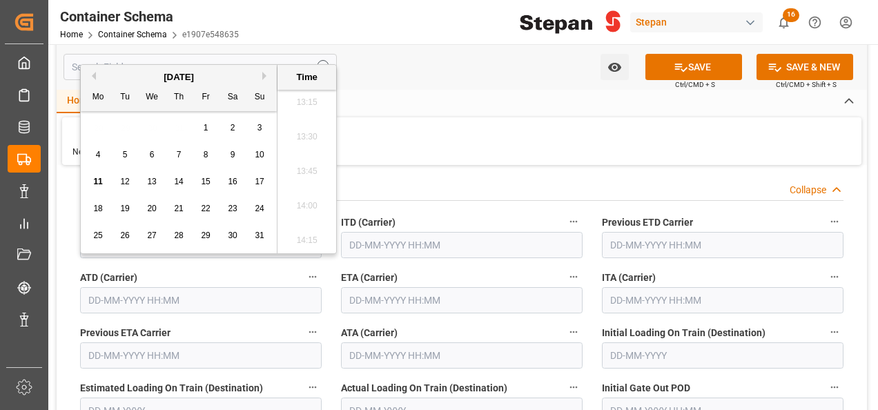
click at [126, 153] on span "5" at bounding box center [125, 155] width 5 height 10
type input "[DATE] 00:00"
click at [370, 287] on input "text" at bounding box center [462, 300] width 242 height 26
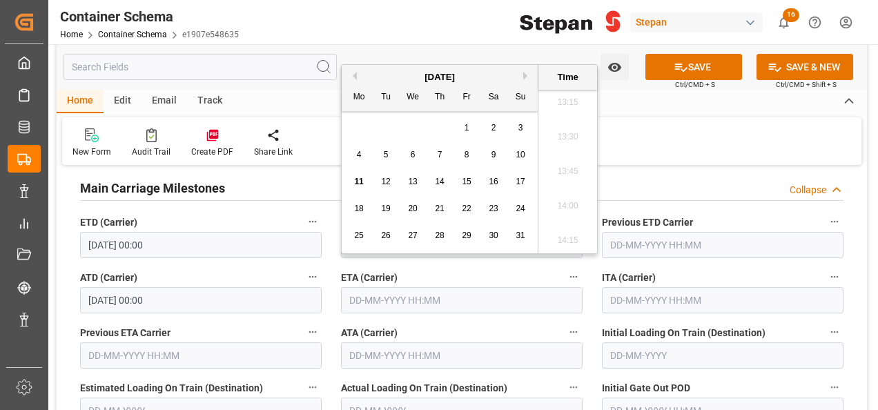
click at [365, 233] on div "25" at bounding box center [359, 236] width 17 height 17
type input "[DATE] 00:00"
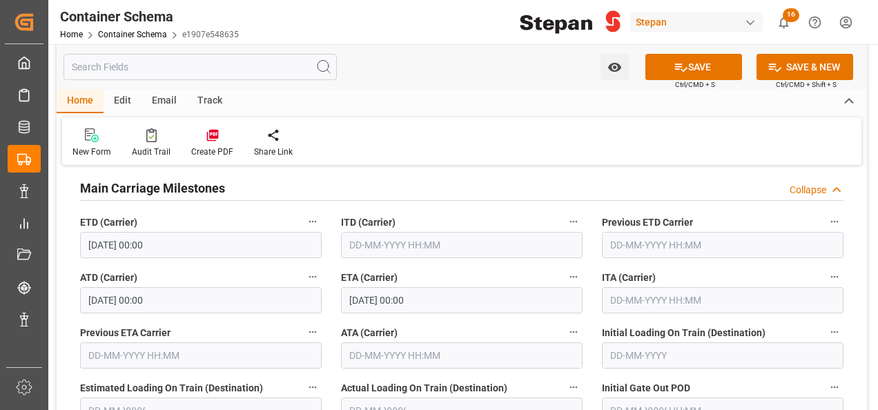
click at [443, 323] on label "ATA (Carrier)" at bounding box center [462, 332] width 242 height 19
click at [565, 323] on button "ATA (Carrier)" at bounding box center [574, 332] width 18 height 18
click at [695, 68] on div at bounding box center [439, 205] width 878 height 410
click at [700, 62] on button "SAVE" at bounding box center [694, 67] width 97 height 26
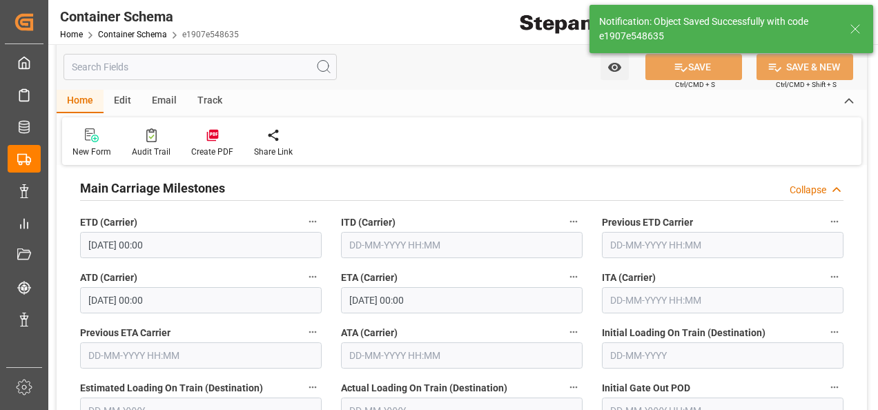
type textarea "Documents Sent"
type textarea "20 IBC"
type textarea "SCM1706025A6"
type input "MXVER"
type input "[GEOGRAPHIC_DATA]"
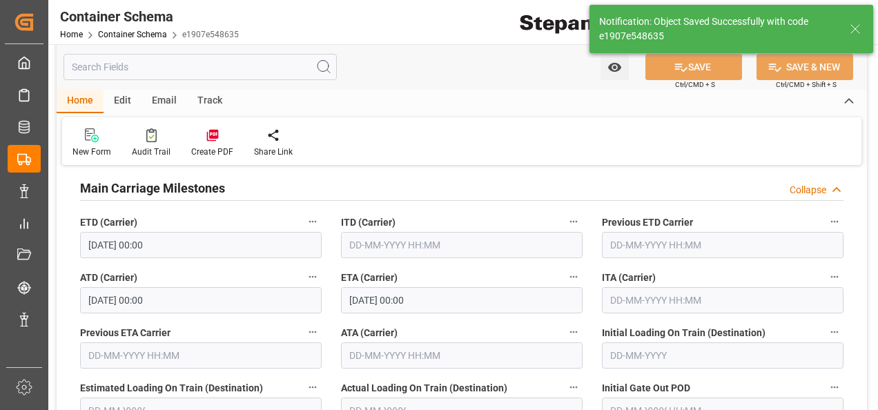
type input "MAERSK SEMBAWANG"
type input "9315226"
type input "531W"
type textarea "pod"
type input "0"
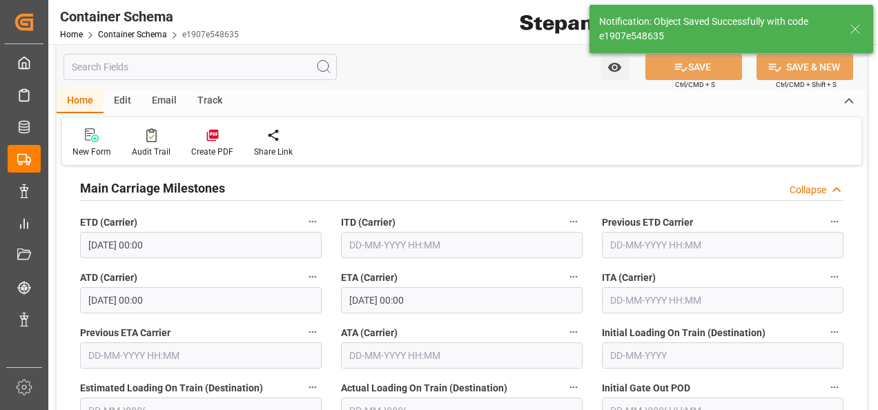
type input "[DATE] 00:00"
type input "[DATE]"
type input "11-08-2025 19:51"
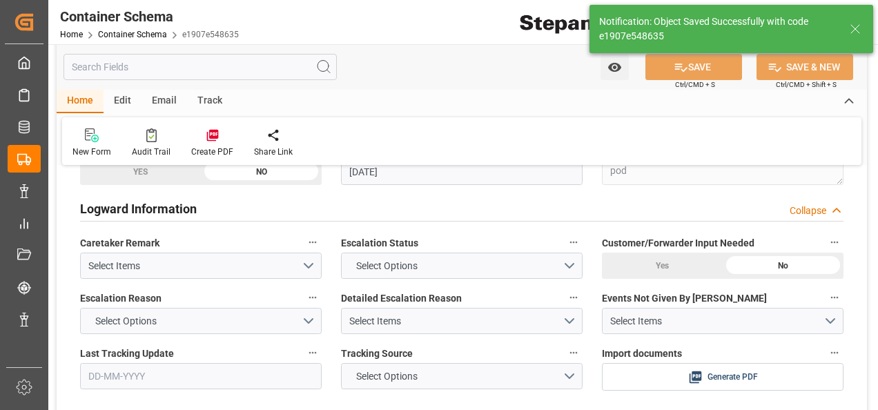
scroll to position [2762, 0]
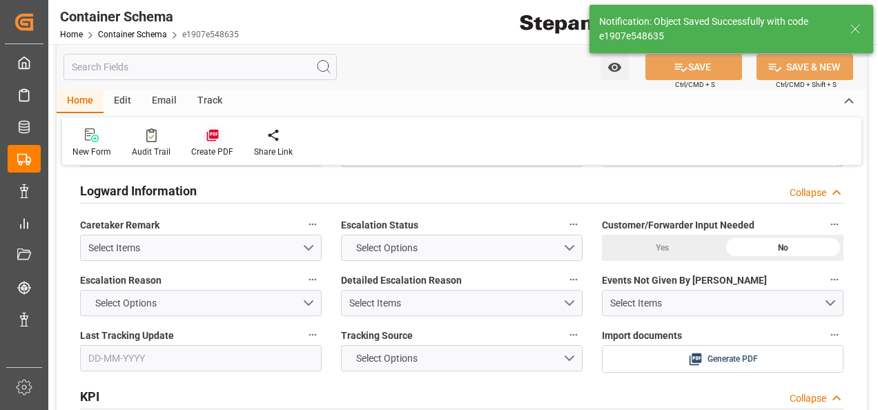
click at [213, 135] on icon at bounding box center [213, 135] width 14 height 14
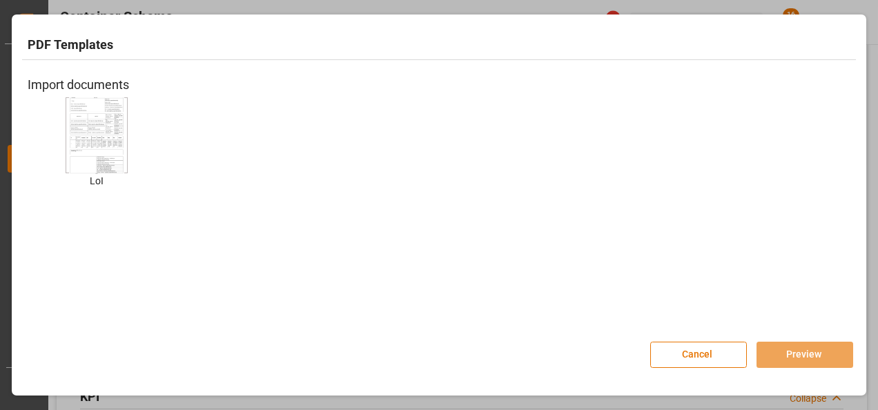
click at [78, 134] on img at bounding box center [96, 135] width 55 height 78
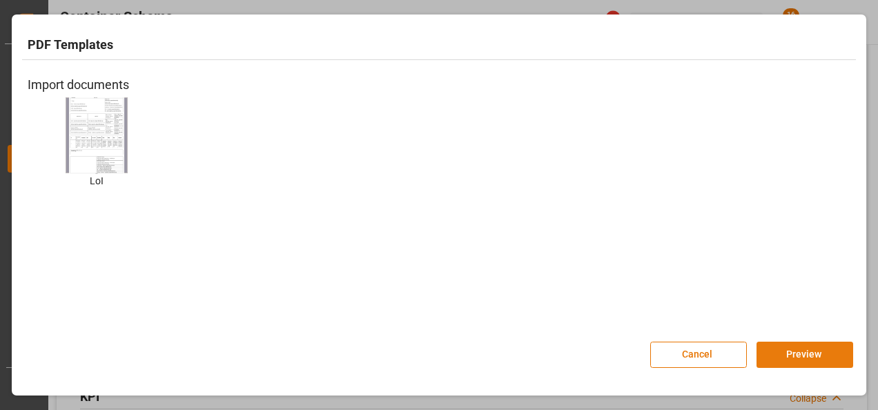
click at [782, 357] on button "Preview" at bounding box center [805, 355] width 97 height 26
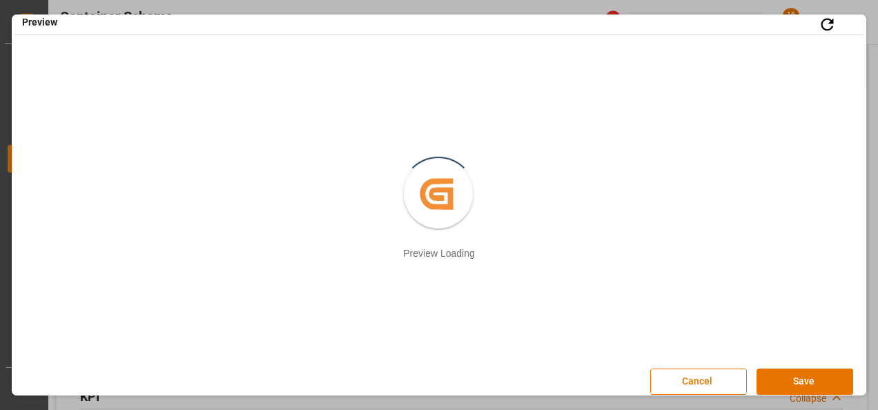
scroll to position [18, 0]
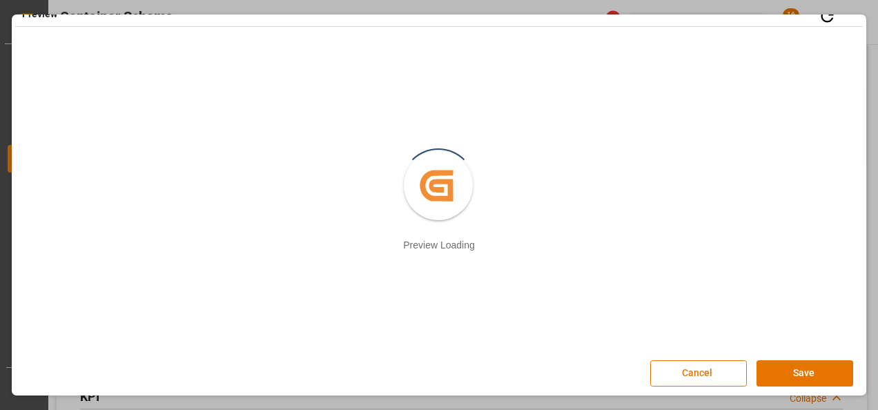
click at [794, 371] on button "Save" at bounding box center [805, 373] width 97 height 26
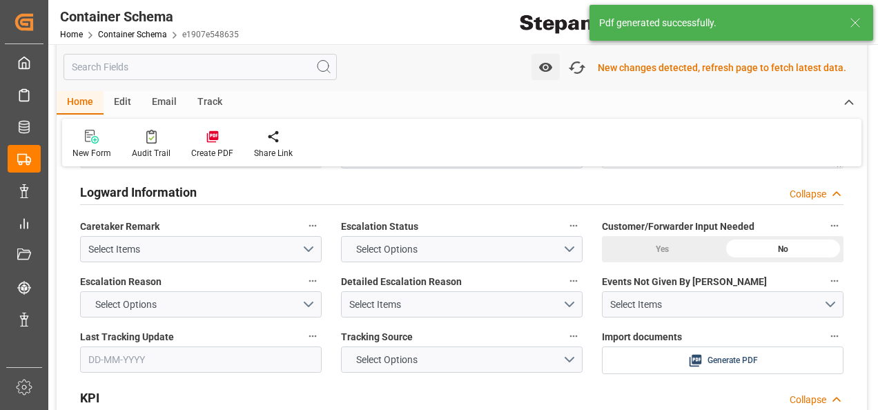
scroll to position [2763, 0]
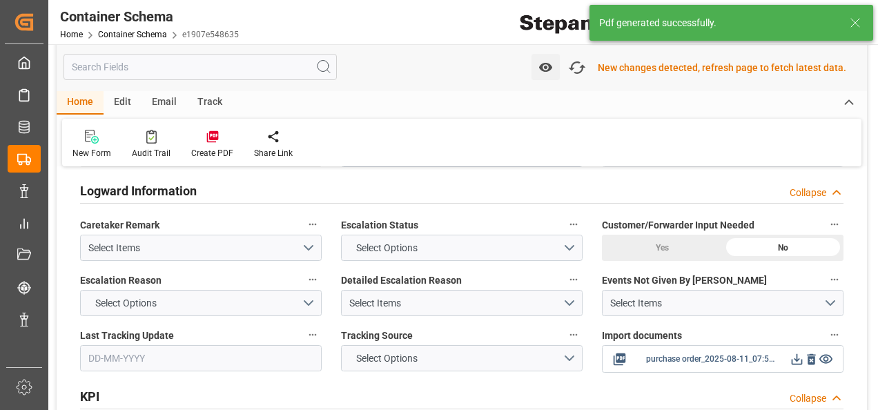
click at [798, 354] on icon at bounding box center [797, 359] width 11 height 11
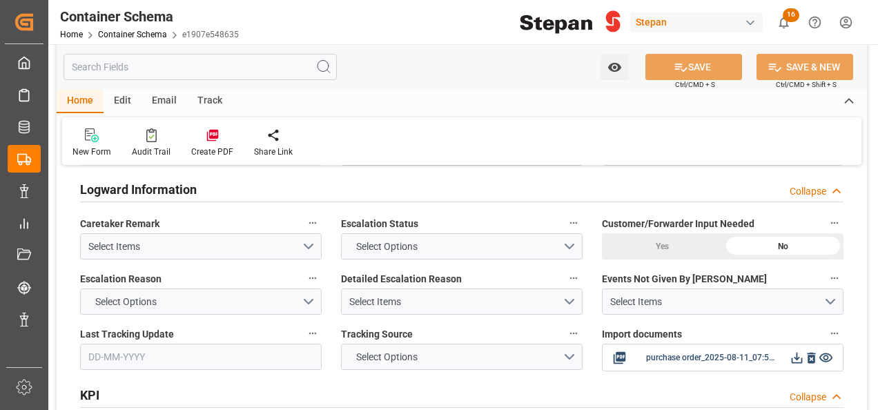
scroll to position [2762, 0]
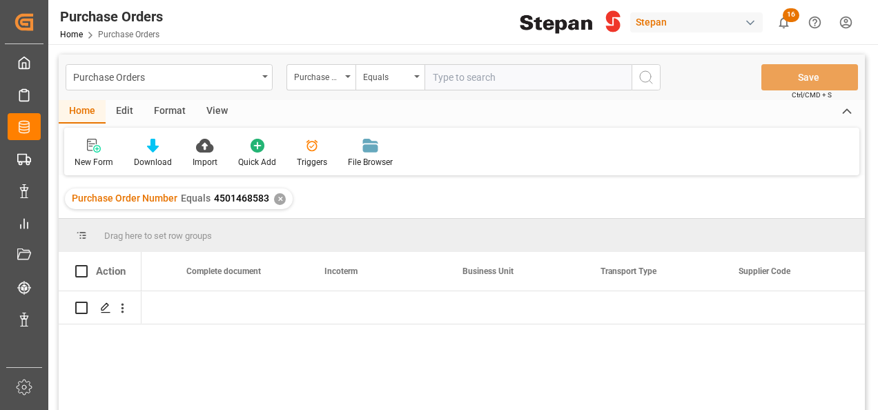
scroll to position [0, 2457]
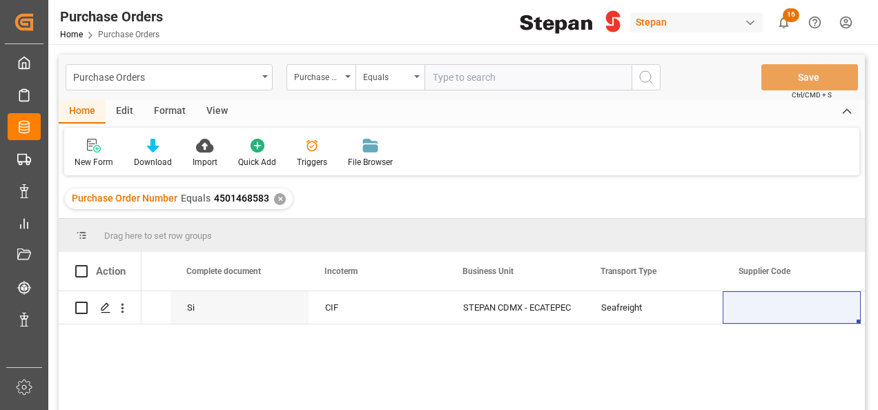
click at [274, 197] on div "✕" at bounding box center [280, 199] width 12 height 12
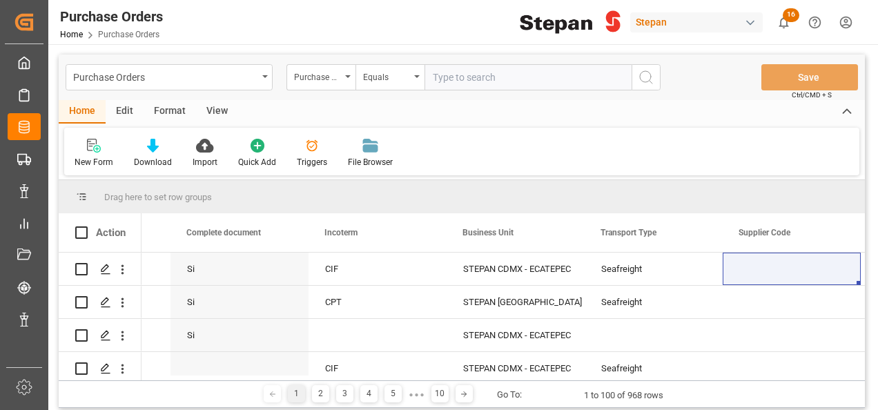
scroll to position [0, 2457]
click at [441, 76] on input "text" at bounding box center [528, 77] width 207 height 26
paste input "4501468584"
type input "4501468584"
click at [642, 75] on icon "search button" at bounding box center [646, 77] width 17 height 17
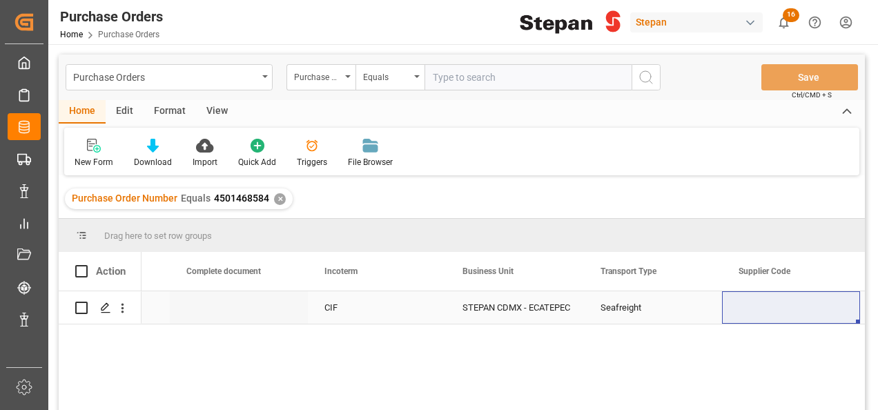
click at [405, 311] on div "CIF" at bounding box center [377, 307] width 138 height 32
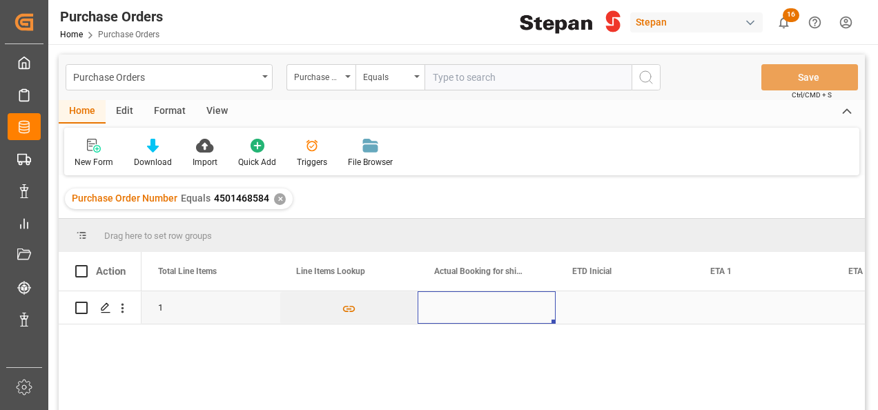
click at [453, 315] on div "Press SPACE to select this row." at bounding box center [487, 307] width 138 height 32
click at [612, 306] on div "Press SPACE to select this row." at bounding box center [625, 307] width 138 height 32
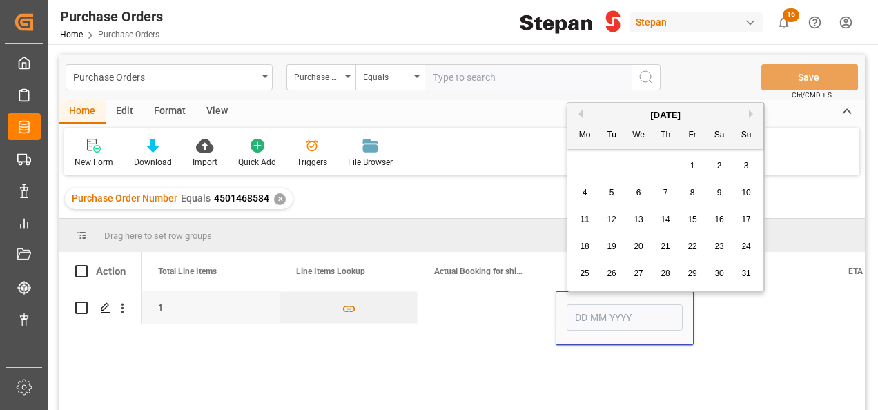
click at [612, 193] on span "5" at bounding box center [612, 193] width 5 height 10
type input "05-08-2025"
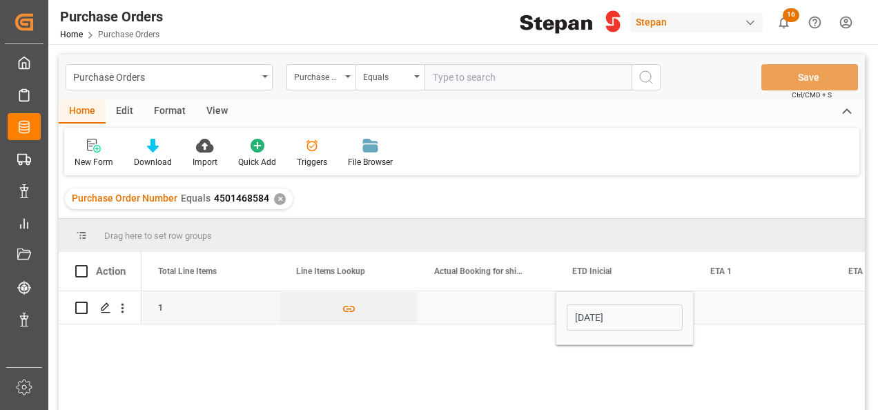
click at [733, 311] on div "Press SPACE to select this row." at bounding box center [763, 307] width 138 height 32
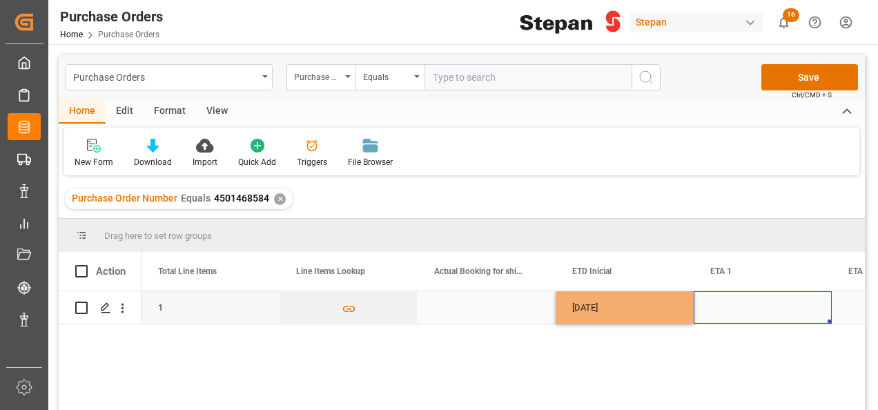
click at [733, 311] on div "Press SPACE to select this row." at bounding box center [763, 307] width 138 height 32
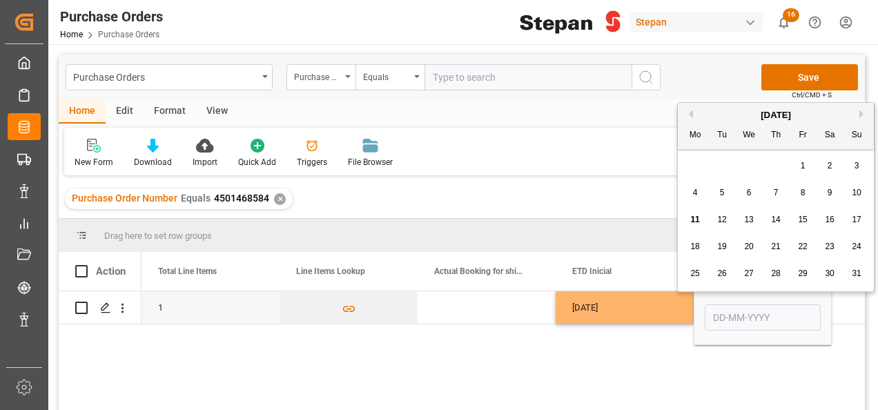
click at [691, 277] on span "25" at bounding box center [694, 274] width 9 height 10
type input "25-08-2025"
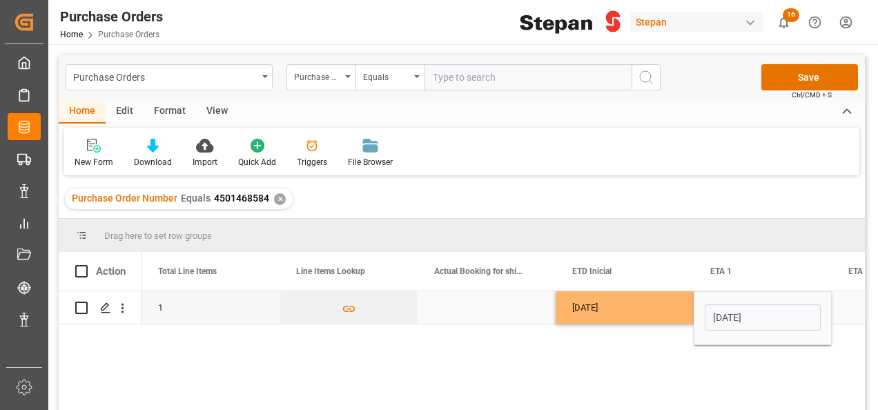
click at [660, 303] on div "05-08-2025" at bounding box center [625, 307] width 138 height 32
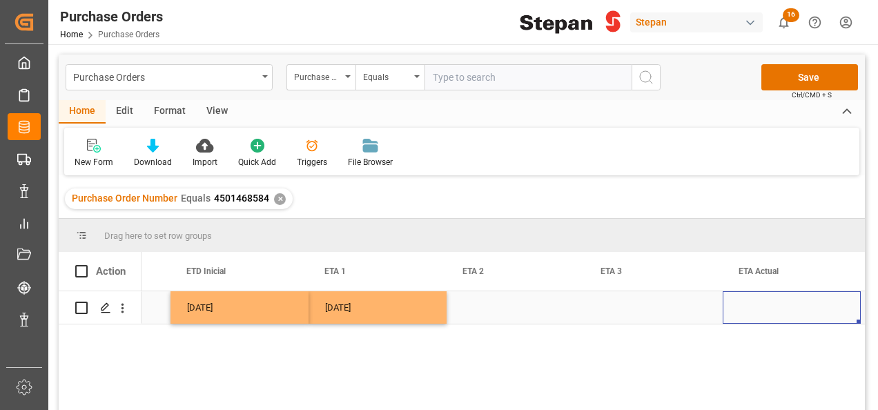
scroll to position [0, 1905]
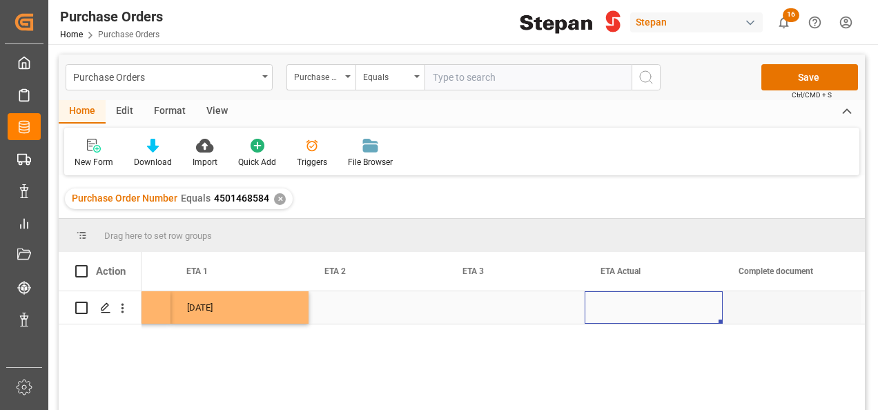
click at [635, 307] on div "Press SPACE to select this row." at bounding box center [654, 307] width 138 height 32
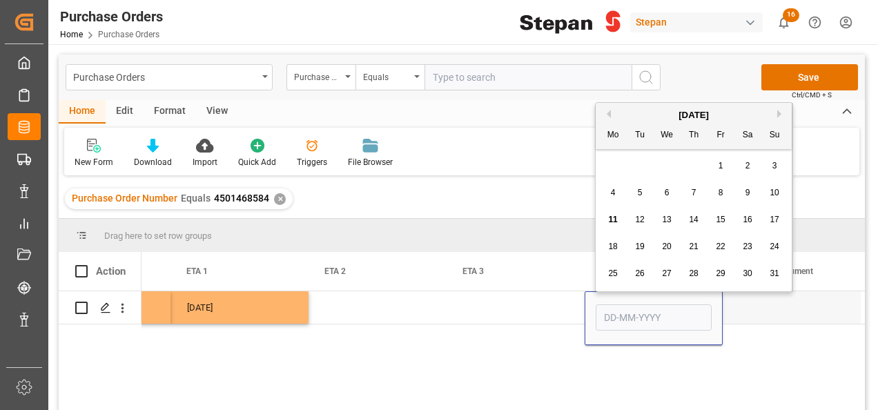
click at [611, 275] on span "25" at bounding box center [612, 274] width 9 height 10
type input "25-08-2025"
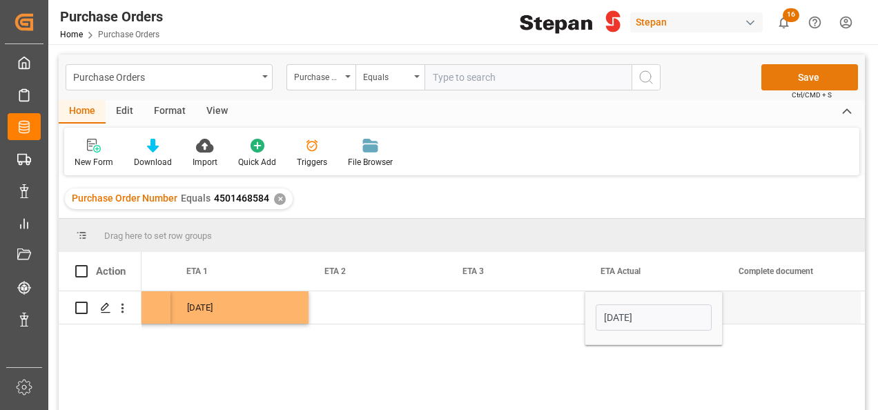
click at [813, 77] on button "Save" at bounding box center [810, 77] width 97 height 26
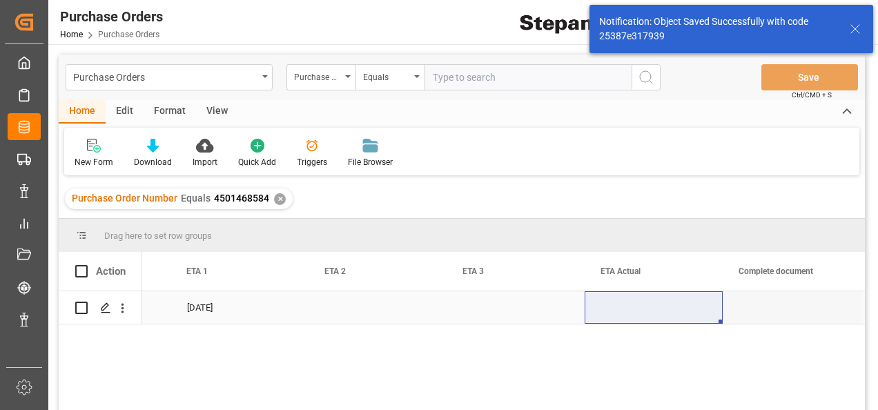
click at [625, 305] on div "Press SPACE to select this row." at bounding box center [654, 307] width 138 height 32
click at [624, 305] on div "Press SPACE to select this row." at bounding box center [654, 307] width 138 height 32
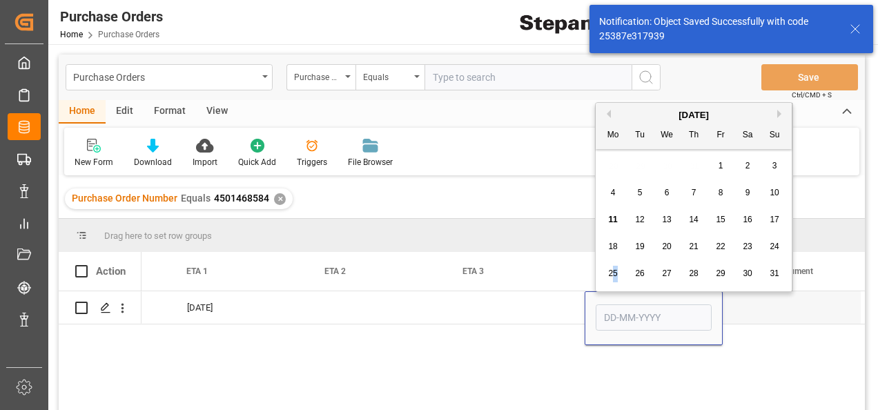
drag, startPoint x: 615, startPoint y: 272, endPoint x: 604, endPoint y: 277, distance: 12.1
click at [615, 272] on span "25" at bounding box center [612, 274] width 9 height 10
type input "25-08-2025"
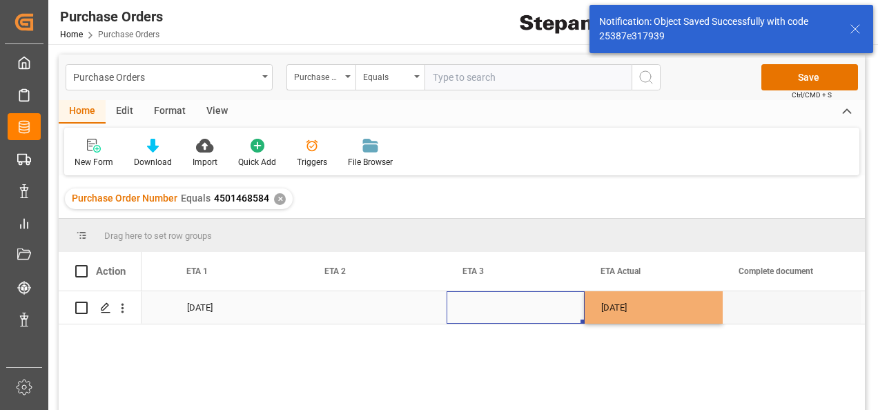
drag, startPoint x: 559, startPoint y: 302, endPoint x: 602, endPoint y: 293, distance: 43.9
click at [559, 302] on div "Press SPACE to select this row." at bounding box center [516, 307] width 138 height 32
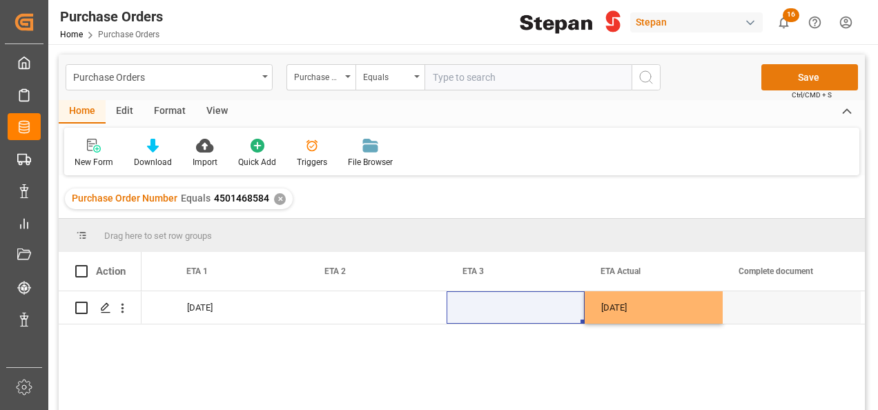
click at [788, 75] on button "Save" at bounding box center [810, 77] width 97 height 26
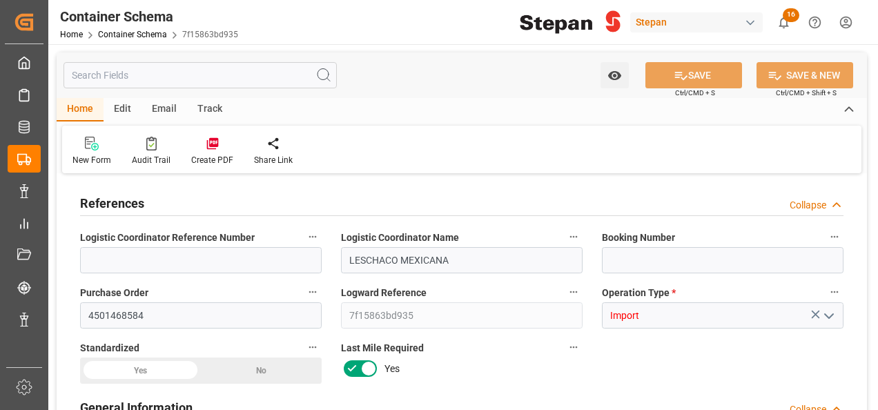
type input "LESCHACO MEXICANA"
type input "4501468584"
type input "7f15863bd935"
type input "Import"
type input "[PERSON_NAME]"
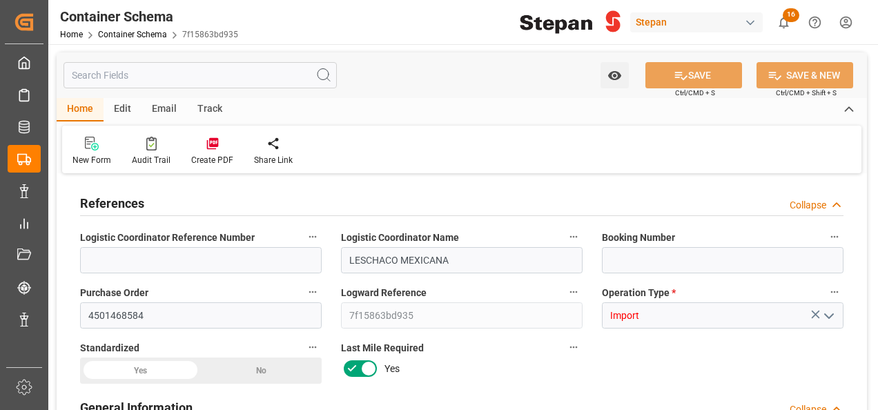
type input "CABB GmbH"
type textarea "90399957"
type textarea "Pending"
type textarea "1093092"
type textarea "SMCA POWDER RF044 SS1000k"
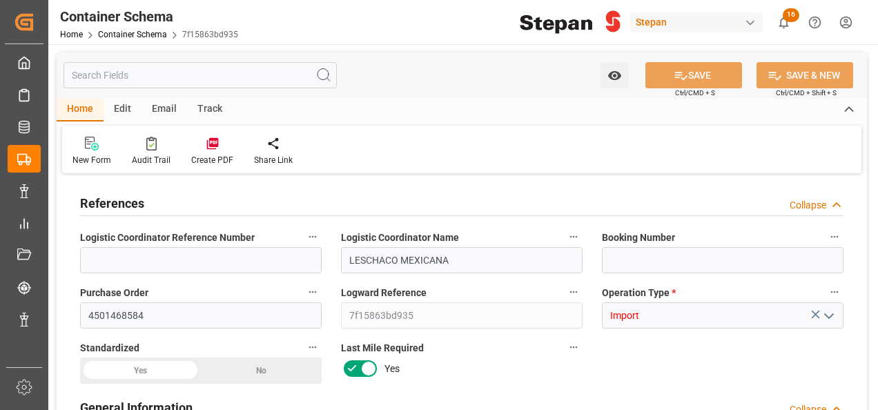
type textarea "STEPAN CDMX - ECATEPEC"
type input "CIF"
type textarea "No"
type textarea "Container ETA is not filled"
type input "0"
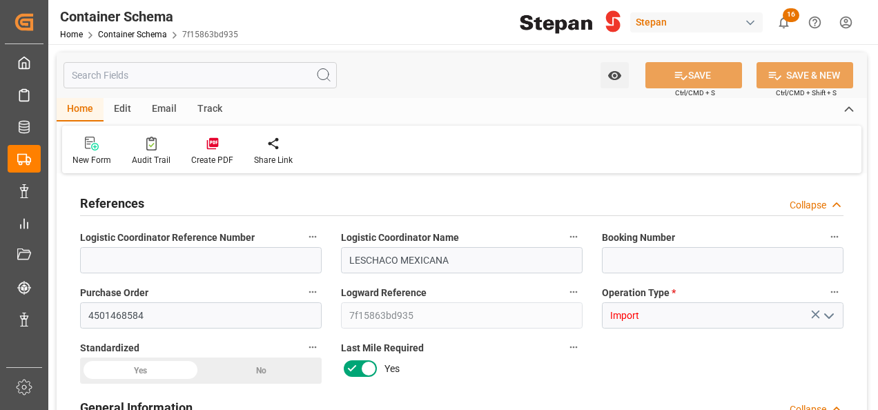
type input "1"
type input "20000"
type input "20460"
type input "[DATE] 20:06"
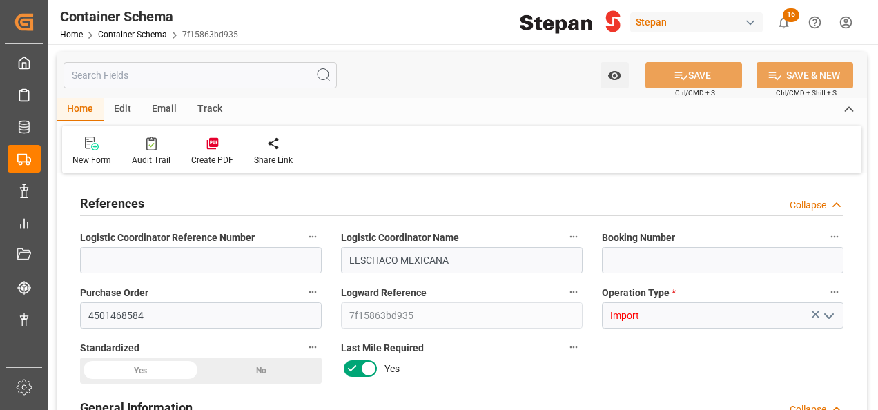
type input "[DATE]"
drag, startPoint x: 617, startPoint y: 261, endPoint x: 632, endPoint y: 265, distance: 16.4
click at [617, 262] on input at bounding box center [723, 260] width 242 height 26
paste input "ALRB250808460113"
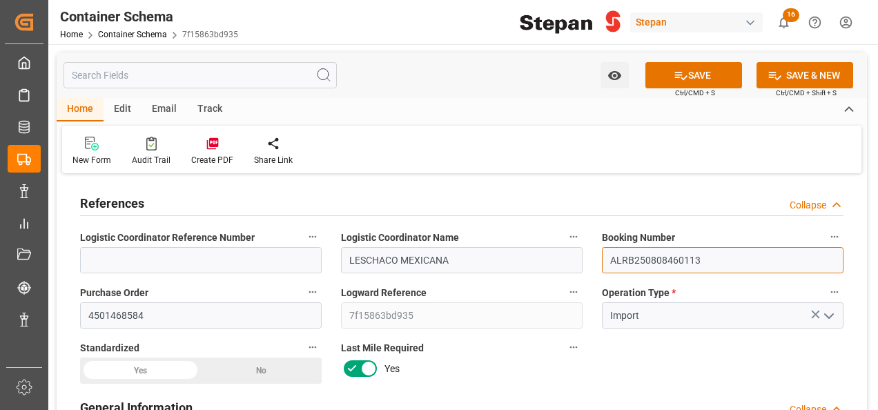
scroll to position [69, 0]
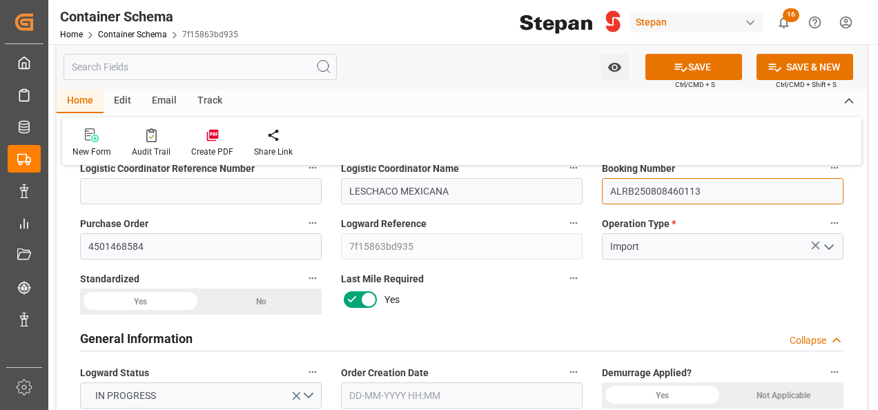
type input "ALRB250808460113"
click at [148, 298] on div "Yes" at bounding box center [140, 302] width 121 height 26
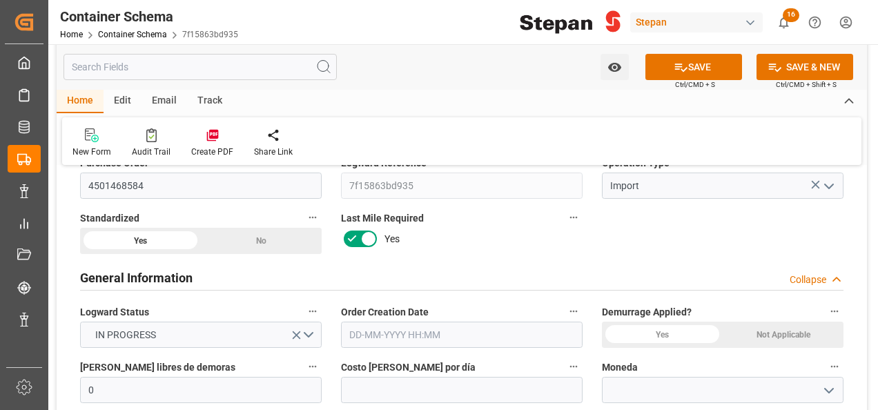
scroll to position [207, 0]
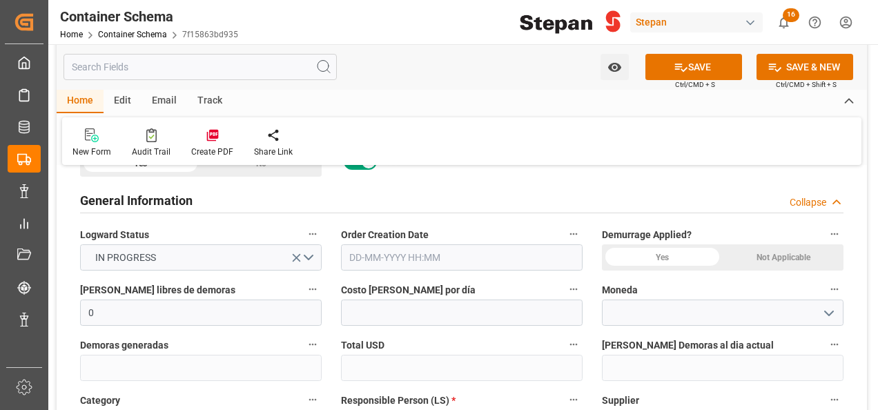
click at [411, 260] on input "text" at bounding box center [462, 257] width 242 height 26
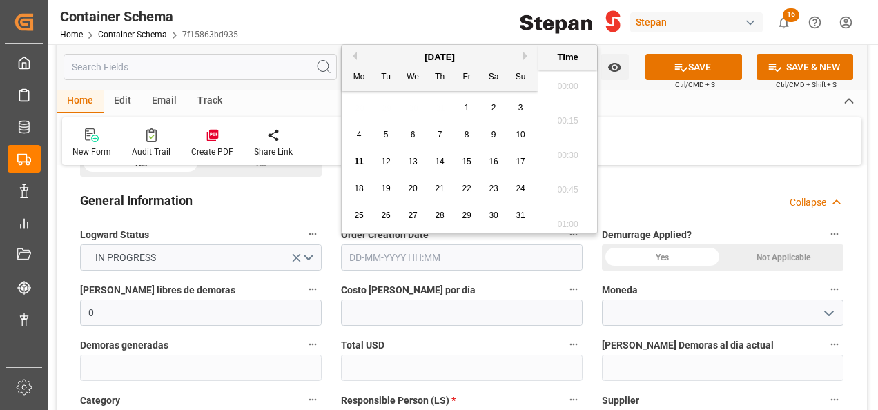
scroll to position [1868, 0]
click at [374, 54] on div "[DATE]" at bounding box center [440, 57] width 196 height 14
click at [355, 171] on div "11 12 13 14 15 16 17" at bounding box center [440, 161] width 189 height 27
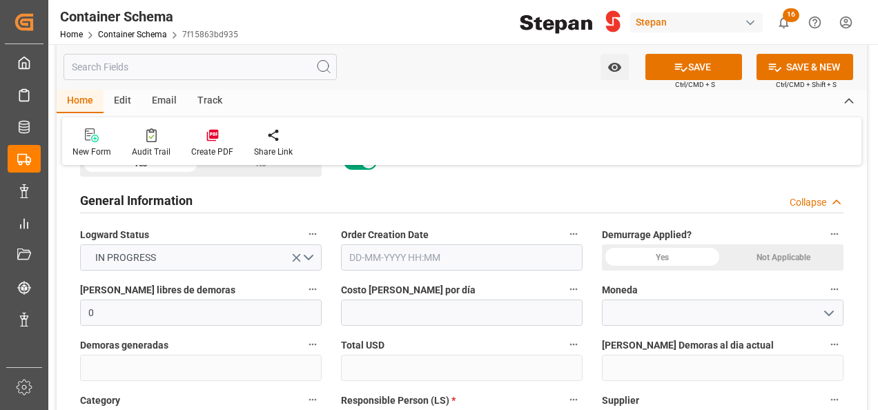
click at [322, 177] on div "Not Applicable" at bounding box center [261, 164] width 121 height 26
click at [420, 260] on input "text" at bounding box center [462, 257] width 242 height 26
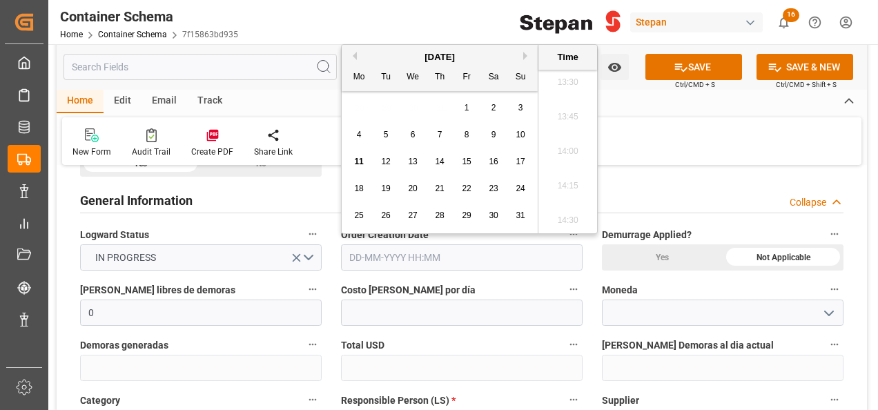
click at [385, 61] on div "[DATE]" at bounding box center [440, 57] width 196 height 14
click at [358, 162] on span "11" at bounding box center [358, 162] width 9 height 10
type input "[DATE] 00:00"
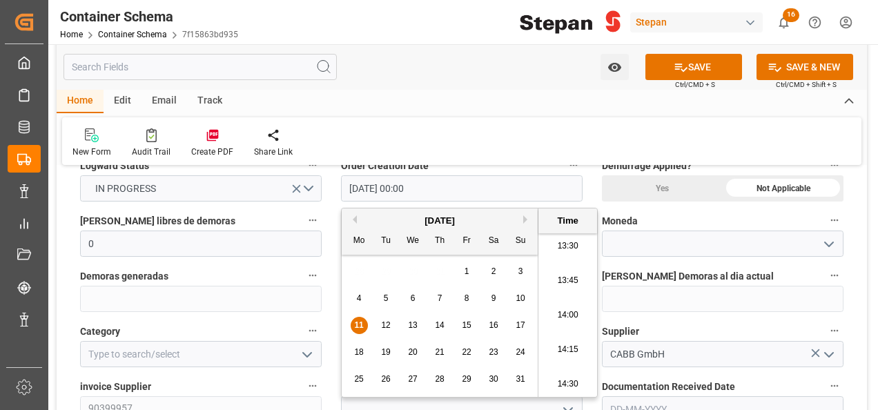
scroll to position [345, 0]
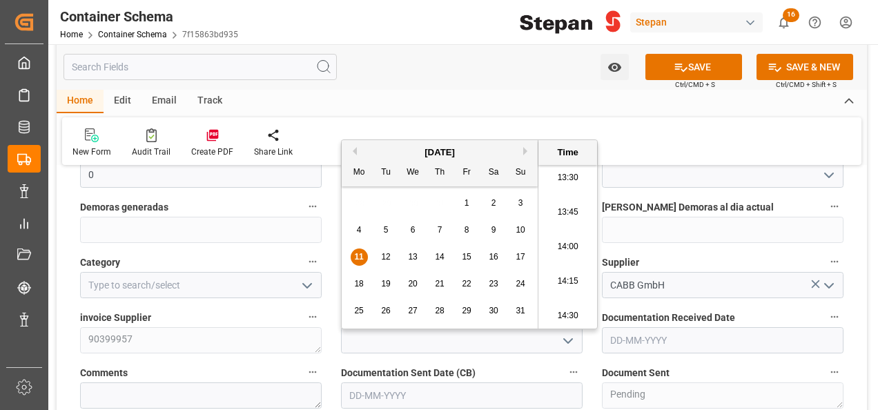
click at [773, 258] on label "Supplier" at bounding box center [723, 262] width 242 height 19
click at [826, 258] on button "Supplier" at bounding box center [835, 262] width 18 height 18
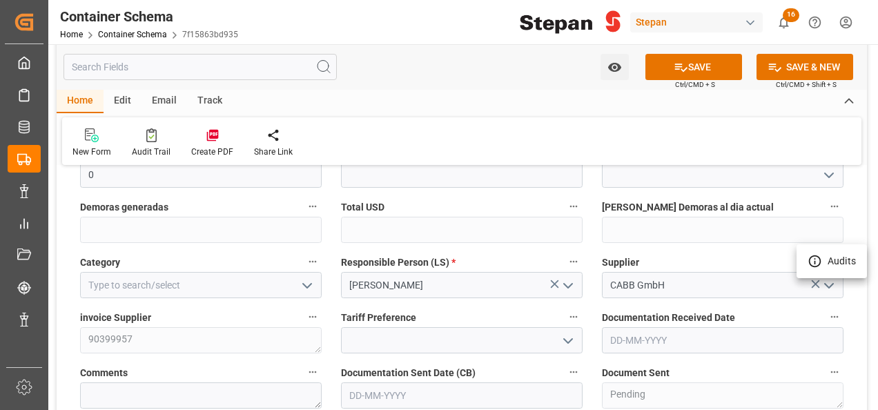
click at [314, 280] on div at bounding box center [439, 205] width 878 height 410
click at [303, 282] on icon "open menu" at bounding box center [307, 286] width 17 height 17
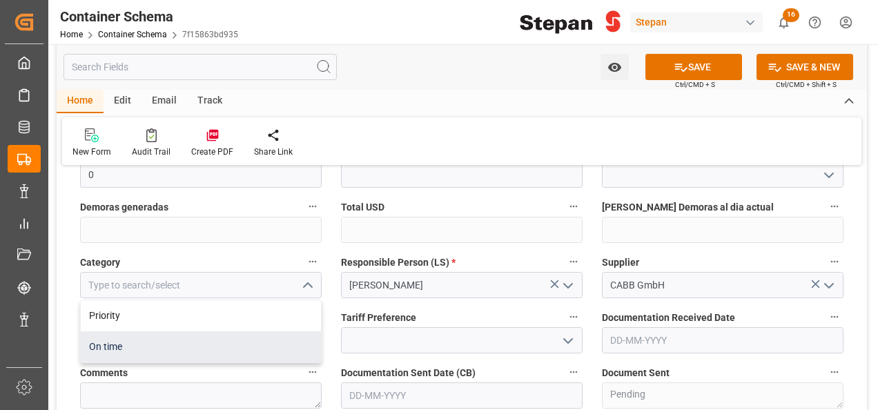
click at [124, 343] on div "On time" at bounding box center [201, 346] width 240 height 31
type input "On time"
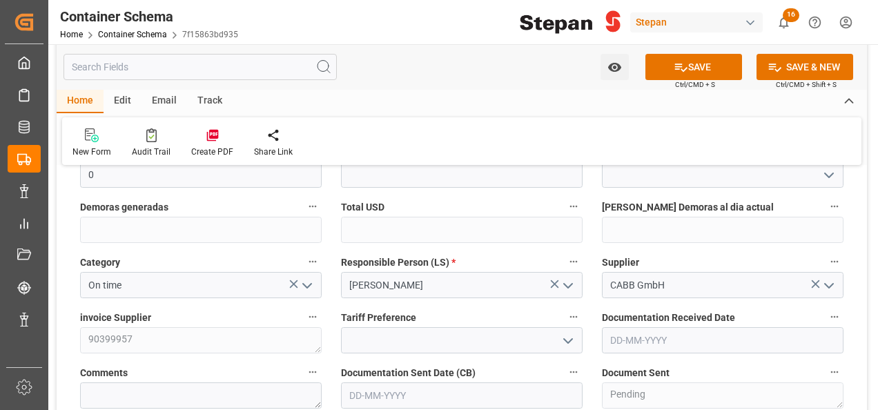
click at [568, 334] on icon "open menu" at bounding box center [568, 341] width 17 height 17
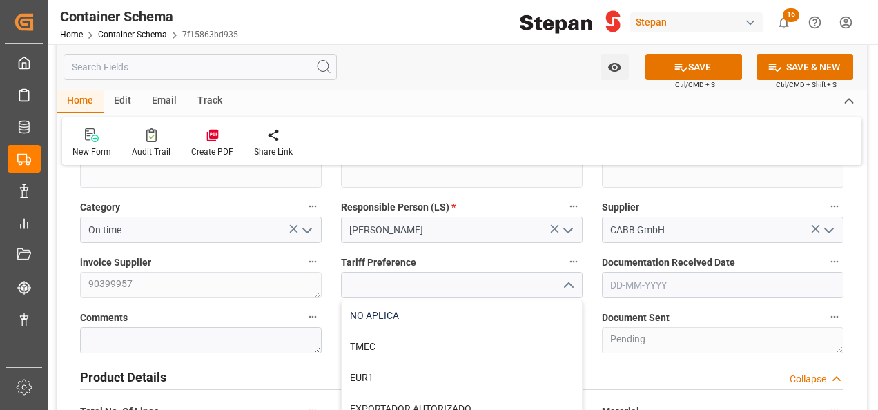
scroll to position [414, 0]
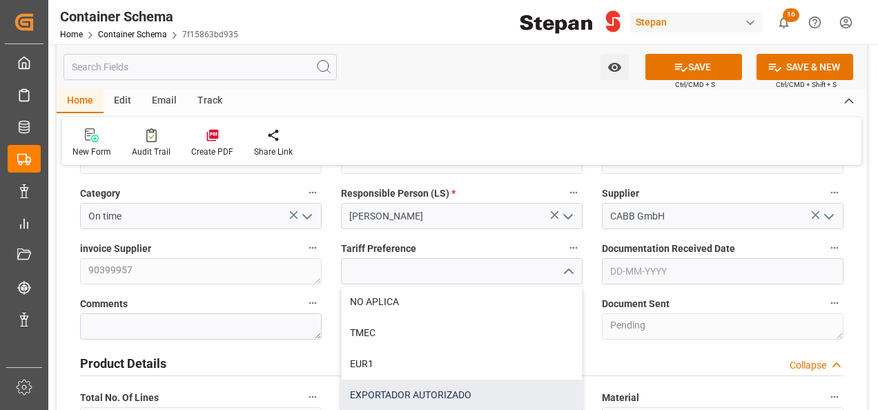
click at [385, 388] on div "EXPORTADOR AUTORIZADO" at bounding box center [462, 395] width 240 height 31
type input "EXPORTADOR AUTORIZADO"
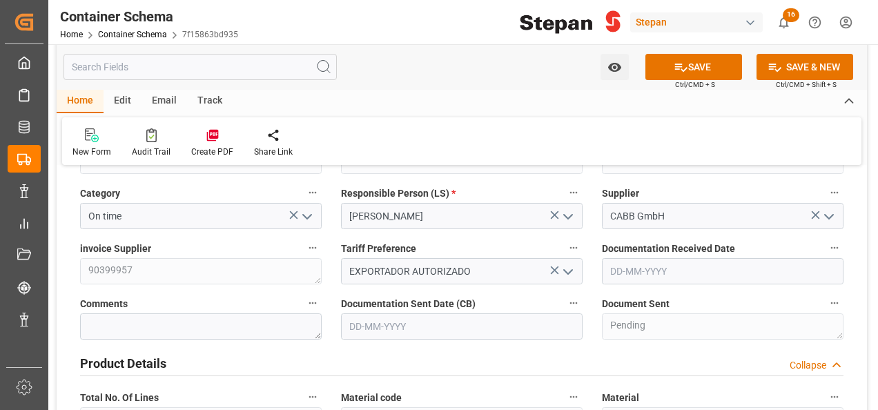
click at [656, 272] on input "text" at bounding box center [723, 271] width 242 height 26
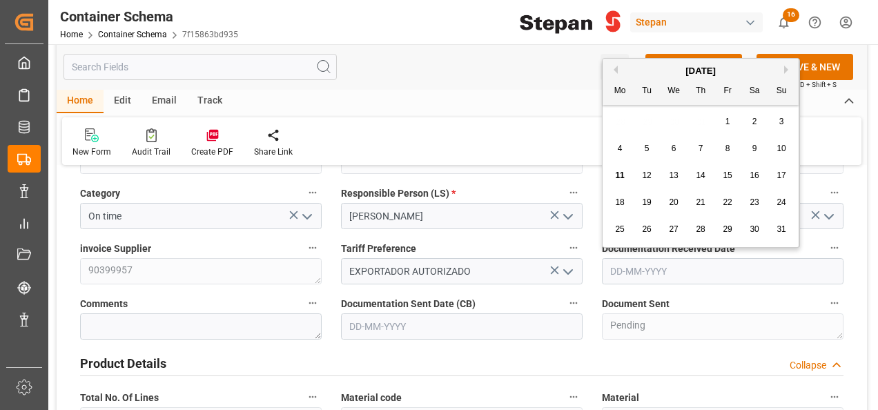
click at [640, 69] on div "[DATE]" at bounding box center [701, 71] width 196 height 14
click at [619, 175] on span "11" at bounding box center [619, 176] width 9 height 10
type input "[DATE]"
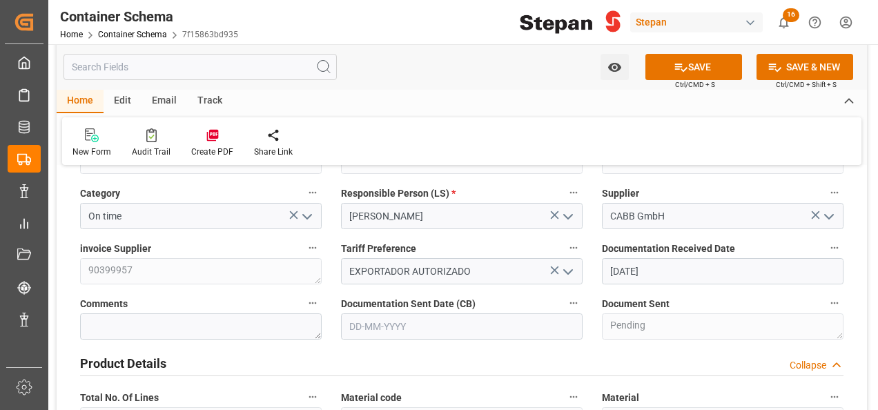
click at [410, 309] on span "Documentation Sent Date (CB)" at bounding box center [408, 304] width 135 height 15
click at [565, 309] on button "Documentation Sent Date (CB)" at bounding box center [574, 303] width 18 height 18
click at [412, 325] on div at bounding box center [439, 205] width 878 height 410
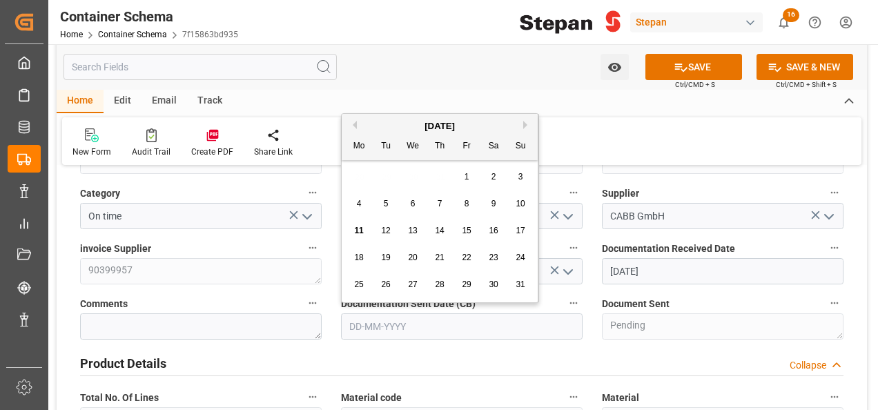
click at [391, 325] on input "text" at bounding box center [462, 326] width 242 height 26
click at [388, 122] on div "[DATE]" at bounding box center [440, 126] width 196 height 14
click at [365, 229] on div "11" at bounding box center [359, 231] width 17 height 17
type input "[DATE]"
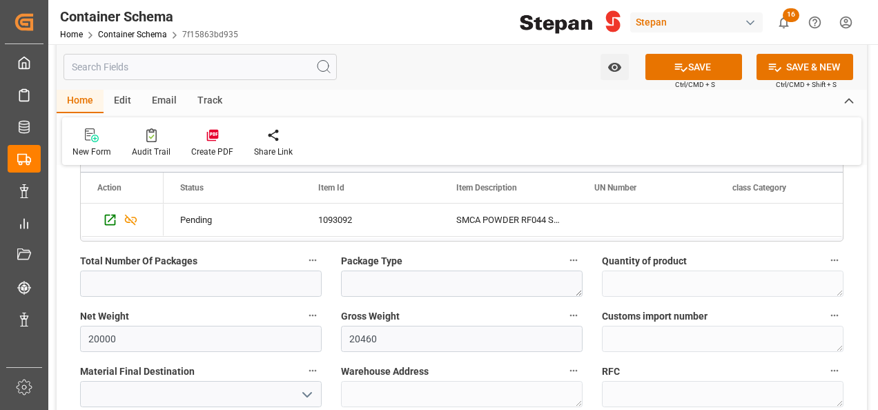
scroll to position [898, 0]
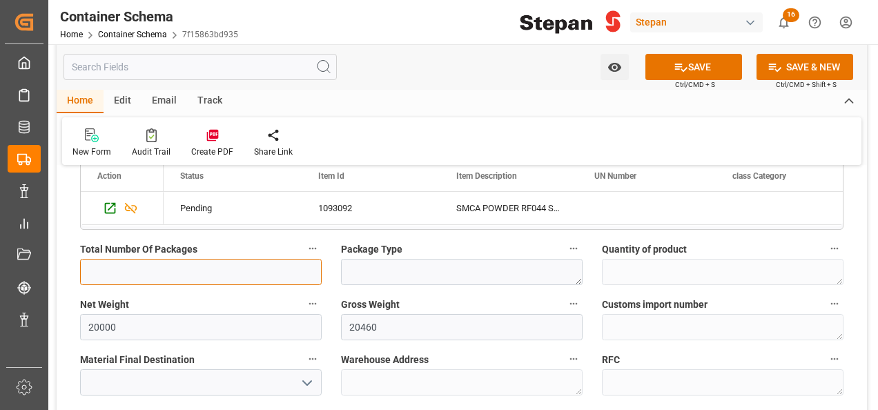
click at [126, 267] on input "text" at bounding box center [201, 272] width 242 height 26
type input "20"
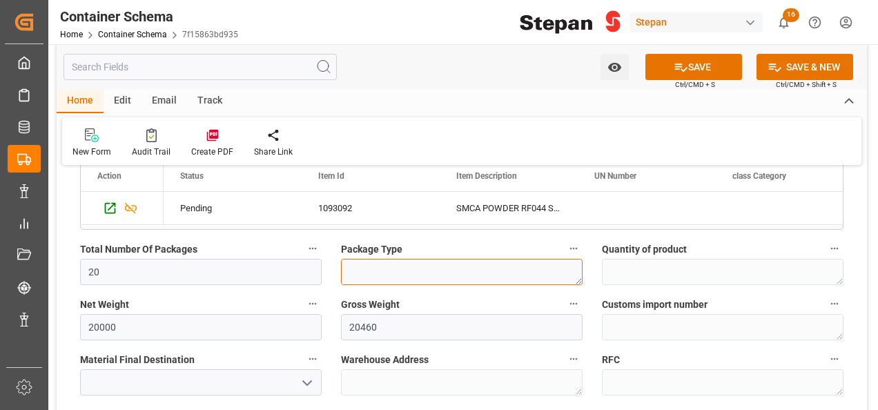
click at [423, 267] on textarea at bounding box center [462, 272] width 242 height 26
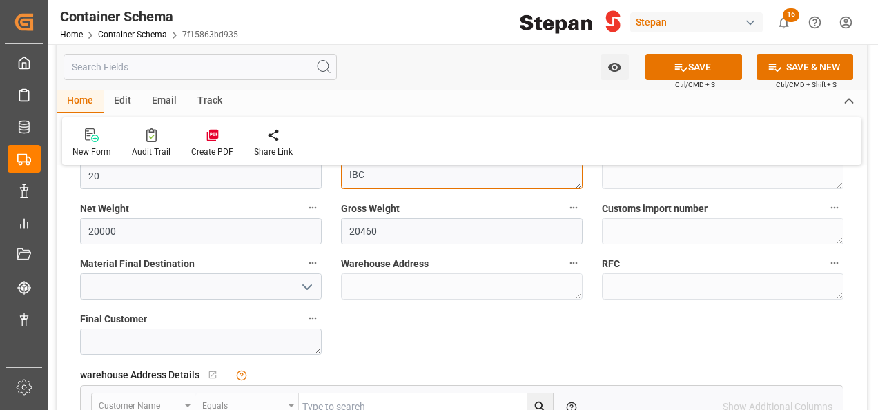
scroll to position [1036, 0]
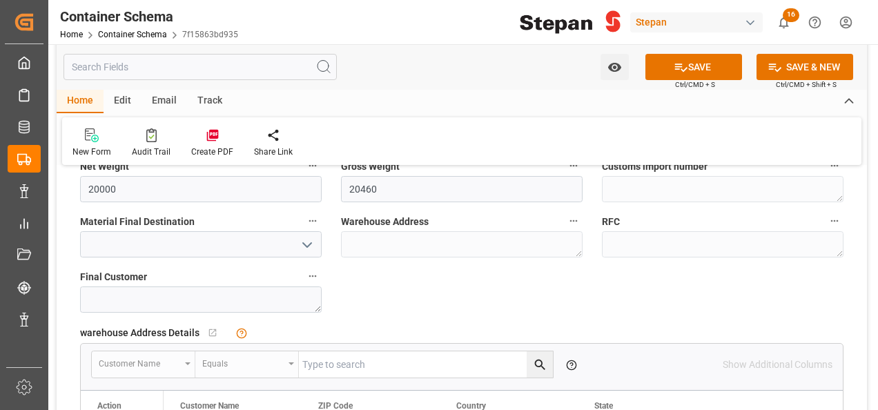
type textarea "IBC"
click at [298, 234] on button "open menu" at bounding box center [306, 244] width 21 height 21
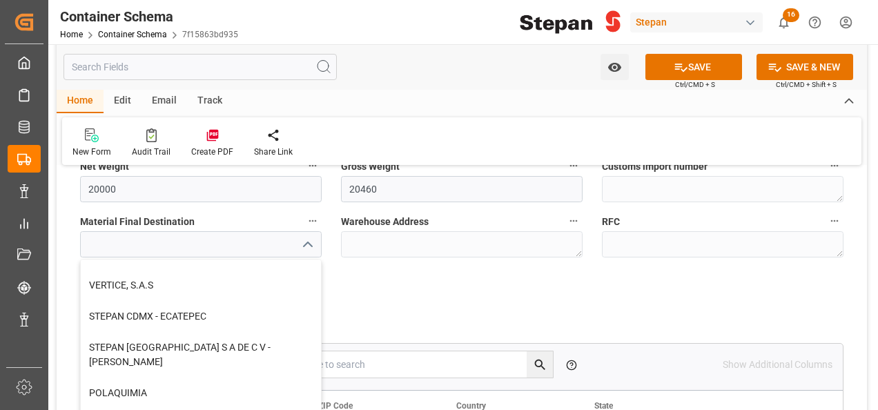
scroll to position [380, 0]
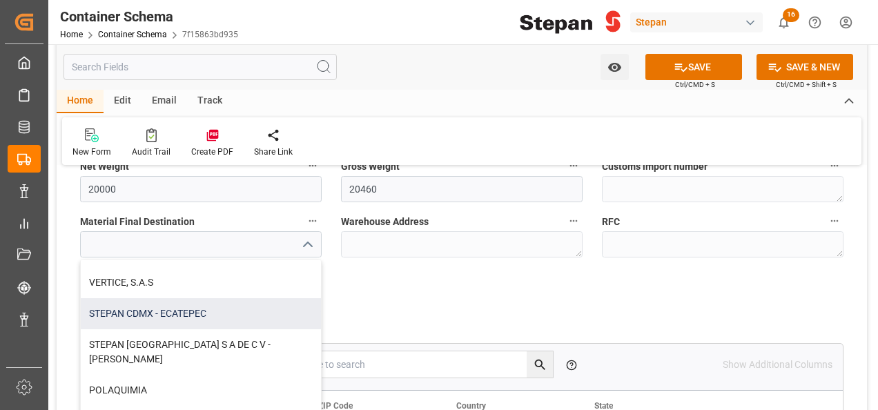
click at [170, 312] on div "STEPAN CDMX - ECATEPEC" at bounding box center [201, 313] width 240 height 31
type input "STEPAN CDMX - ECATEPEC"
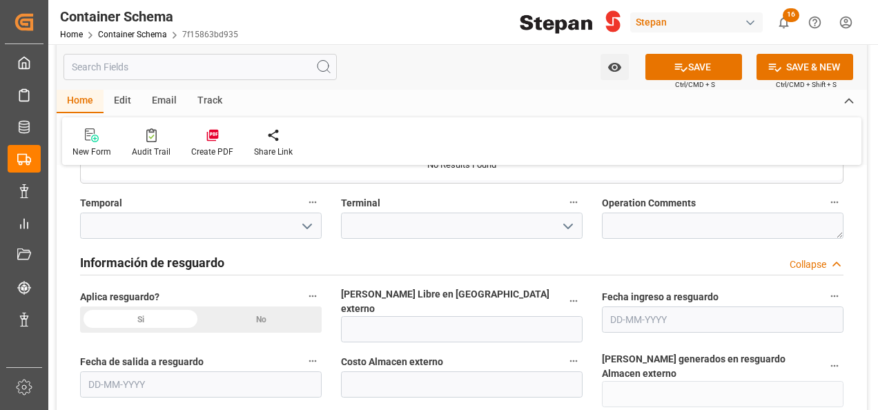
scroll to position [1381, 0]
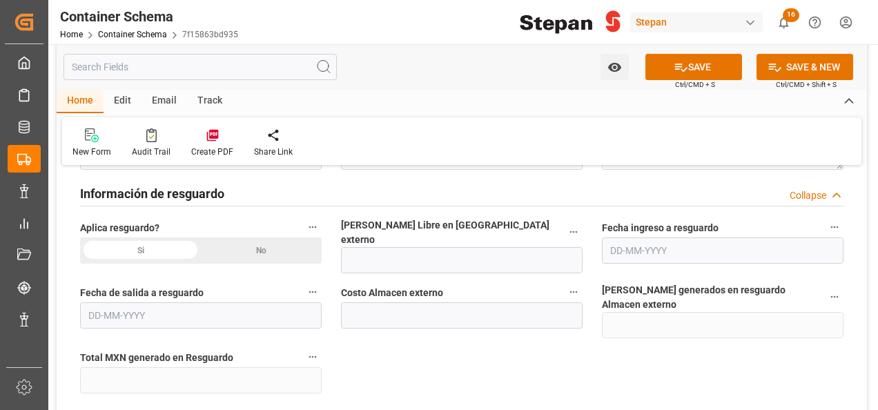
drag, startPoint x: 254, startPoint y: 242, endPoint x: 264, endPoint y: 244, distance: 9.9
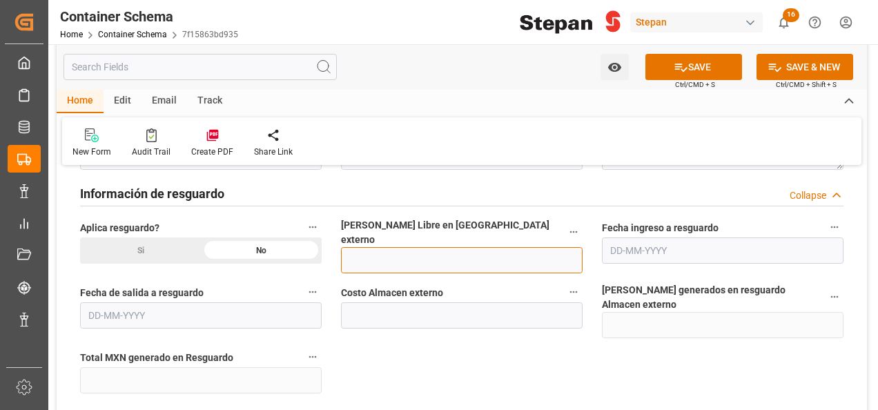
click at [378, 247] on input "text" at bounding box center [462, 260] width 242 height 26
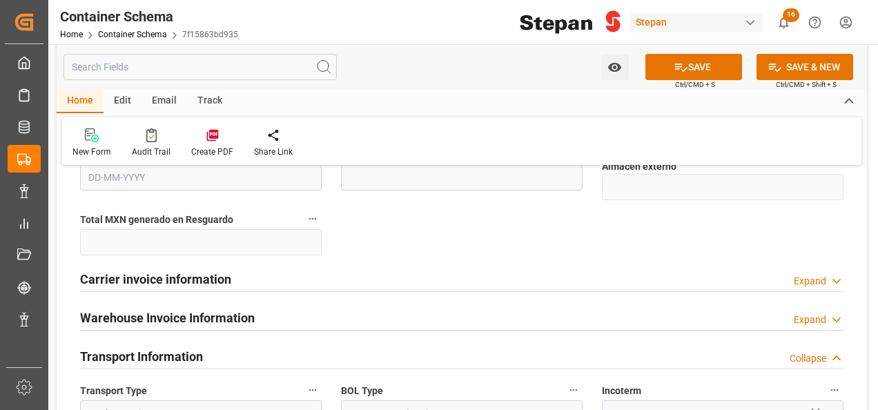
scroll to position [1588, 0]
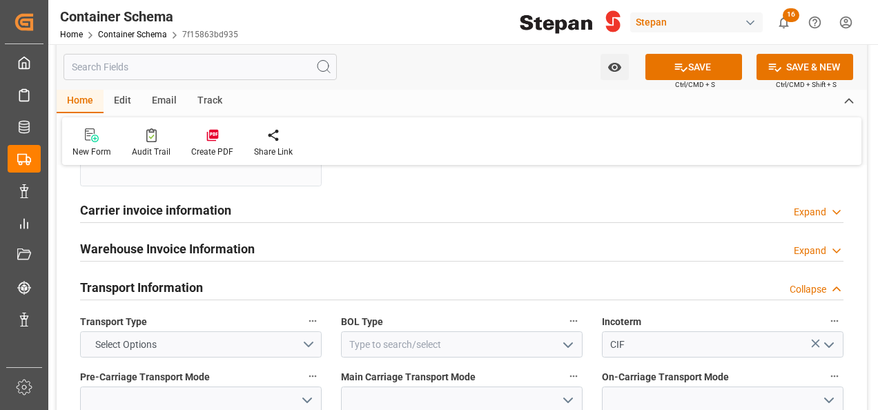
type input "12"
click at [310, 331] on button "Select Options" at bounding box center [201, 344] width 242 height 26
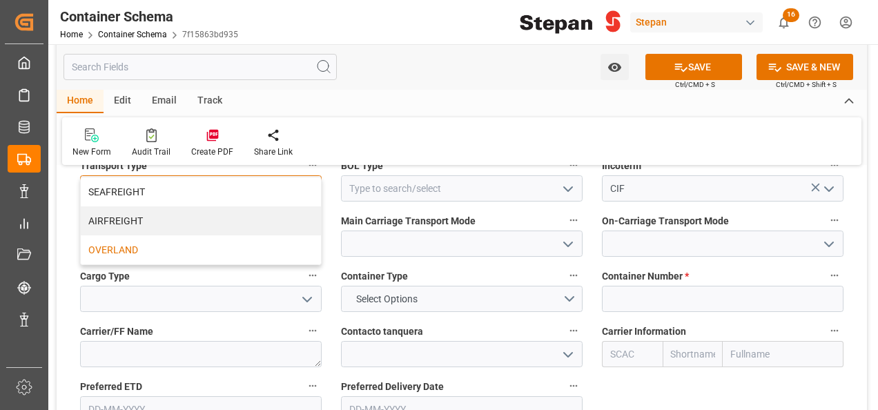
scroll to position [1726, 0]
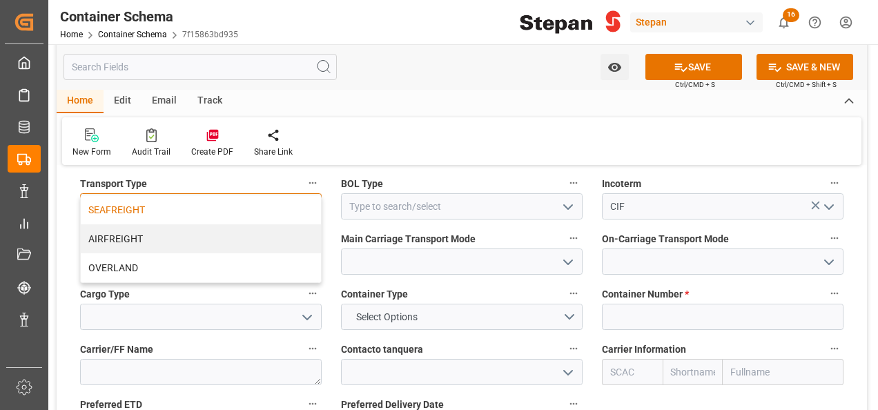
click at [108, 195] on div "SEAFREIGHT" at bounding box center [201, 209] width 240 height 29
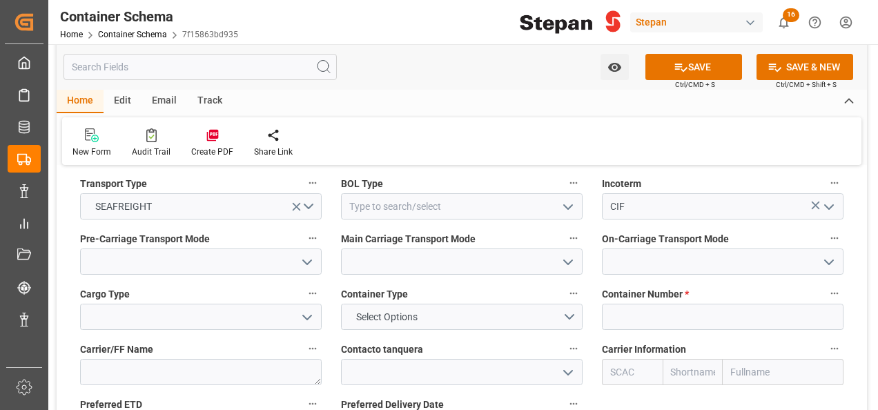
click at [568, 199] on icon "open menu" at bounding box center [568, 207] width 17 height 17
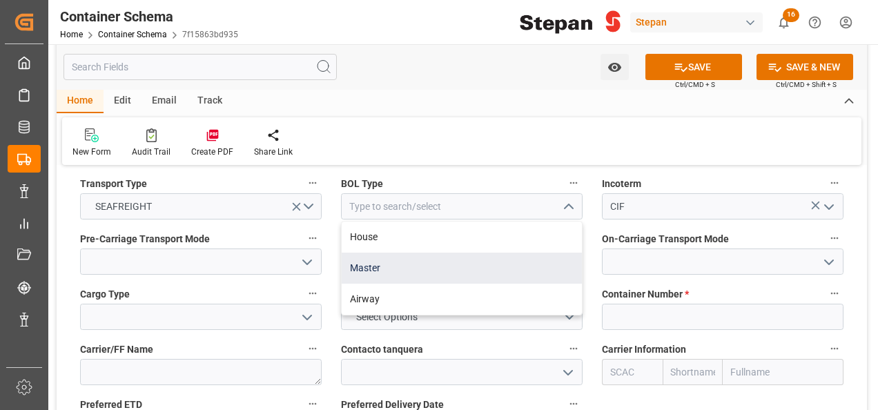
click at [371, 253] on div "Master" at bounding box center [462, 268] width 240 height 31
type input "Master"
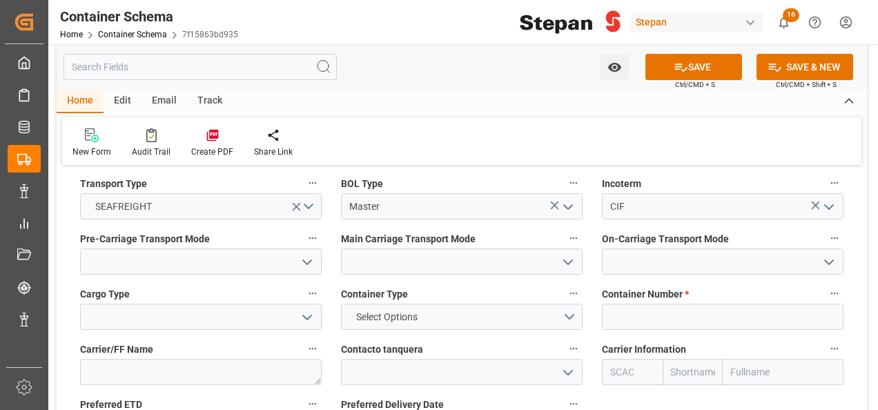
click at [303, 254] on icon "open menu" at bounding box center [307, 262] width 17 height 17
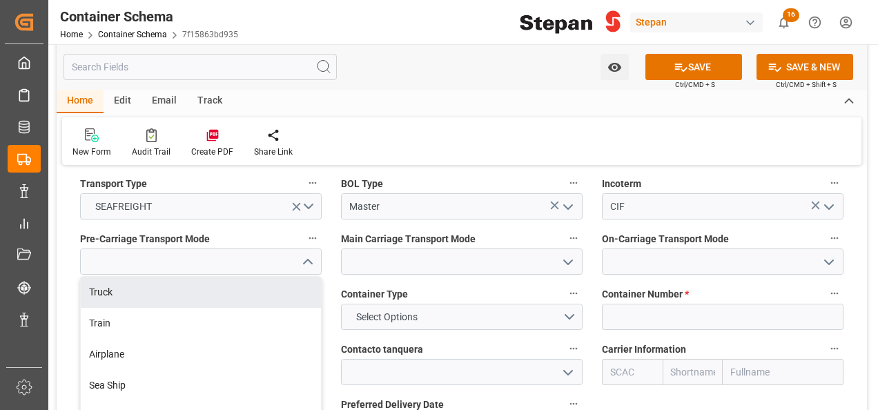
drag, startPoint x: 105, startPoint y: 268, endPoint x: 215, endPoint y: 268, distance: 109.8
click at [105, 277] on div "Truck" at bounding box center [201, 292] width 240 height 31
type input "Truck"
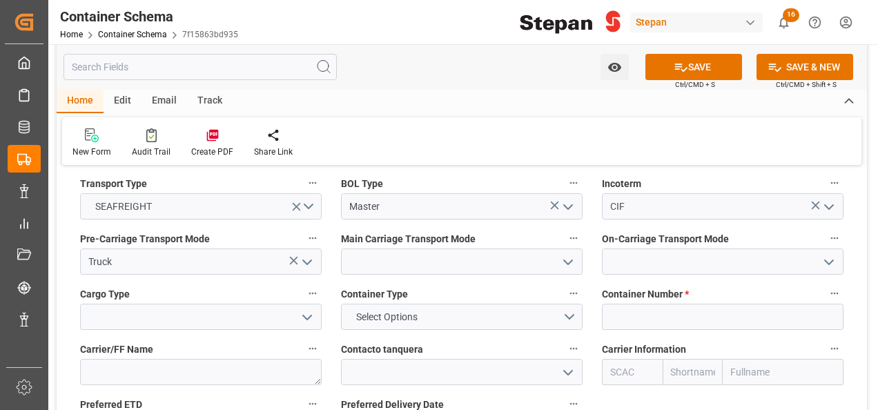
click at [570, 254] on icon "open menu" at bounding box center [568, 262] width 17 height 17
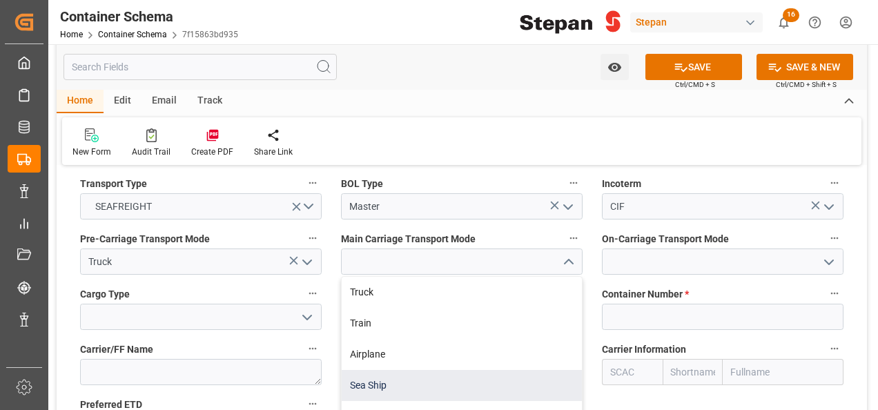
click at [376, 370] on div "Sea Ship" at bounding box center [462, 385] width 240 height 31
type input "Sea Ship"
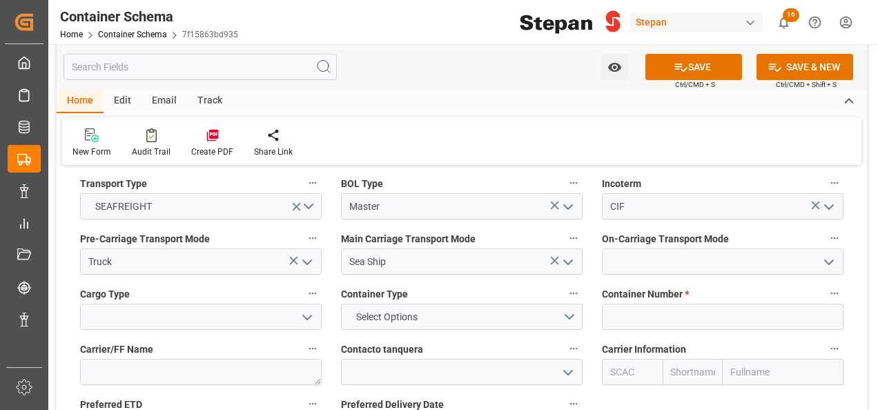
click at [829, 254] on icon "open menu" at bounding box center [829, 262] width 17 height 17
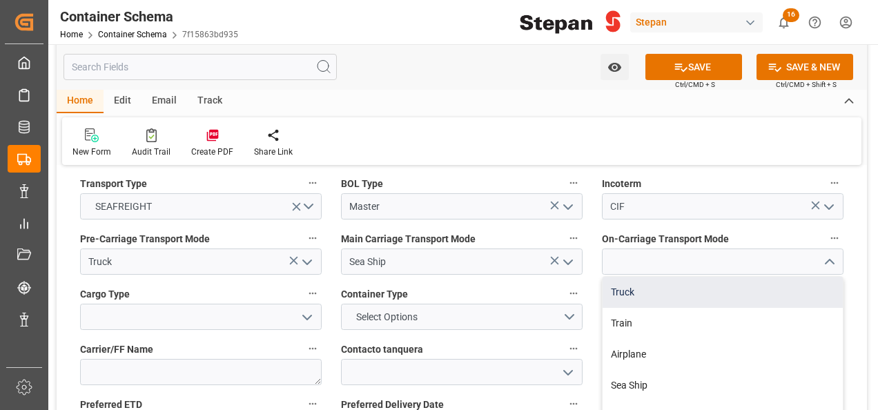
click at [661, 277] on div "Truck" at bounding box center [723, 292] width 240 height 31
type input "Truck"
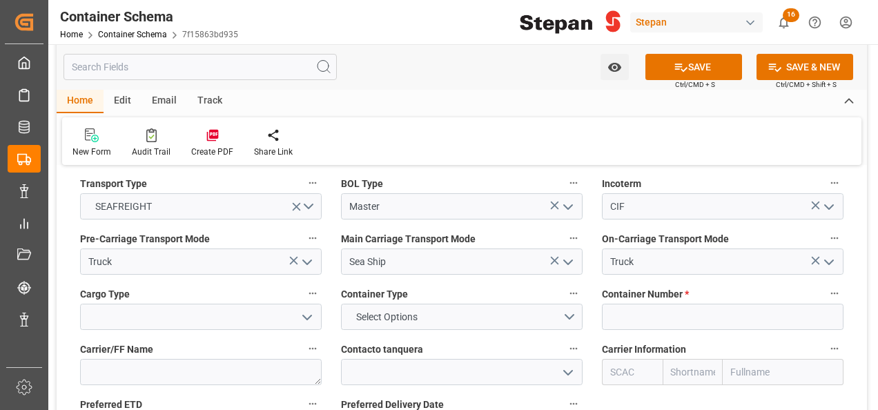
click at [309, 316] on polyline "open menu" at bounding box center [307, 318] width 8 height 4
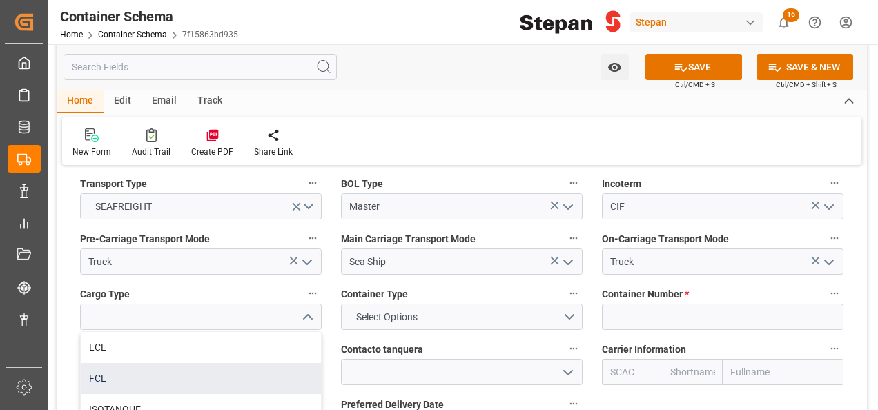
click at [100, 363] on div "FCL" at bounding box center [201, 378] width 240 height 31
type input "FCL"
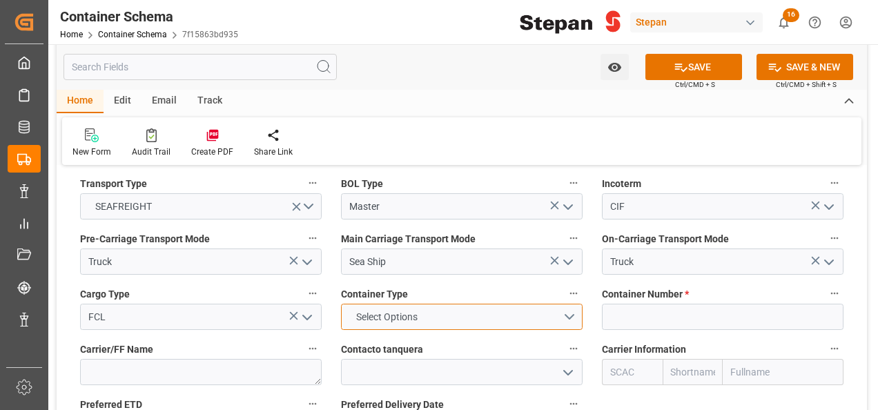
click at [571, 304] on button "Select Options" at bounding box center [462, 317] width 242 height 26
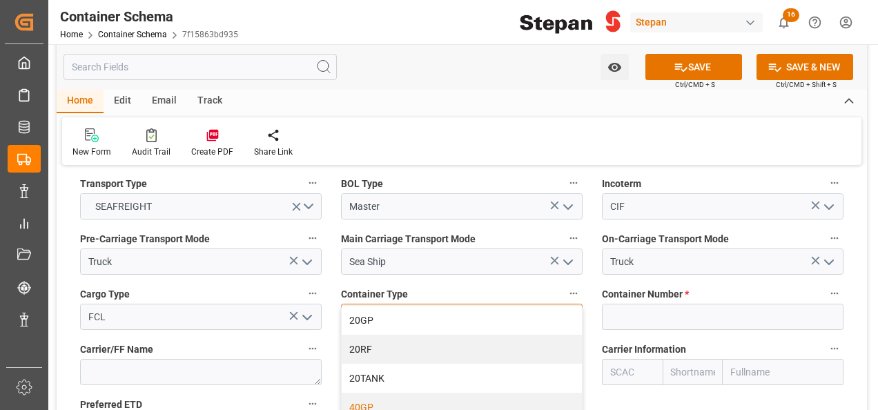
click at [362, 393] on div "40GP" at bounding box center [462, 407] width 240 height 29
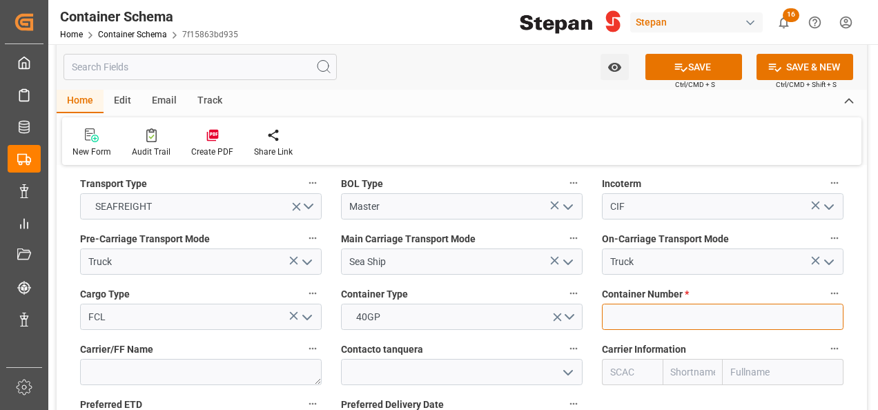
click at [617, 304] on input at bounding box center [723, 317] width 242 height 26
paste input "MRKU0736612"
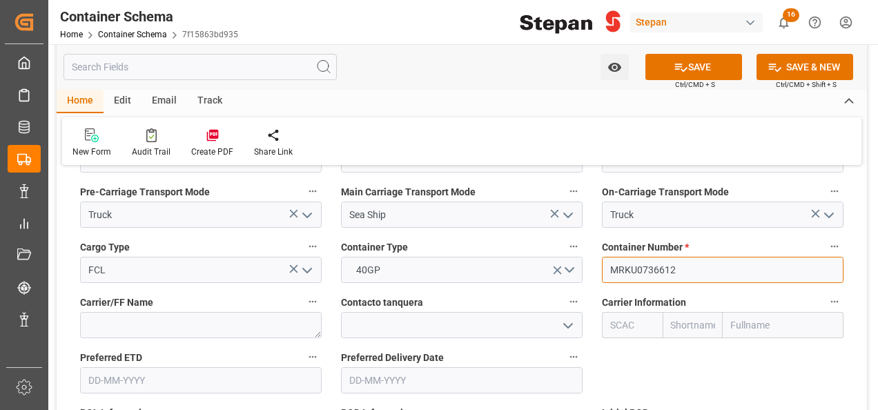
scroll to position [1795, 0]
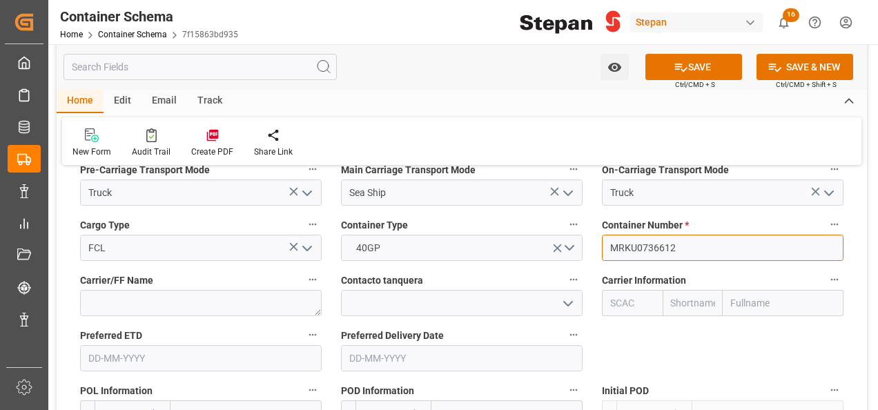
type input "MRKU0736612"
click at [733, 290] on input "text" at bounding box center [783, 303] width 121 height 26
type input "MAE"
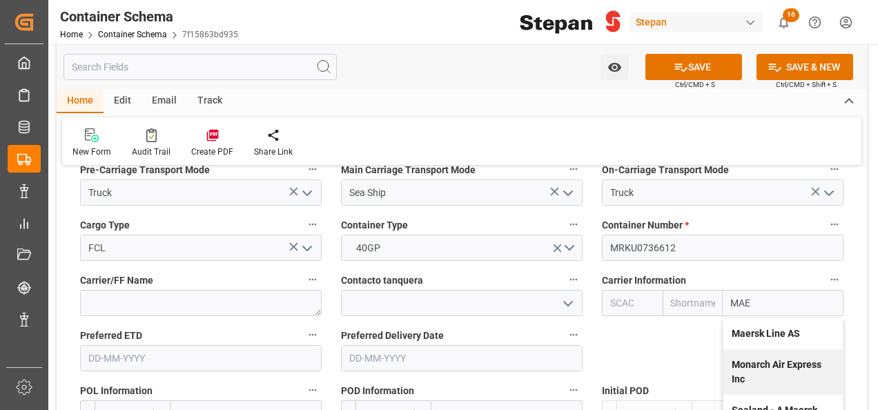
drag, startPoint x: 753, startPoint y: 311, endPoint x: 742, endPoint y: 308, distance: 11.4
click at [751, 328] on b "Maersk Line AS" at bounding box center [766, 333] width 68 height 11
type input "MAEU"
type input "Maersk"
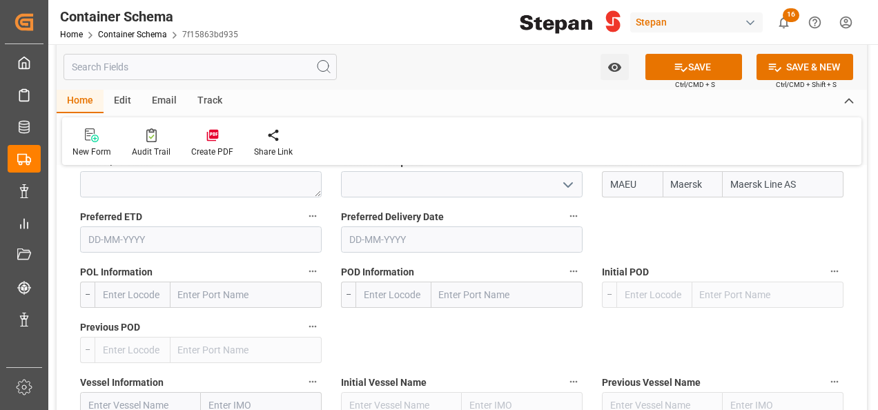
scroll to position [1933, 0]
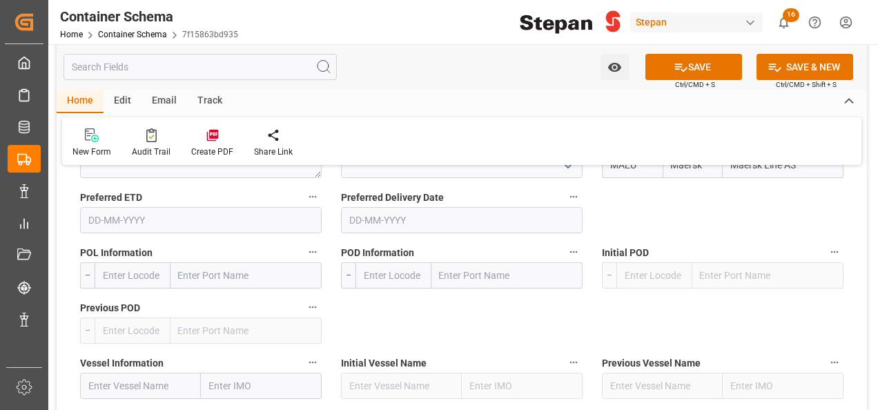
type input "Maersk Line AS"
click at [215, 262] on input "text" at bounding box center [246, 275] width 151 height 26
click at [272, 262] on input "text" at bounding box center [246, 275] width 151 height 26
type input "ROTTE"
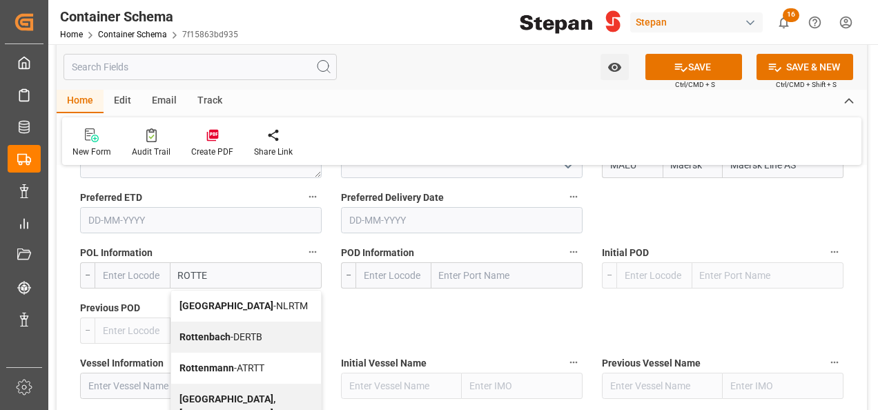
click at [239, 300] on span "[GEOGRAPHIC_DATA] - NLRTM" at bounding box center [244, 305] width 128 height 11
type input "NLRTM"
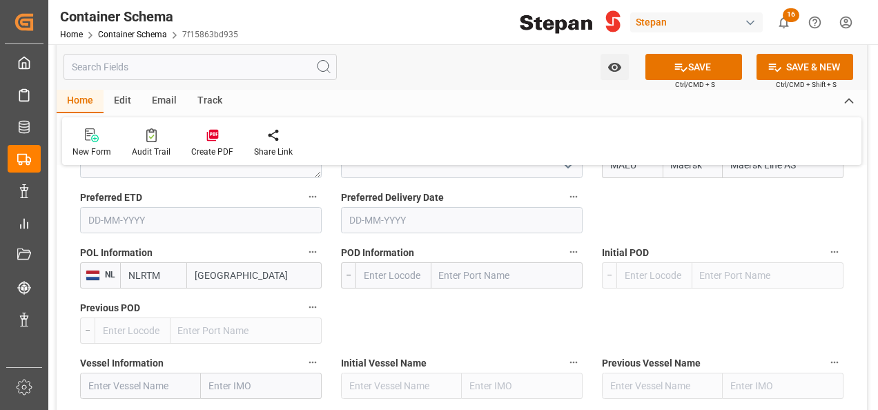
type input "[GEOGRAPHIC_DATA]"
click at [470, 262] on input "text" at bounding box center [507, 275] width 151 height 26
type input "[GEOGRAPHIC_DATA]"
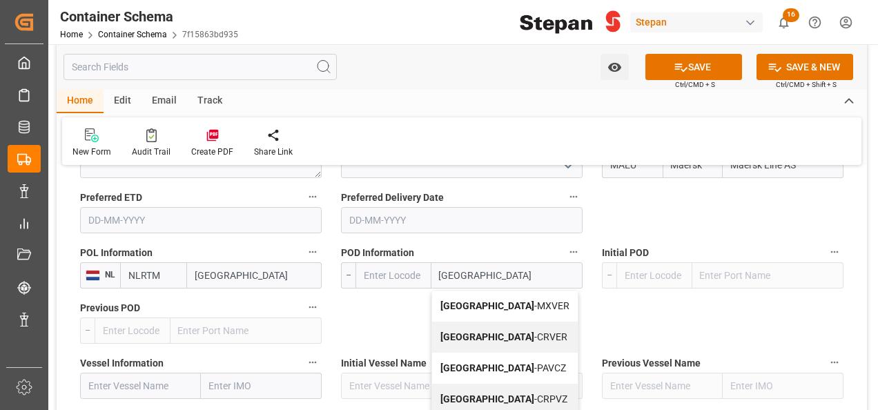
click at [490, 300] on span "Veracruz - MXVER" at bounding box center [505, 305] width 129 height 11
type input "MXVER"
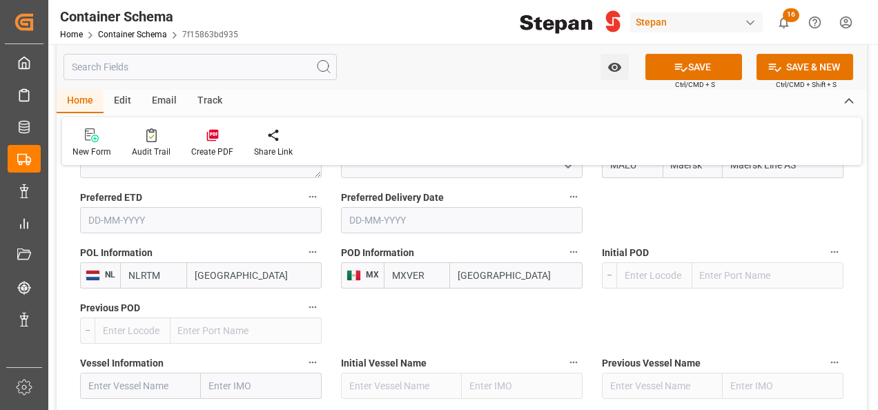
scroll to position [2002, 0]
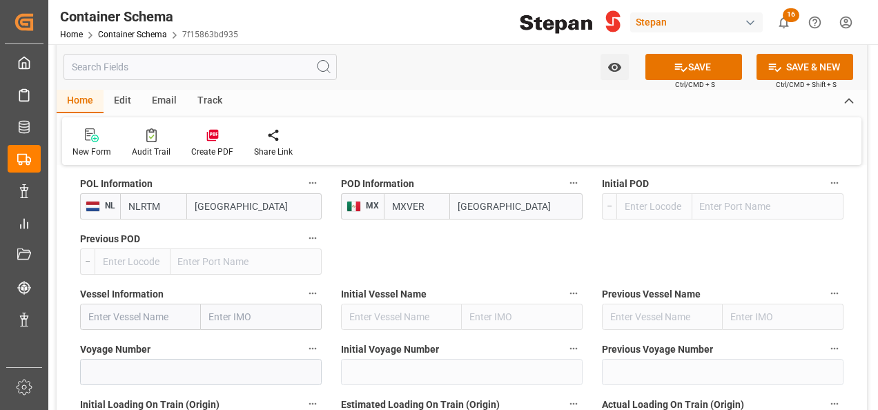
type input "[GEOGRAPHIC_DATA]"
click at [130, 304] on input "text" at bounding box center [140, 317] width 121 height 26
paste input "MAERSK SEMBAWANG"
type input "MAERSK SEMBAWANG"
click at [148, 342] on b "MAERSK SEMBAWANG" at bounding box center [119, 355] width 61 height 26
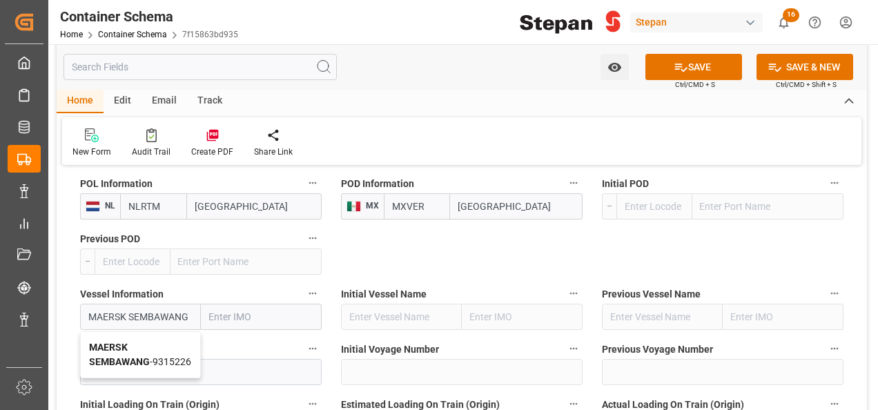
type input "9315226"
type input "MAERSK SEMBAWANG"
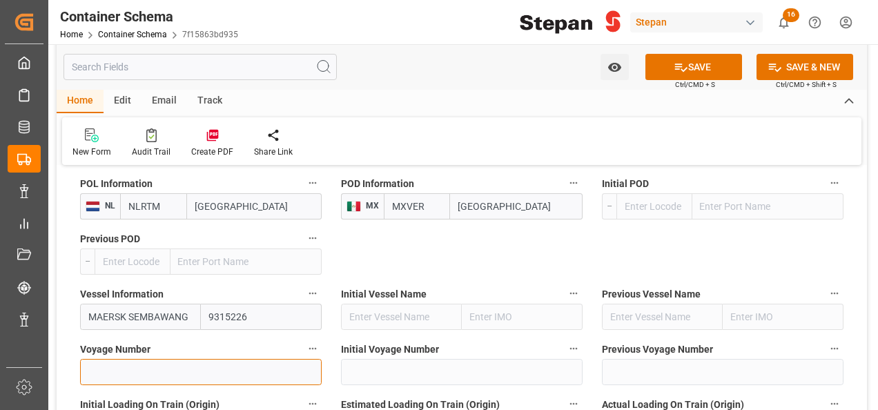
click at [125, 359] on input at bounding box center [201, 372] width 242 height 26
paste input "531W"
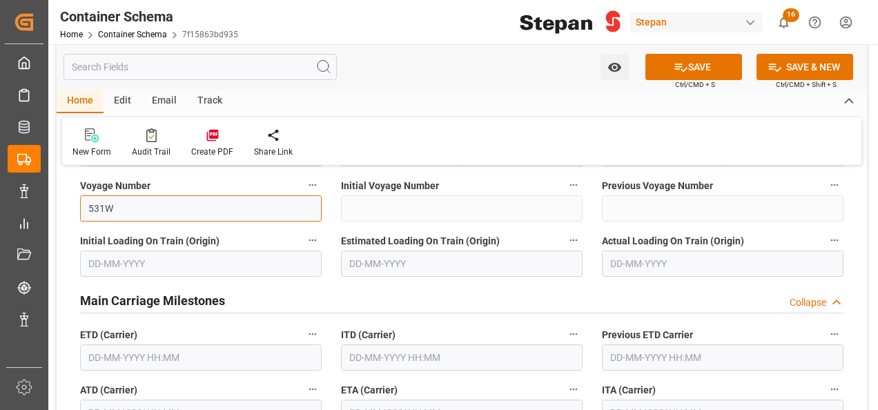
scroll to position [2210, 0]
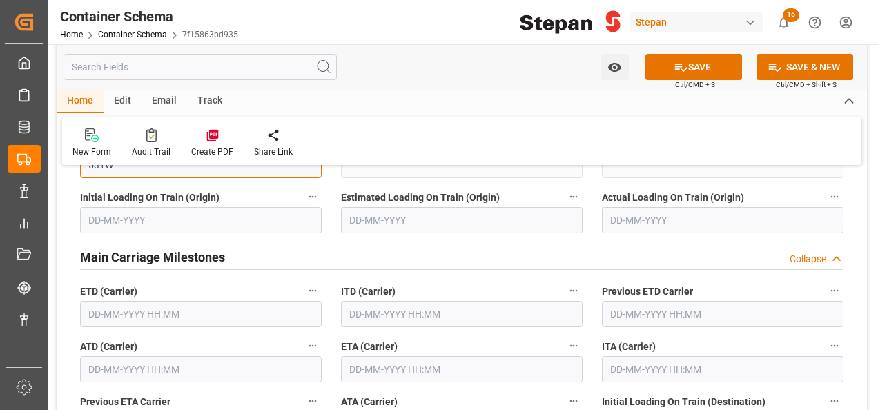
type input "531W"
click at [141, 301] on input "text" at bounding box center [201, 314] width 242 height 26
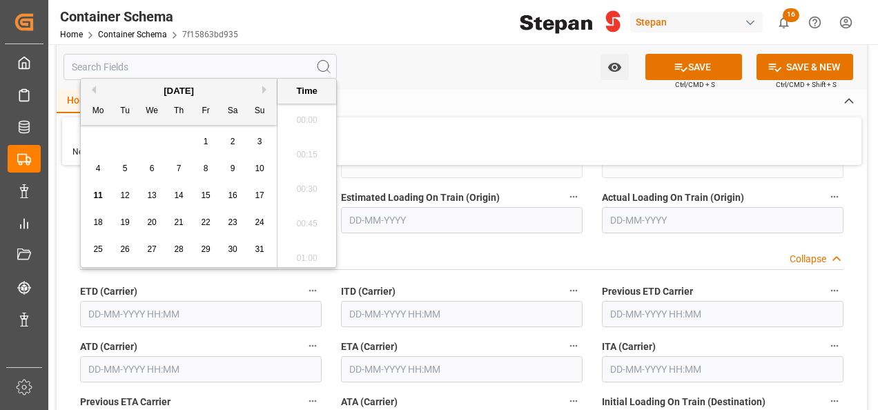
scroll to position [1868, 0]
click at [124, 171] on span "5" at bounding box center [125, 169] width 5 height 10
type input "[DATE] 00:00"
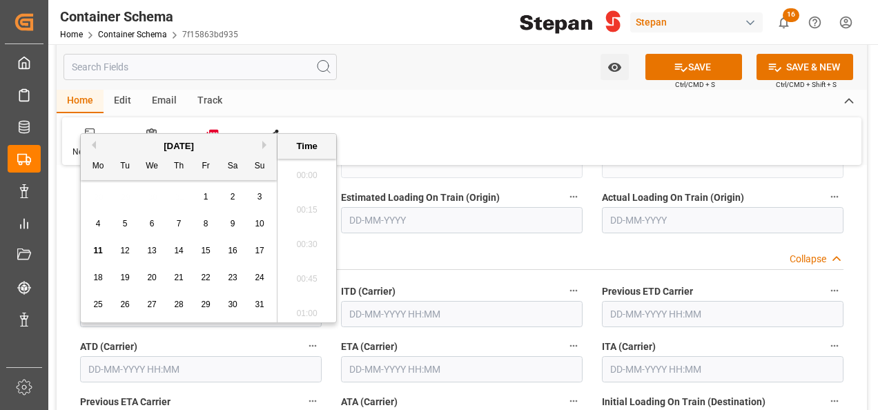
click at [116, 356] on input "text" at bounding box center [201, 369] width 242 height 26
click at [128, 213] on div "4 5 6 7 8 9 10" at bounding box center [179, 224] width 189 height 27
click at [120, 222] on div "5" at bounding box center [125, 224] width 17 height 17
type input "[DATE] 00:00"
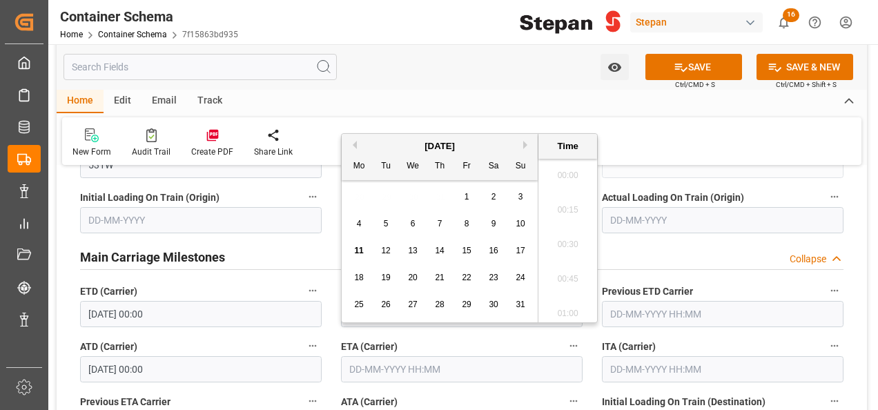
click at [374, 356] on input "text" at bounding box center [462, 369] width 242 height 26
click at [392, 141] on div "[DATE]" at bounding box center [440, 146] width 196 height 14
click at [356, 302] on span "25" at bounding box center [358, 305] width 9 height 10
type input "[DATE] 00:00"
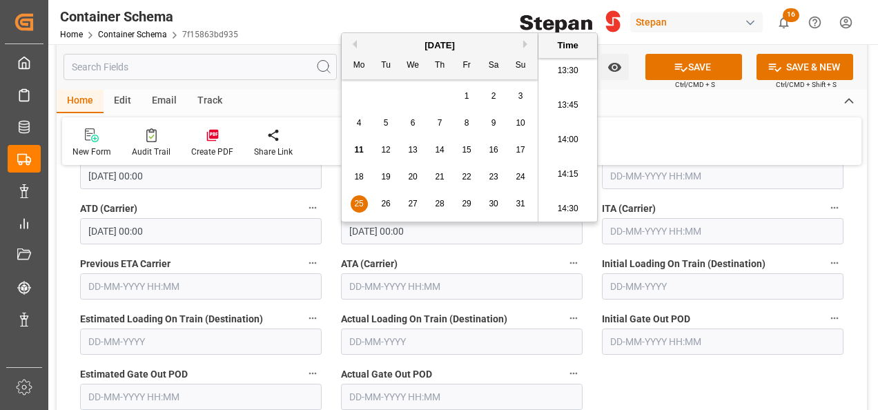
scroll to position [2279, 0]
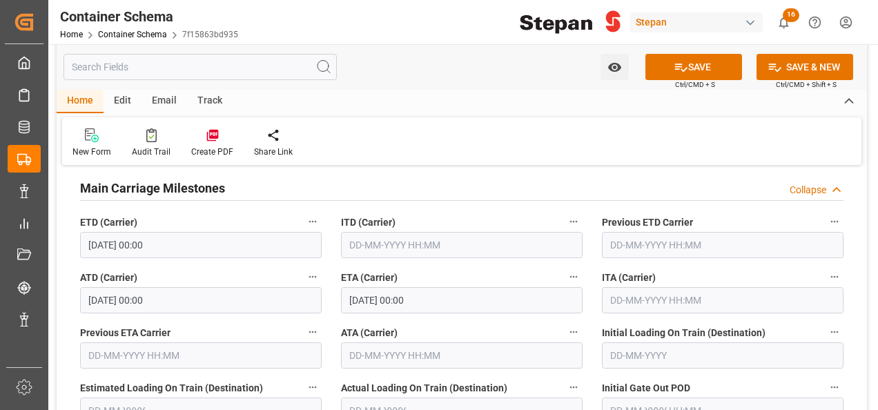
click at [497, 318] on div "ATA (Carrier)" at bounding box center [461, 345] width 261 height 55
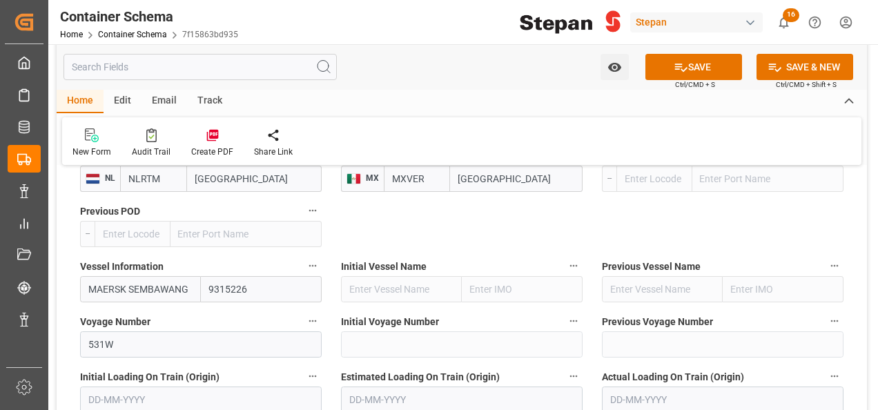
scroll to position [1933, 0]
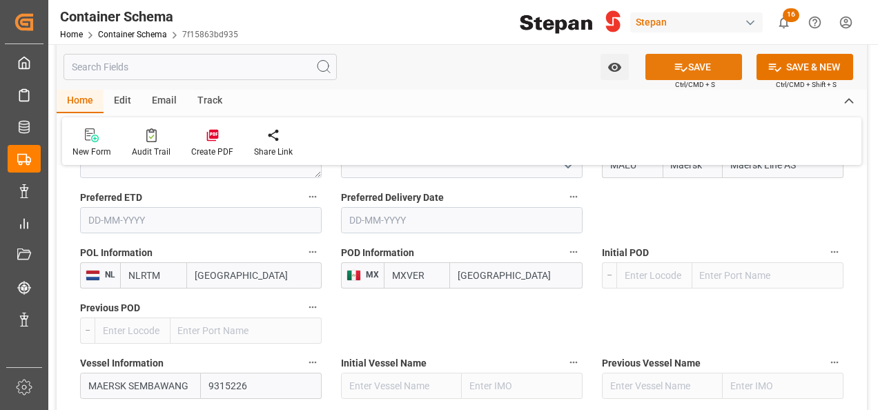
click at [681, 72] on icon at bounding box center [681, 67] width 15 height 15
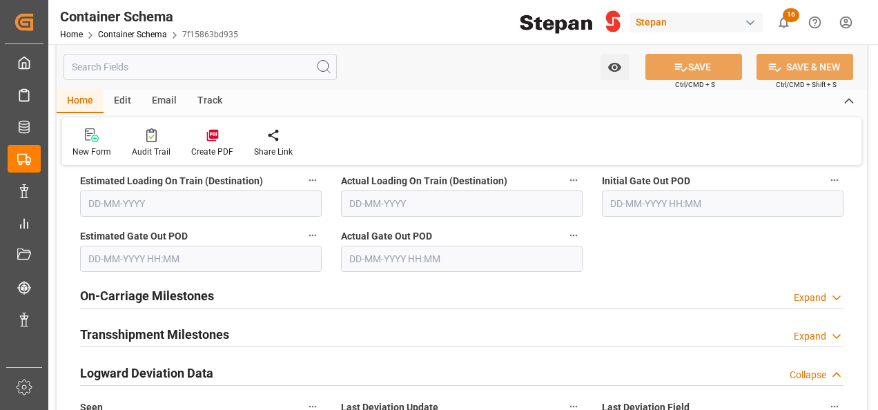
scroll to position [2624, 0]
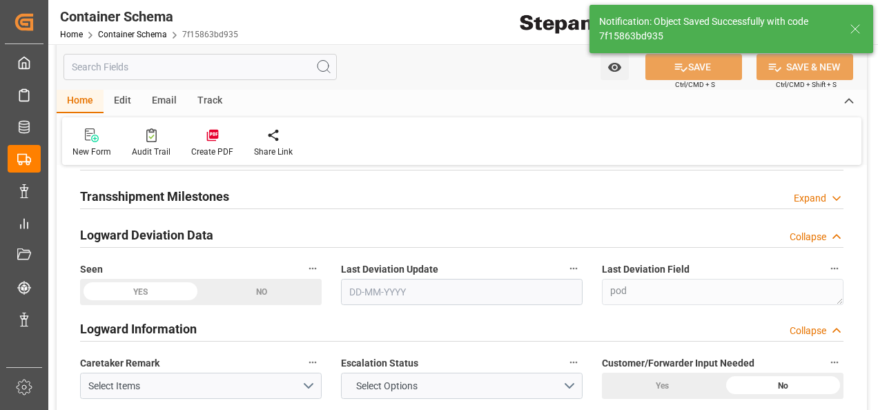
type textarea "Documents Sent"
type textarea "20 IBC"
type textarea "SCM1706025A6"
type input "MXVER"
type input "[GEOGRAPHIC_DATA]"
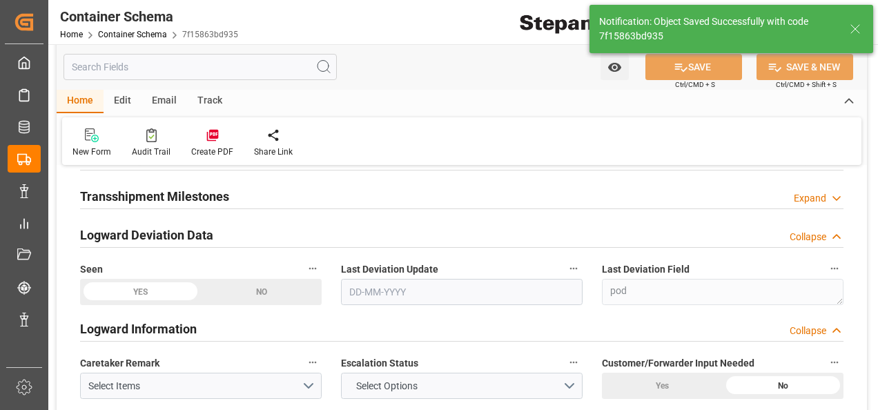
type input "MAERSK SEMBAWANG"
type input "9315226"
type input "531W"
type textarea "pod"
type input "0"
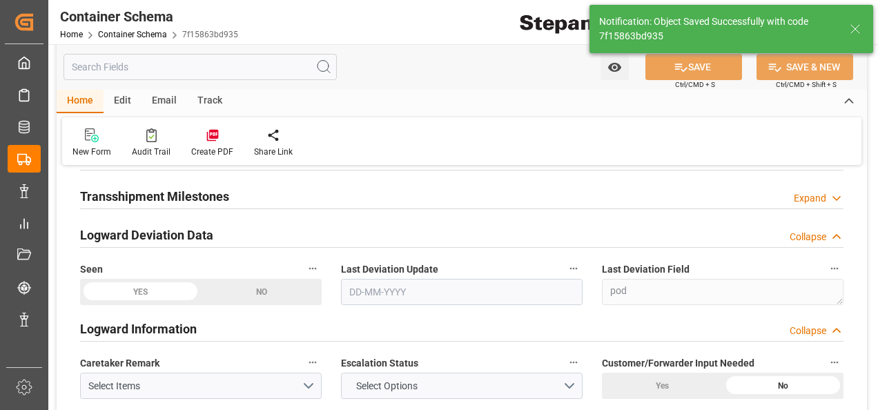
type input "[DATE] 00:00"
type input "[DATE]"
type input "[DATE] 20:08"
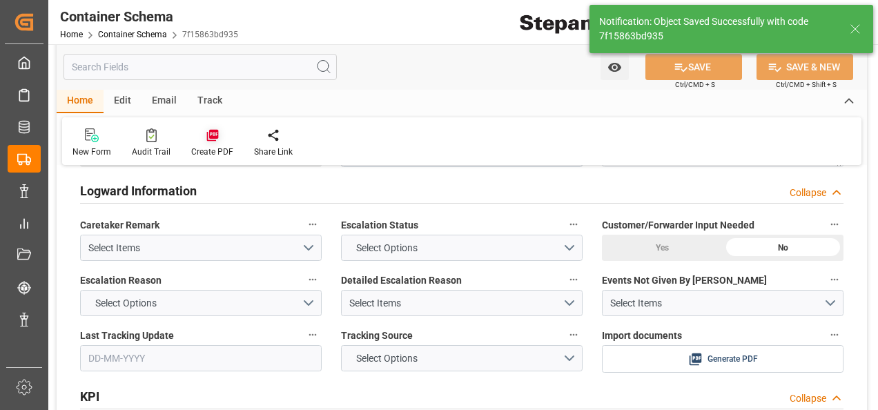
click at [202, 133] on div at bounding box center [212, 135] width 42 height 15
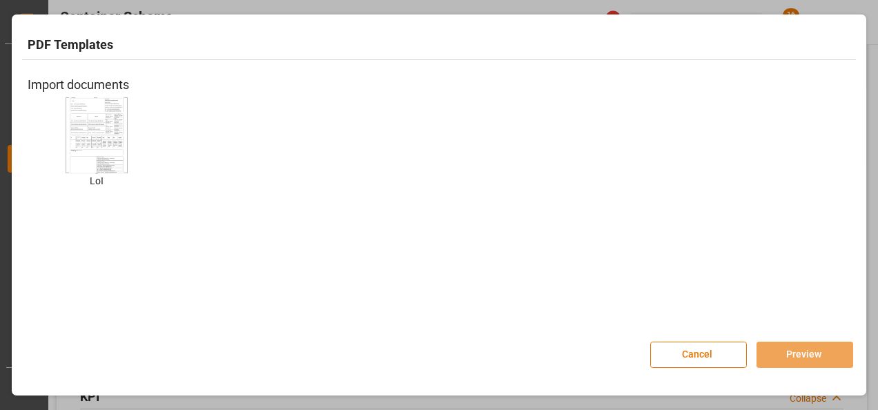
click at [110, 120] on img at bounding box center [96, 135] width 55 height 78
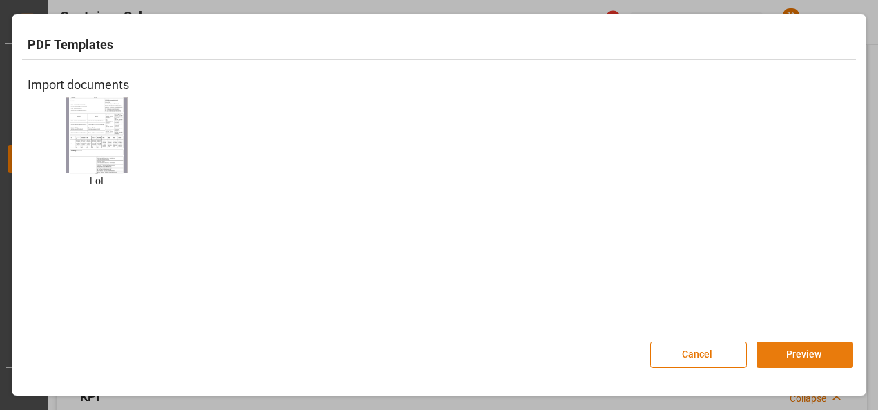
click at [786, 345] on button "Preview" at bounding box center [805, 355] width 97 height 26
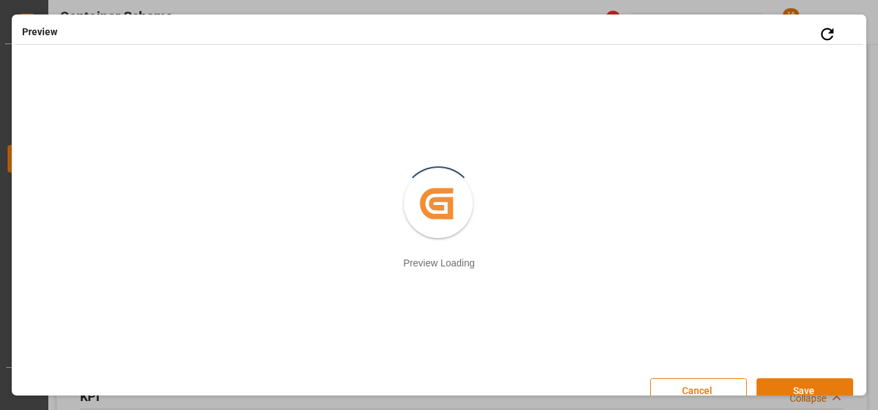
click at [802, 387] on button "Save" at bounding box center [805, 391] width 97 height 26
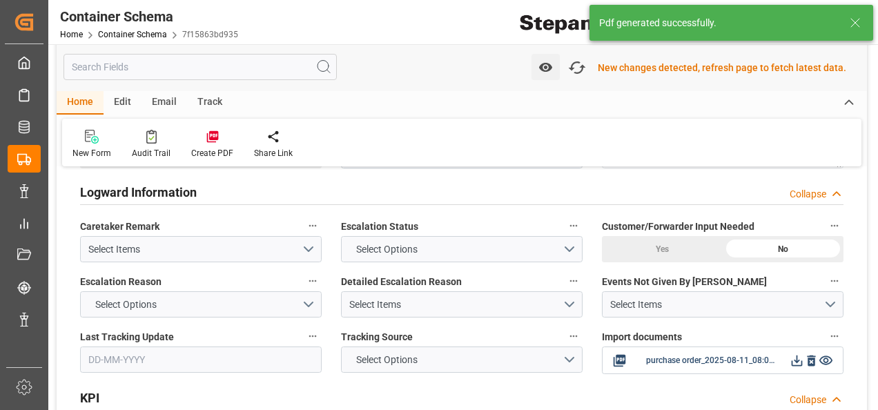
scroll to position [2763, 0]
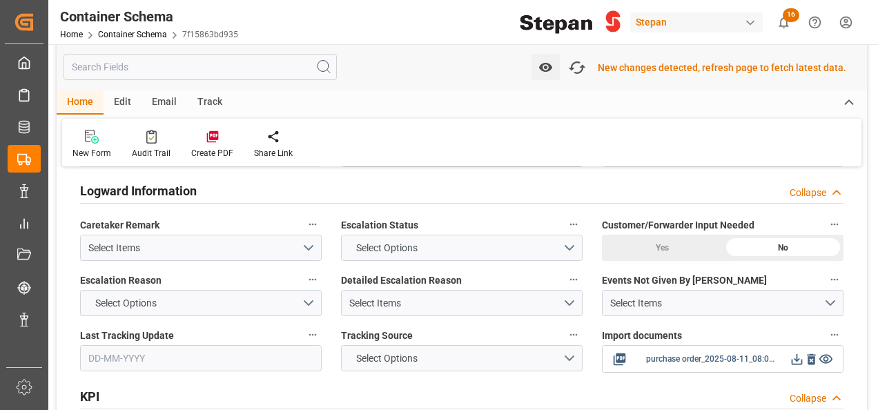
click at [793, 352] on icon at bounding box center [797, 359] width 15 height 15
